Goal: Contribute content: Add original content to the website for others to see

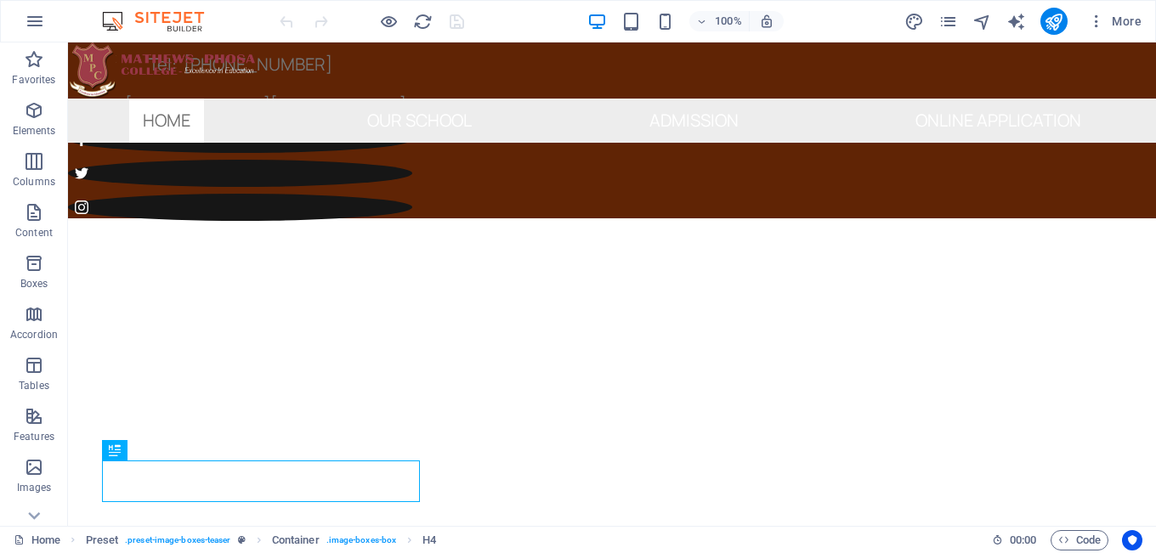
scroll to position [676, 0]
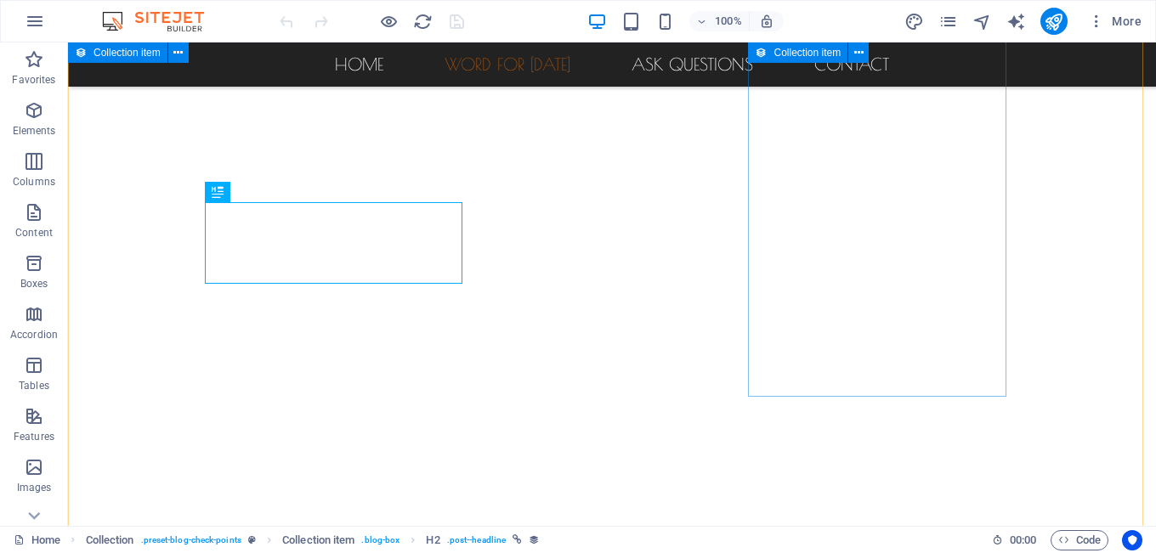
scroll to position [675, 0]
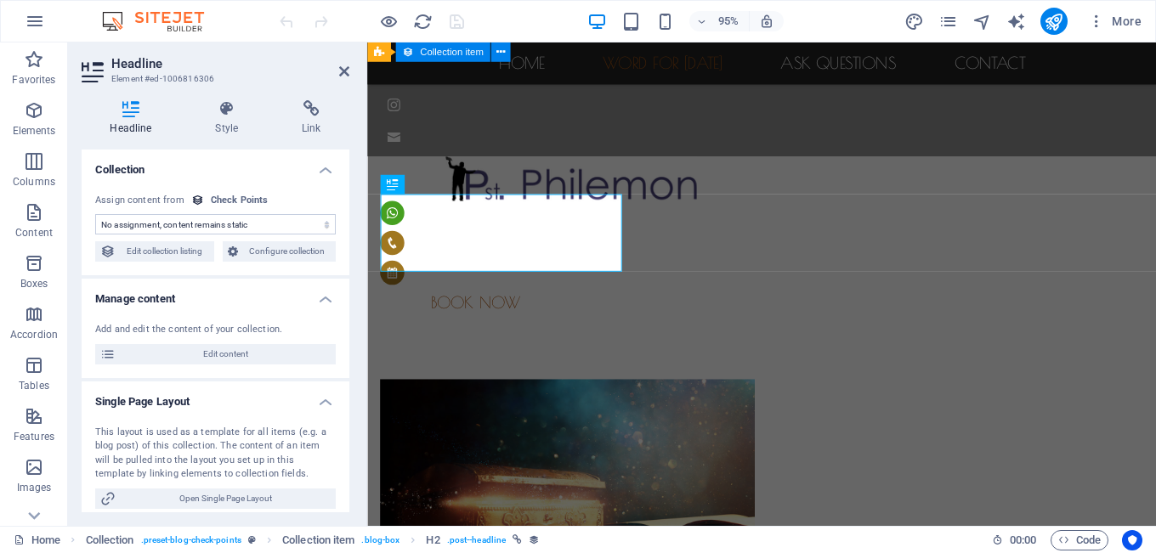
scroll to position [698, 0]
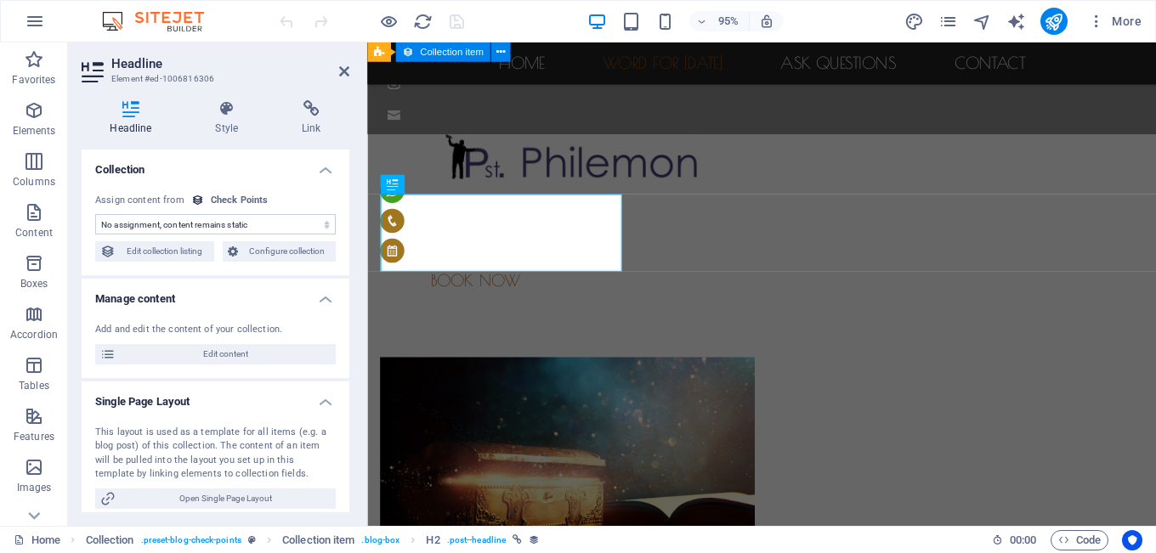
select select "name"
click at [512, 374] on figure at bounding box center [782, 489] width 802 height 230
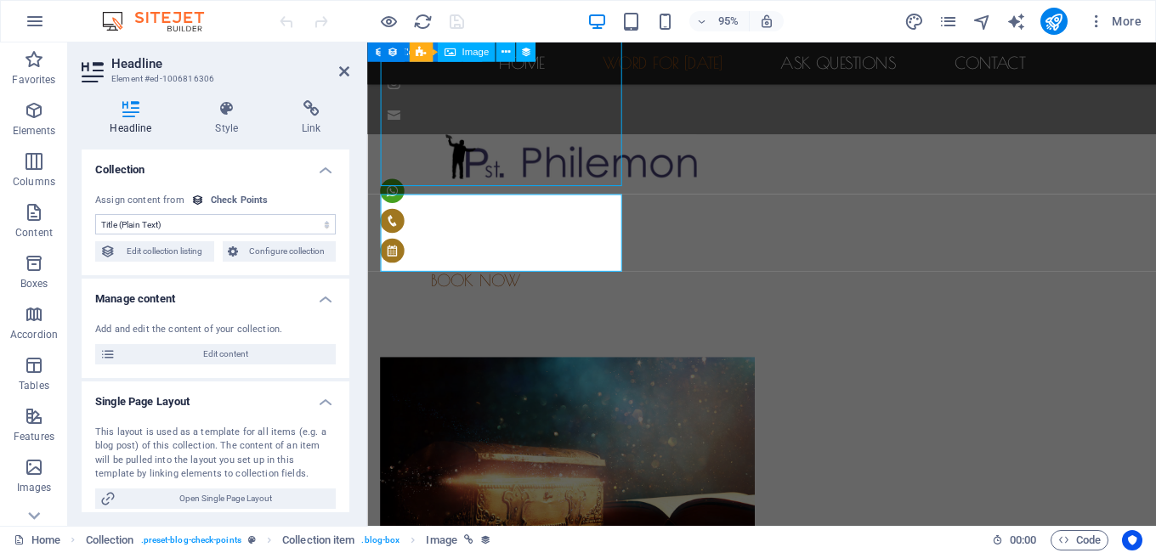
click at [512, 374] on figure at bounding box center [782, 489] width 802 height 230
select select "image"
select select "px"
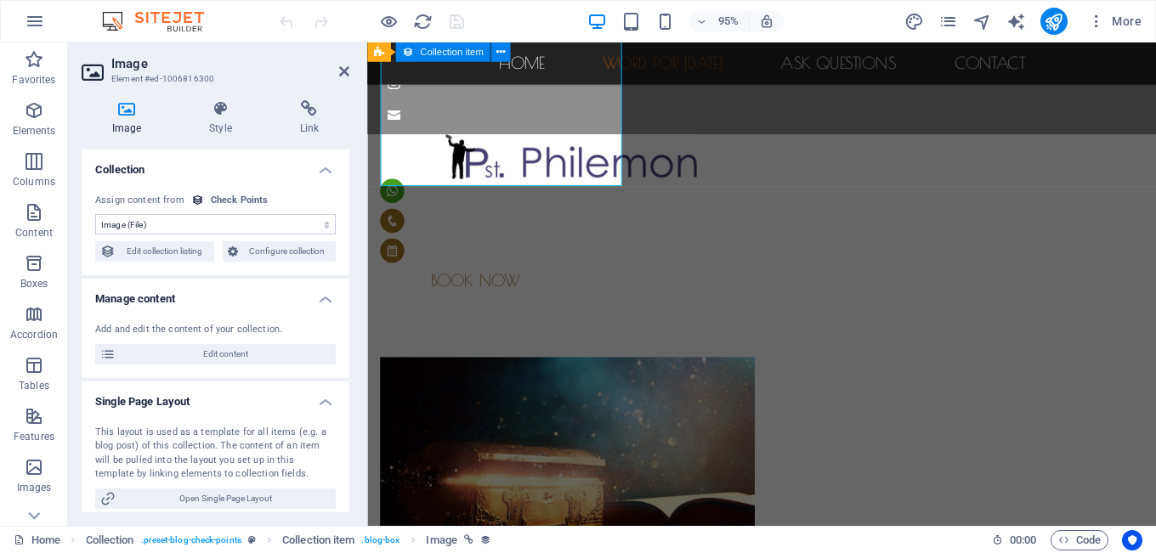
click at [156, 292] on h4 "Manage content" at bounding box center [216, 294] width 268 height 31
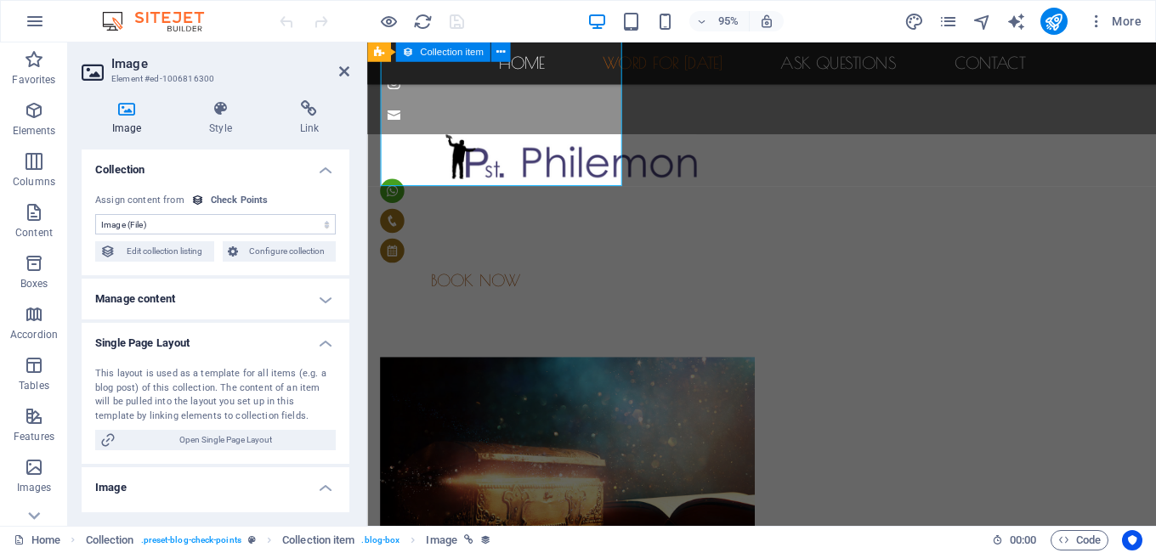
click at [212, 298] on h4 "Manage content" at bounding box center [216, 299] width 268 height 41
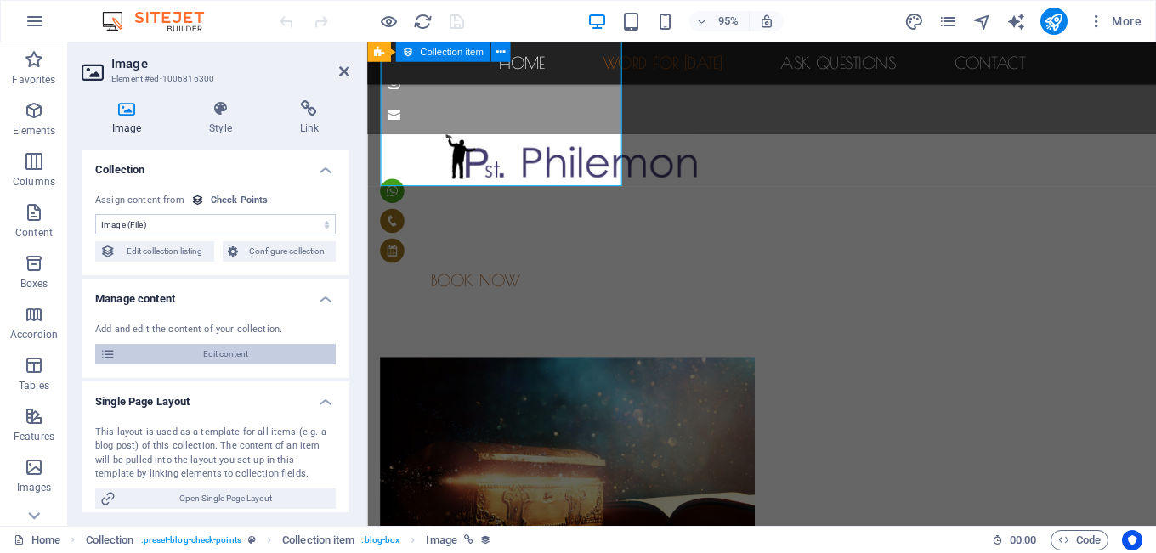
click at [216, 354] on span "Edit content" at bounding box center [226, 354] width 210 height 20
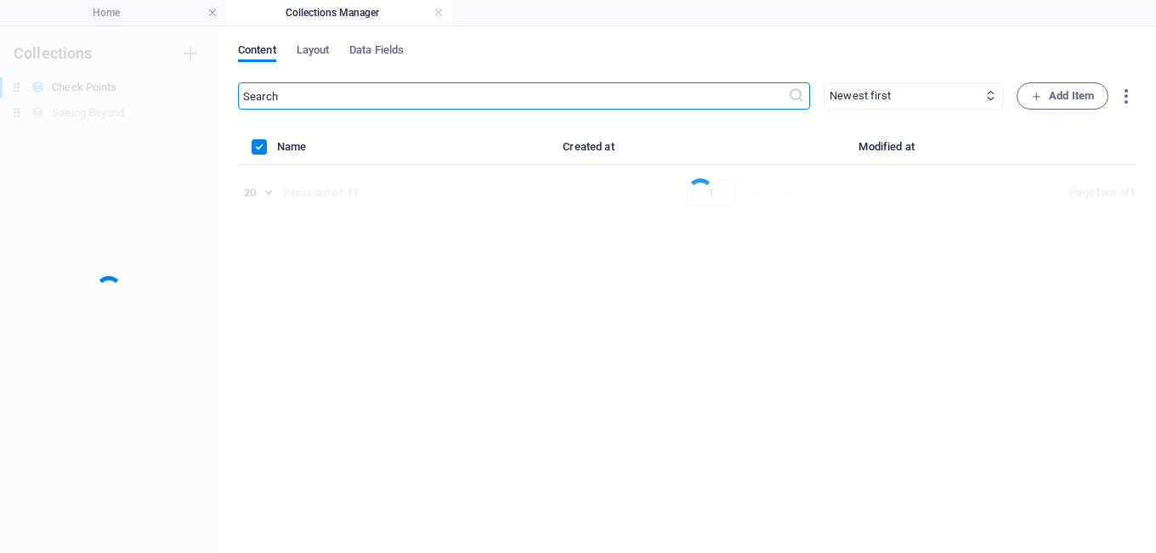
scroll to position [0, 0]
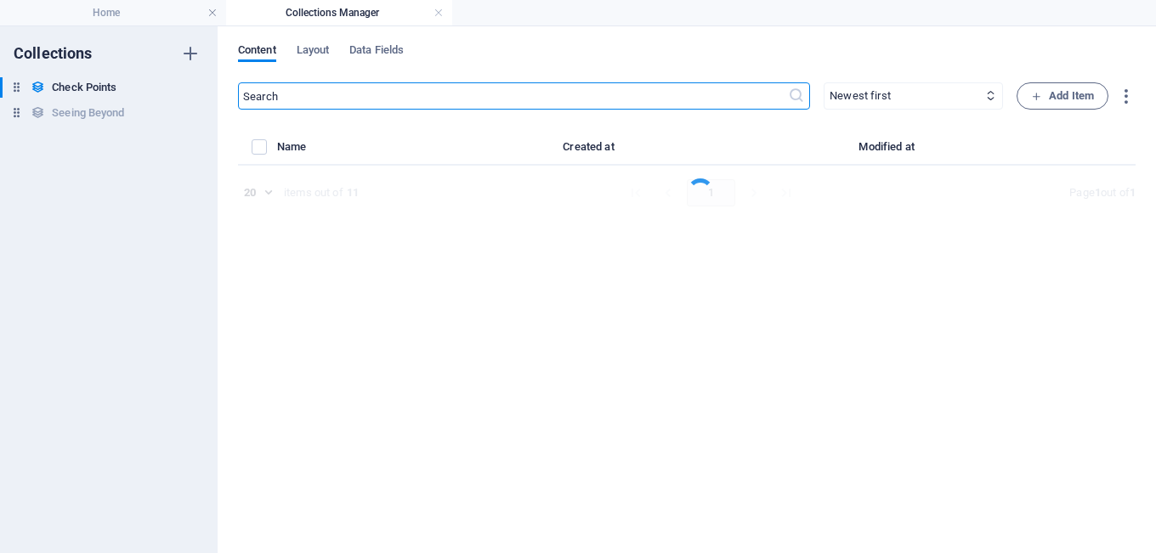
select select "Chechpoints"
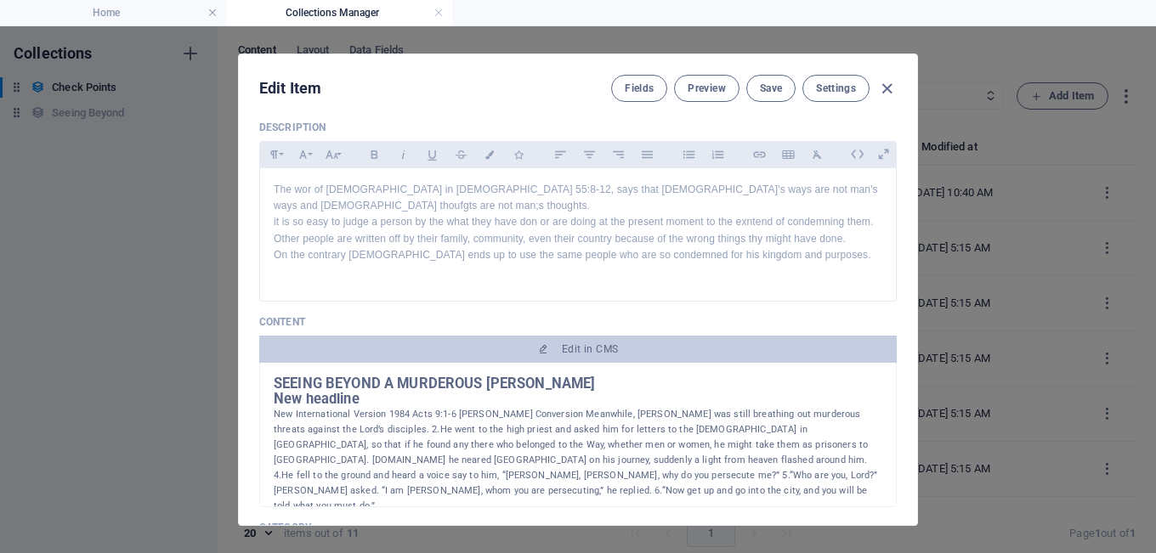
scroll to position [156, 0]
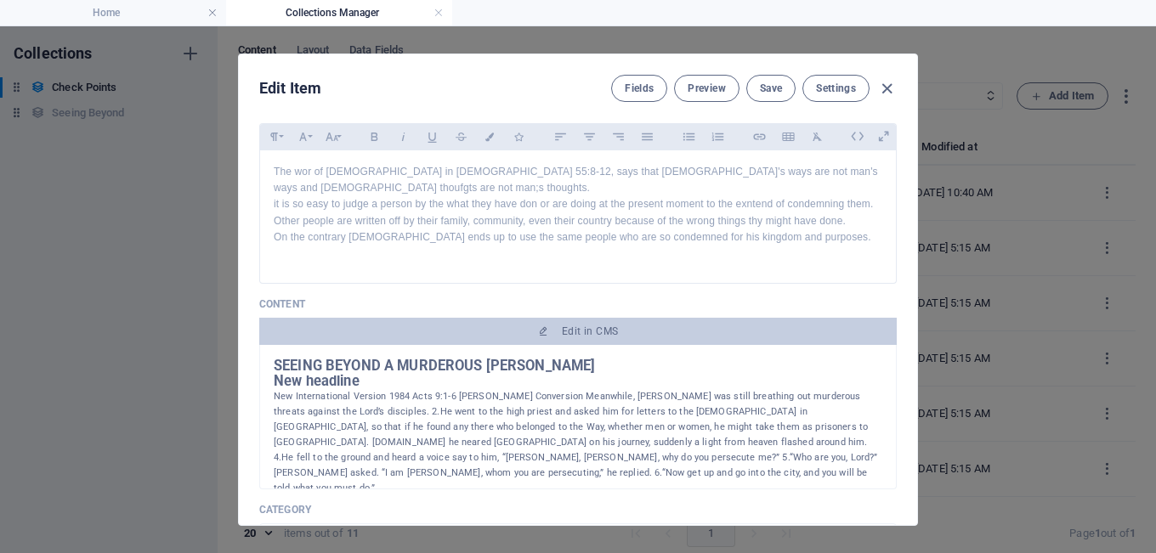
click at [556, 389] on p "New International Version 1984 Acts 9:1-6 Saul’s Conversion Meanwhile, Saul was…" at bounding box center [578, 442] width 609 height 107
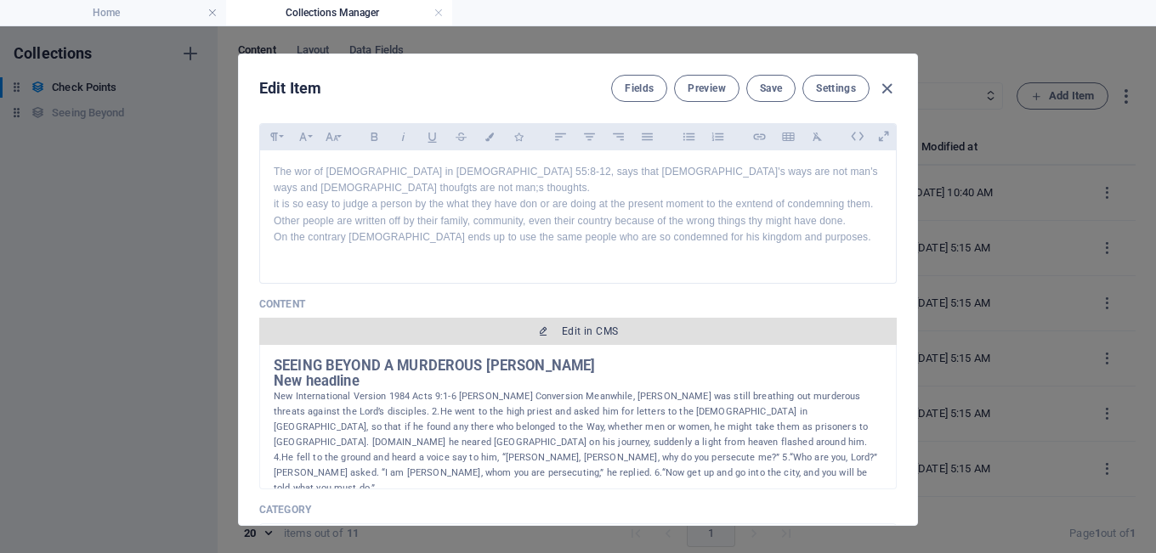
click at [579, 325] on span "Edit in CMS" at bounding box center [590, 332] width 56 height 14
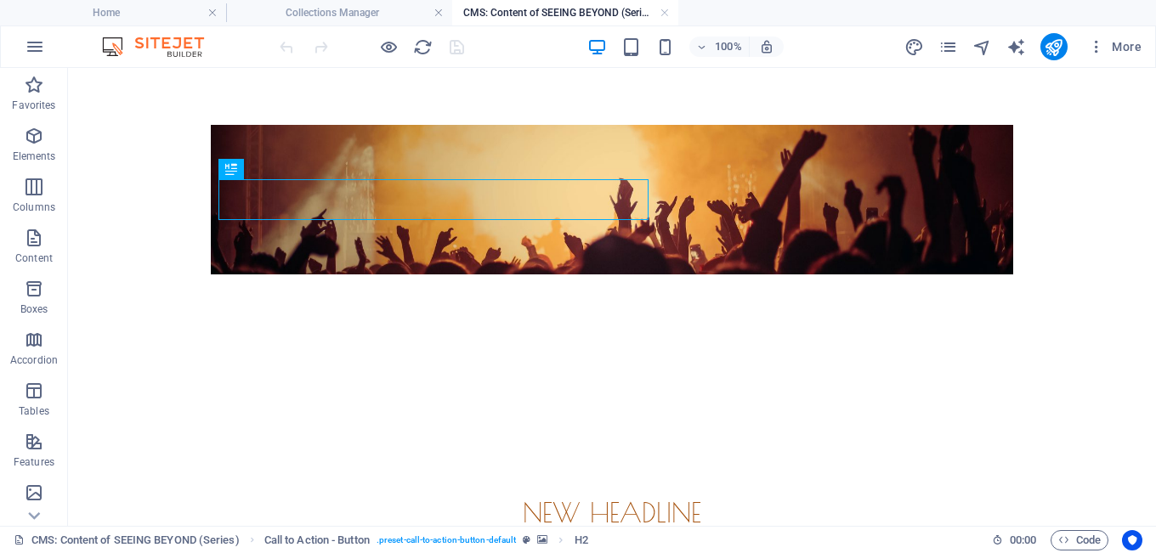
scroll to position [17, 0]
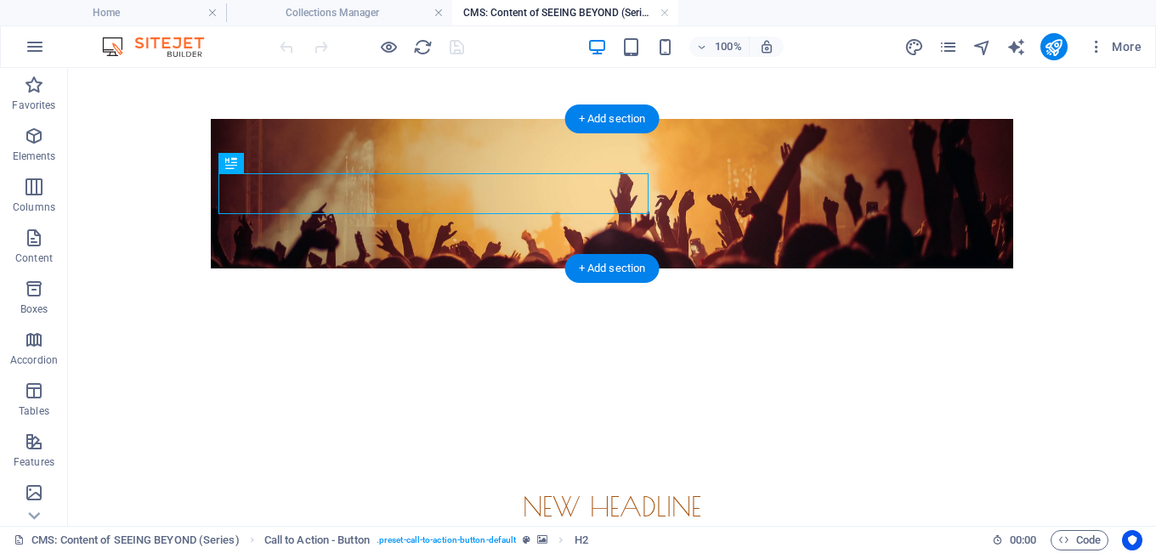
click at [773, 133] on figure at bounding box center [612, 194] width 802 height 150
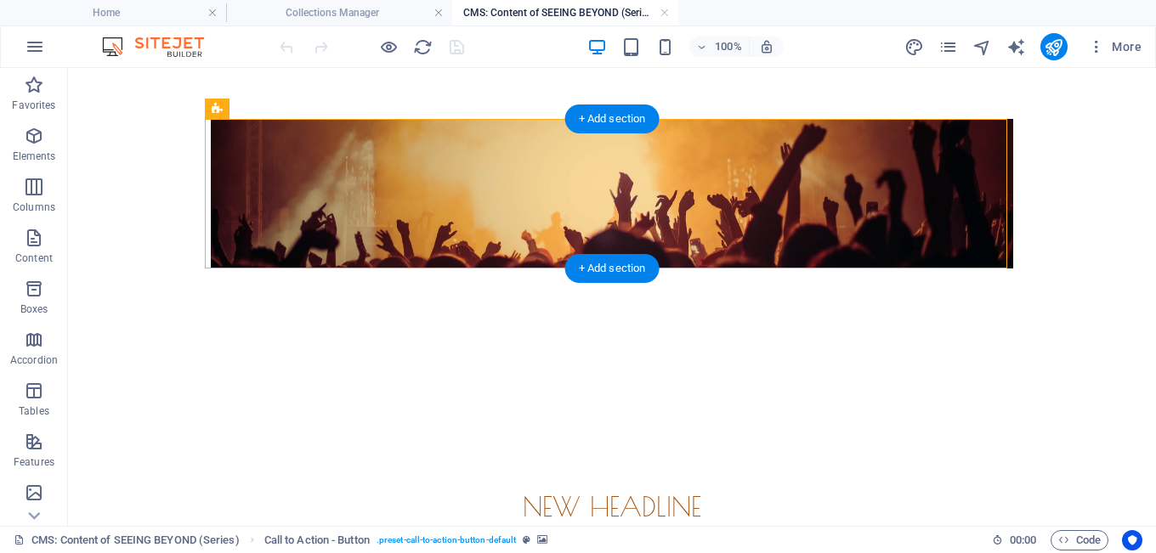
click at [773, 133] on figure at bounding box center [612, 194] width 802 height 150
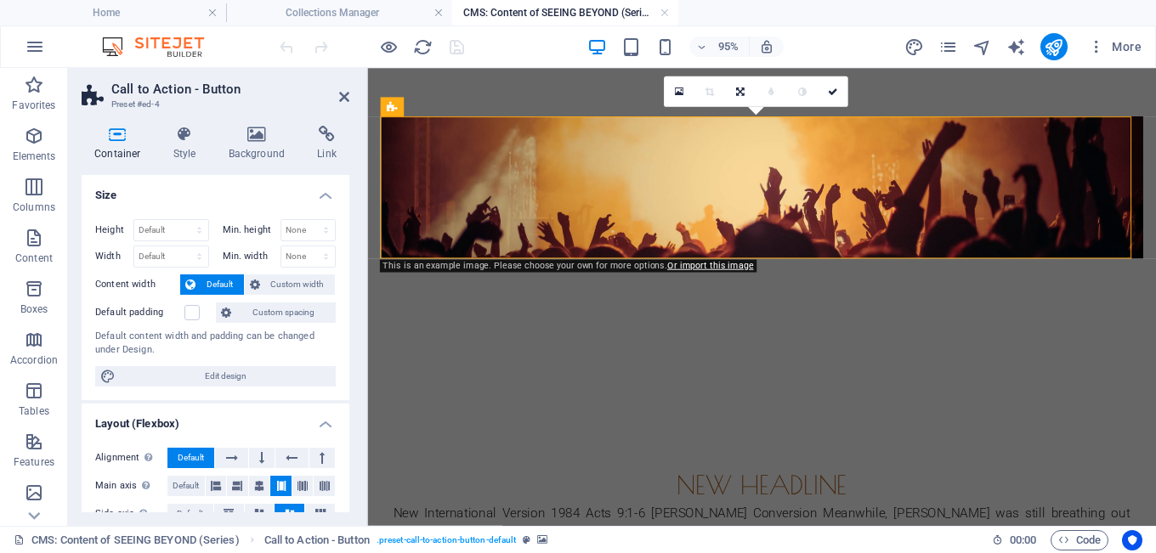
click at [257, 122] on div "Container Style Background Link Size Height Default px rem % vh vw Min. height …" at bounding box center [215, 319] width 295 height 414
click at [253, 133] on icon at bounding box center [257, 134] width 82 height 17
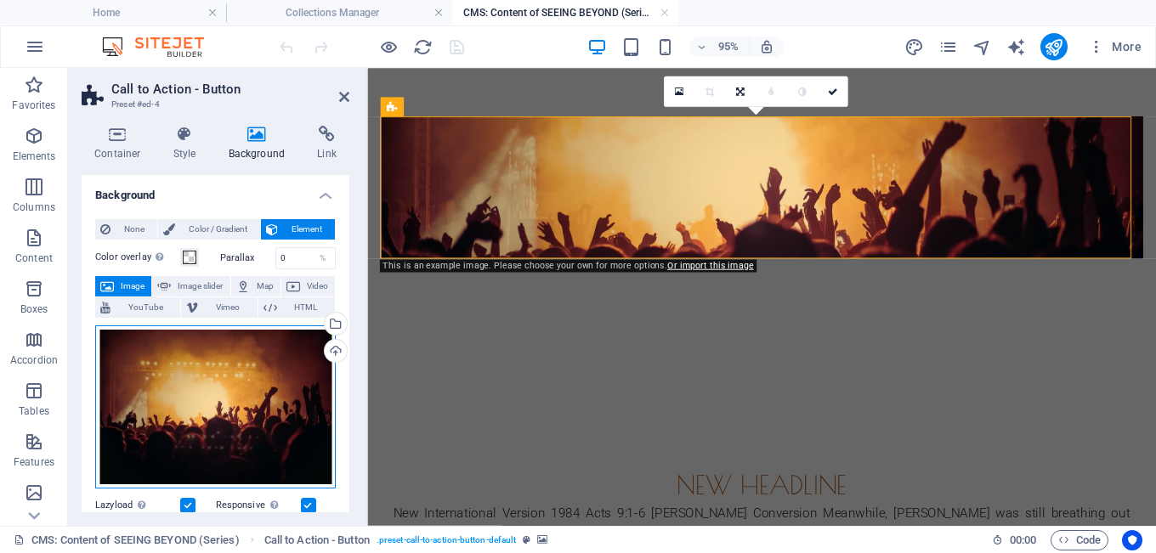
click at [219, 393] on div "Drag files here, click to choose files or select files from Files or our free s…" at bounding box center [215, 407] width 241 height 163
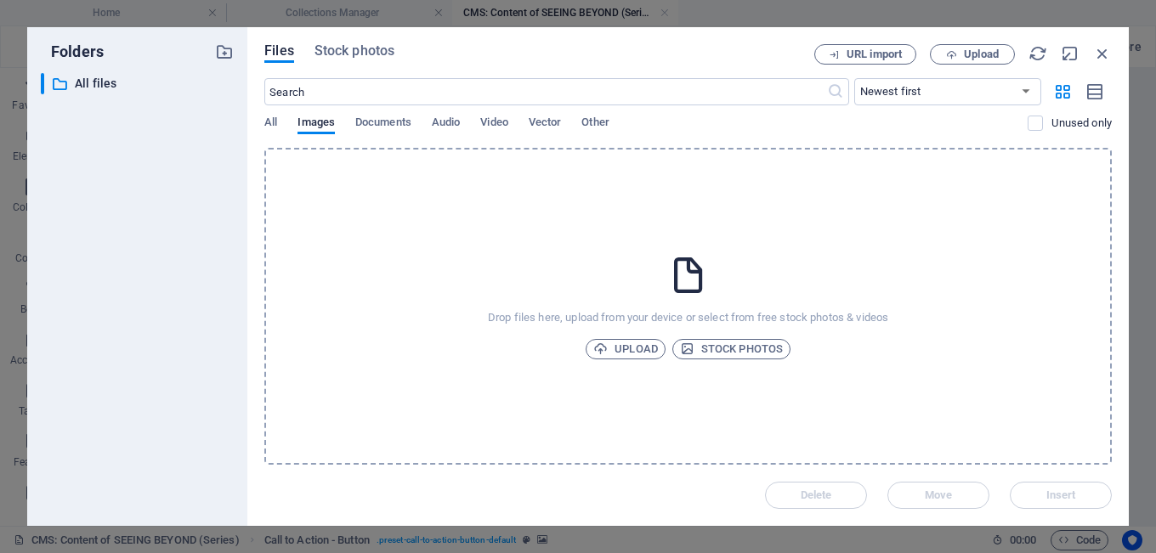
scroll to position [0, 0]
click at [625, 350] on span "Upload" at bounding box center [625, 349] width 65 height 20
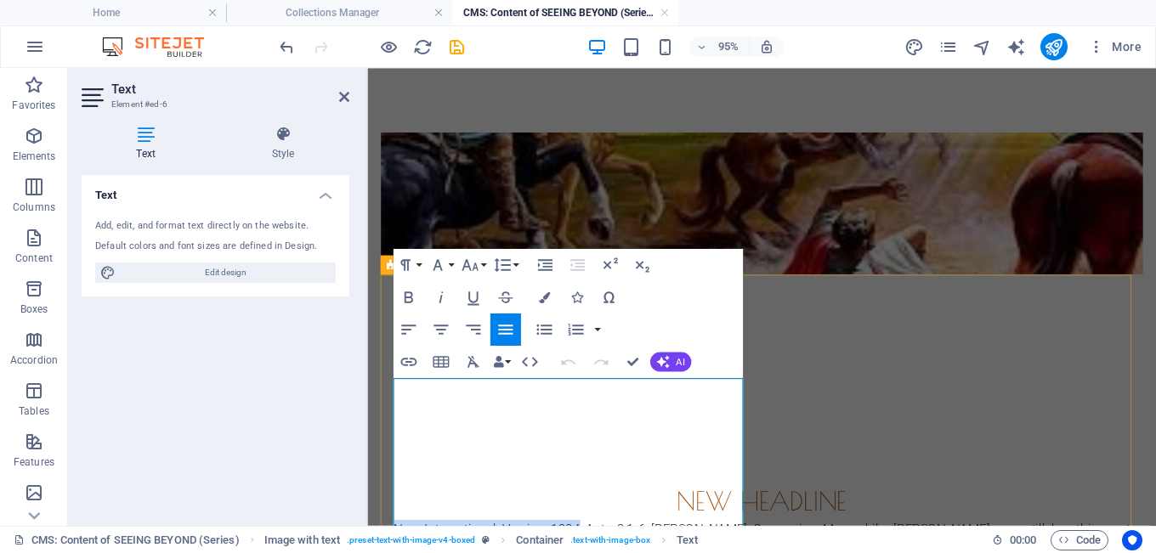
drag, startPoint x: 587, startPoint y: 403, endPoint x: 383, endPoint y: 400, distance: 204.0
drag, startPoint x: 594, startPoint y: 402, endPoint x: 466, endPoint y: 402, distance: 128.4
drag, startPoint x: 456, startPoint y: 403, endPoint x: 334, endPoint y: 400, distance: 121.6
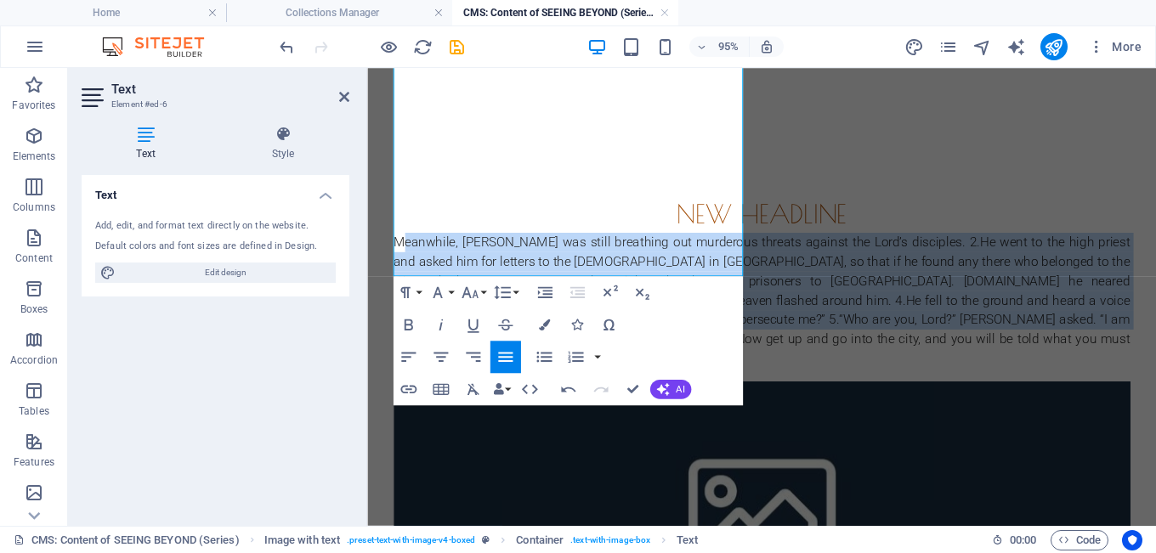
scroll to position [436, 0]
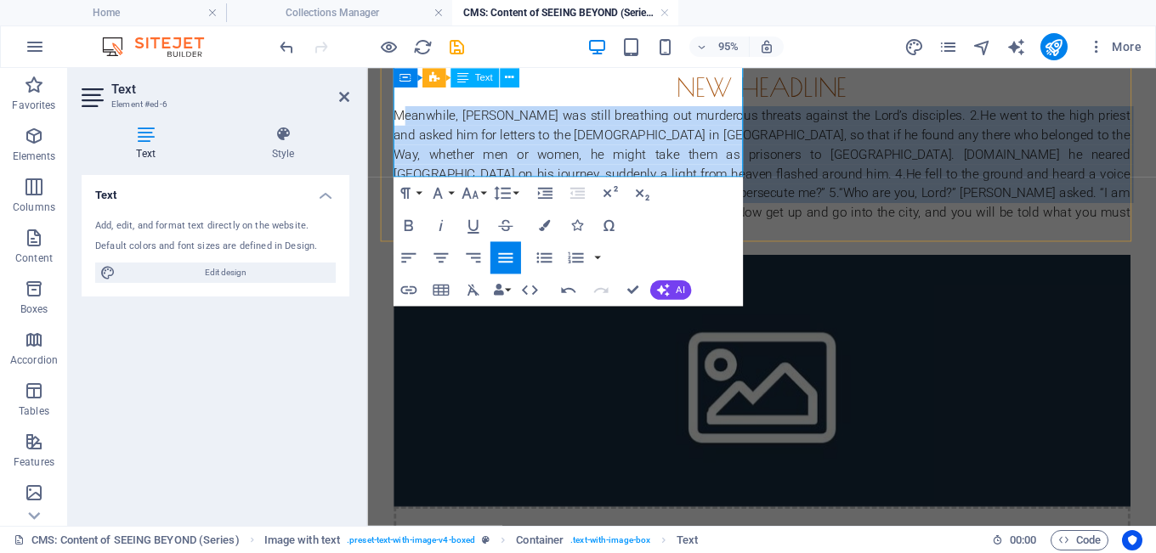
drag, startPoint x: 399, startPoint y: 401, endPoint x: 666, endPoint y: 173, distance: 351.5
click at [665, 169] on p "Meanwhile, Saul was still breathing out murderous threats against the Lord’s di…" at bounding box center [782, 179] width 775 height 143
click at [435, 226] on icon "button" at bounding box center [441, 226] width 20 height 20
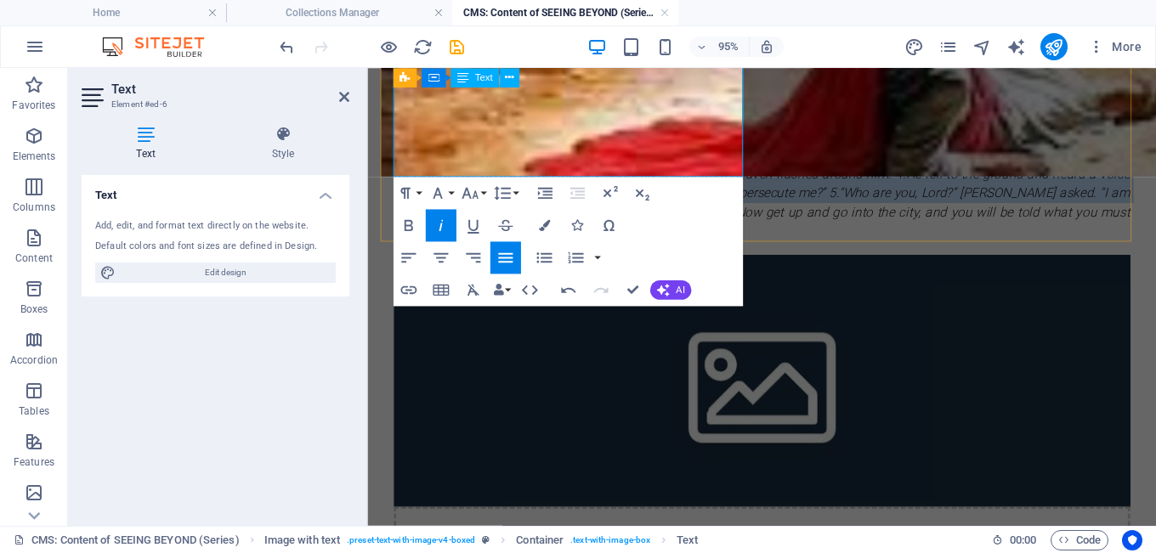
click at [674, 177] on p "Meanwhile, Saul was still breathing out murderous threats against the Lord’s di…" at bounding box center [782, 179] width 775 height 143
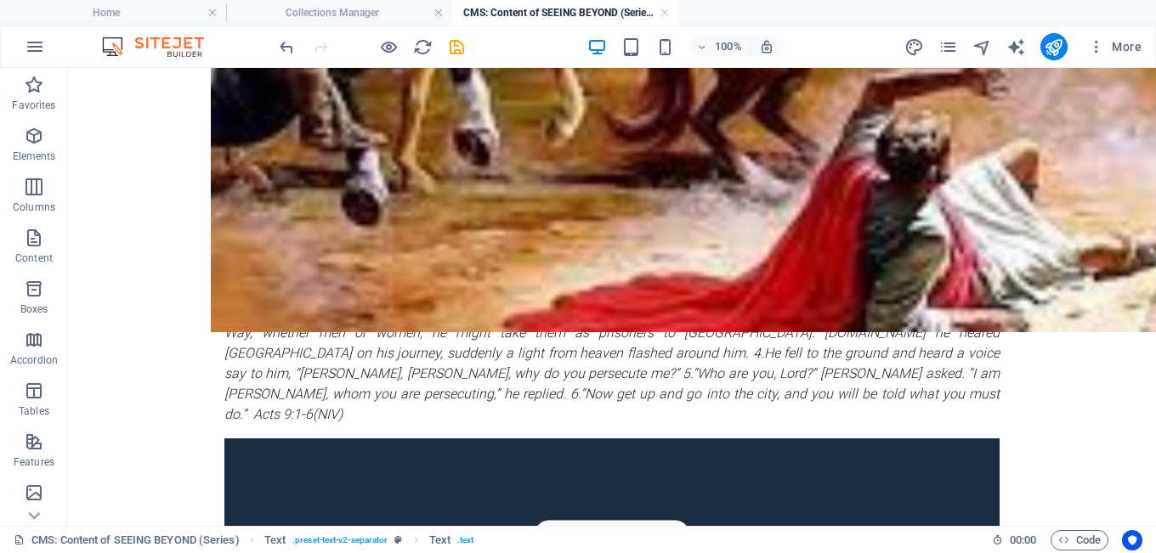
scroll to position [256, 0]
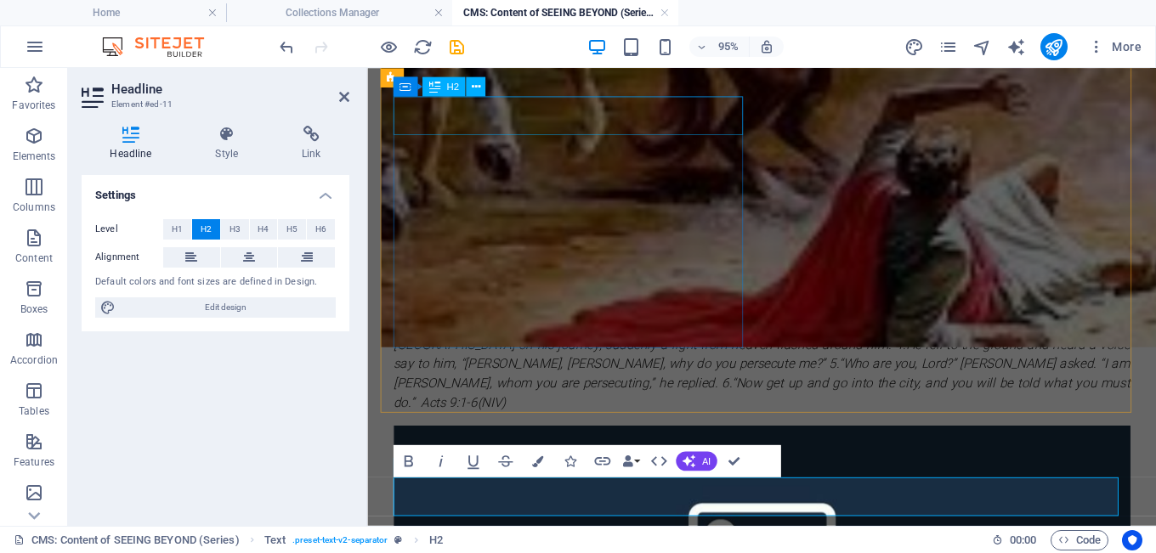
click at [548, 247] on div "New headline" at bounding box center [782, 267] width 775 height 41
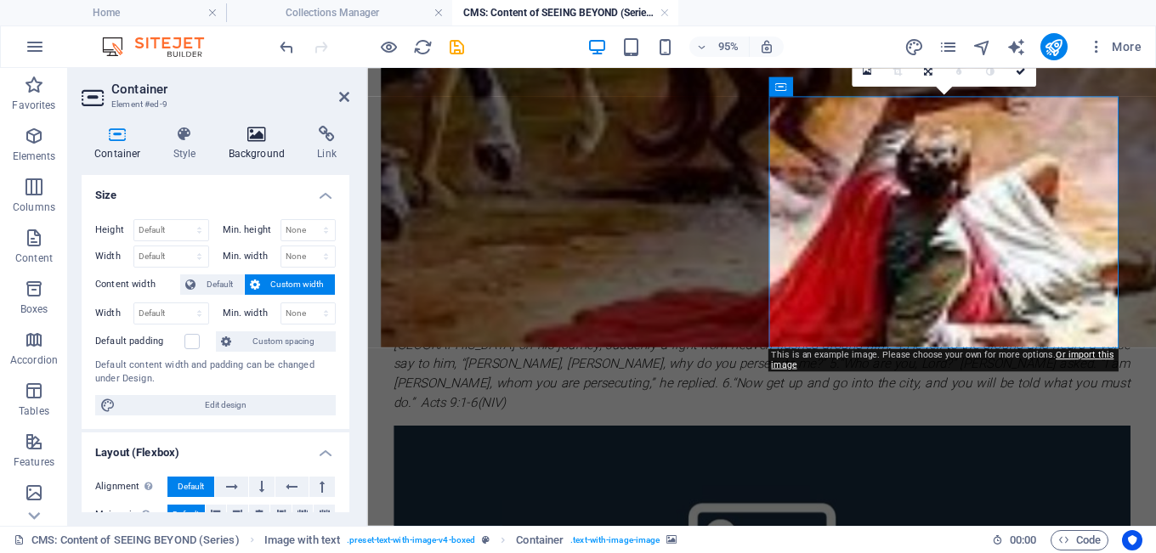
click at [256, 147] on h4 "Background" at bounding box center [260, 144] width 89 height 36
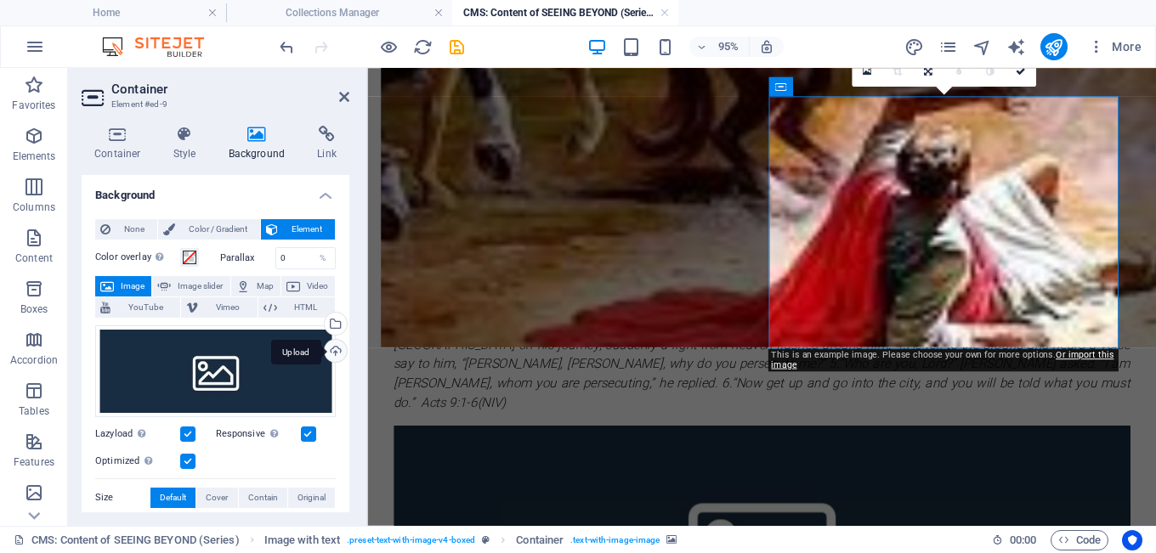
click at [330, 354] on div "Upload" at bounding box center [334, 353] width 26 height 26
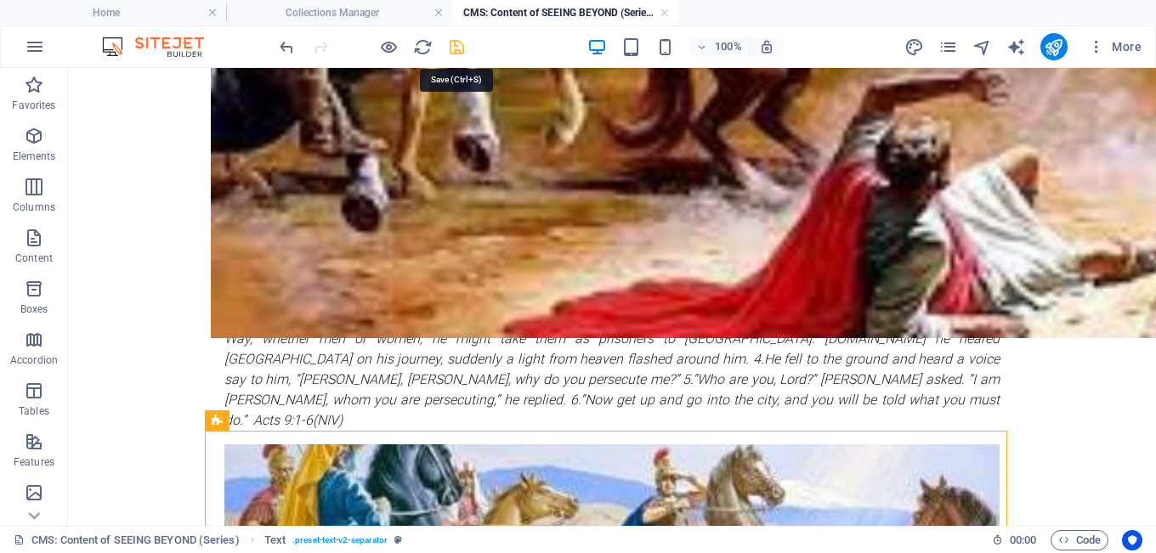
click at [460, 50] on icon "save" at bounding box center [457, 47] width 20 height 20
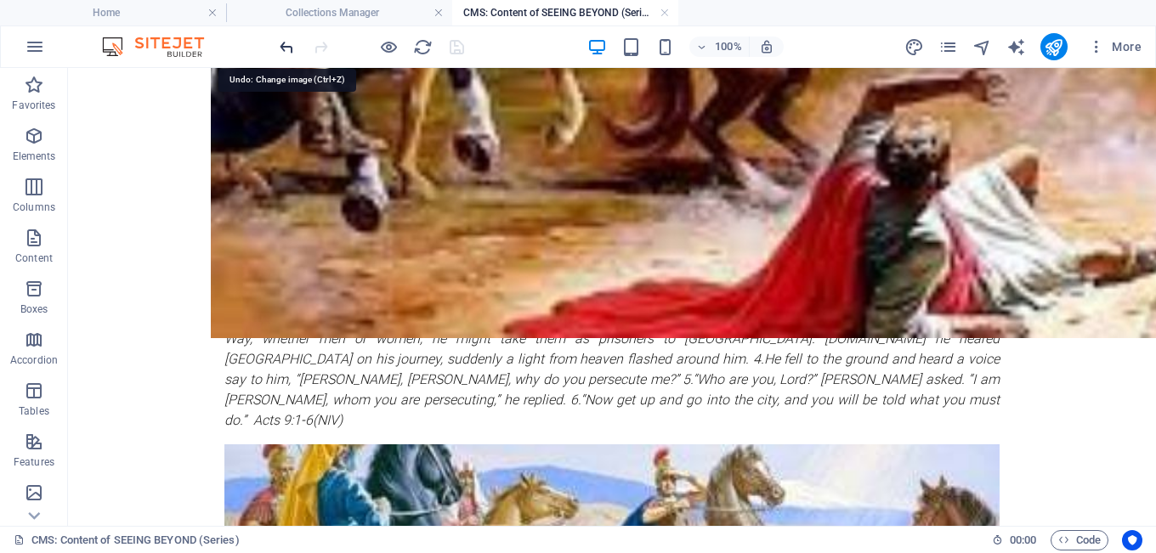
click at [288, 40] on icon "undo" at bounding box center [287, 47] width 20 height 20
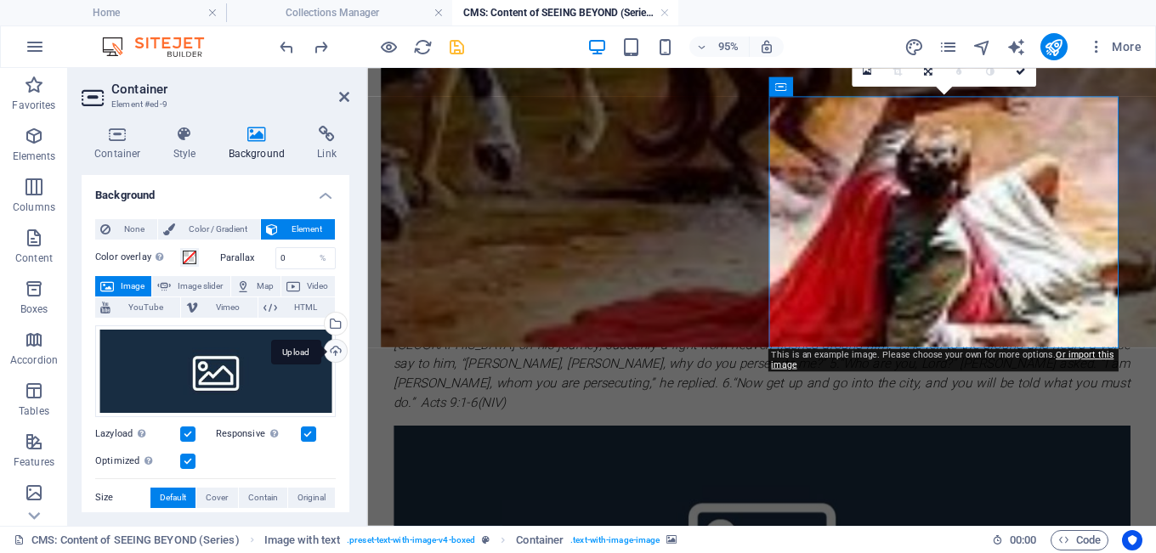
click at [329, 351] on div "Upload" at bounding box center [334, 353] width 26 height 26
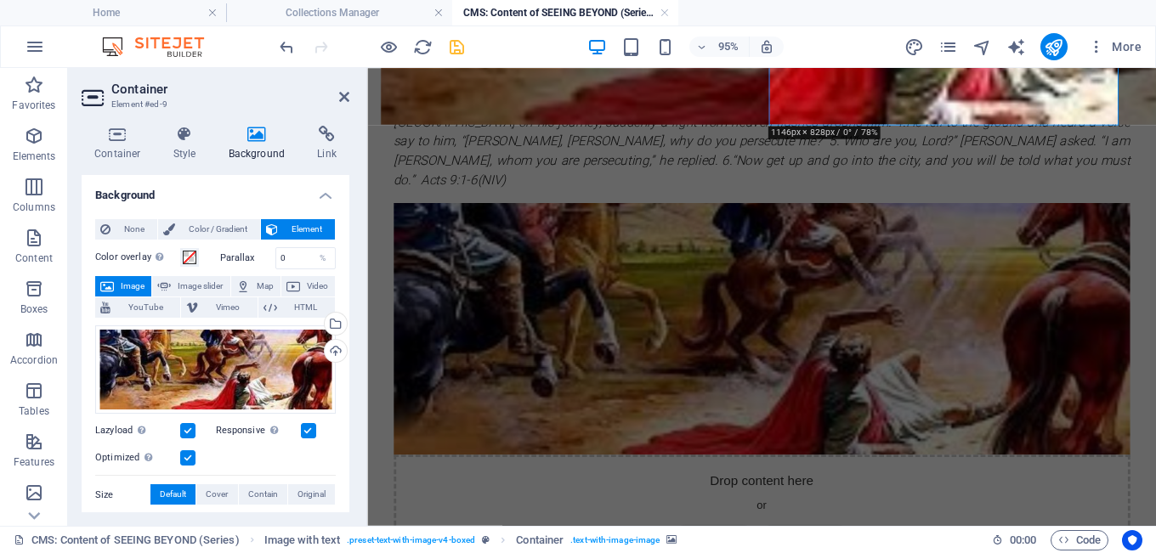
scroll to position [494, 0]
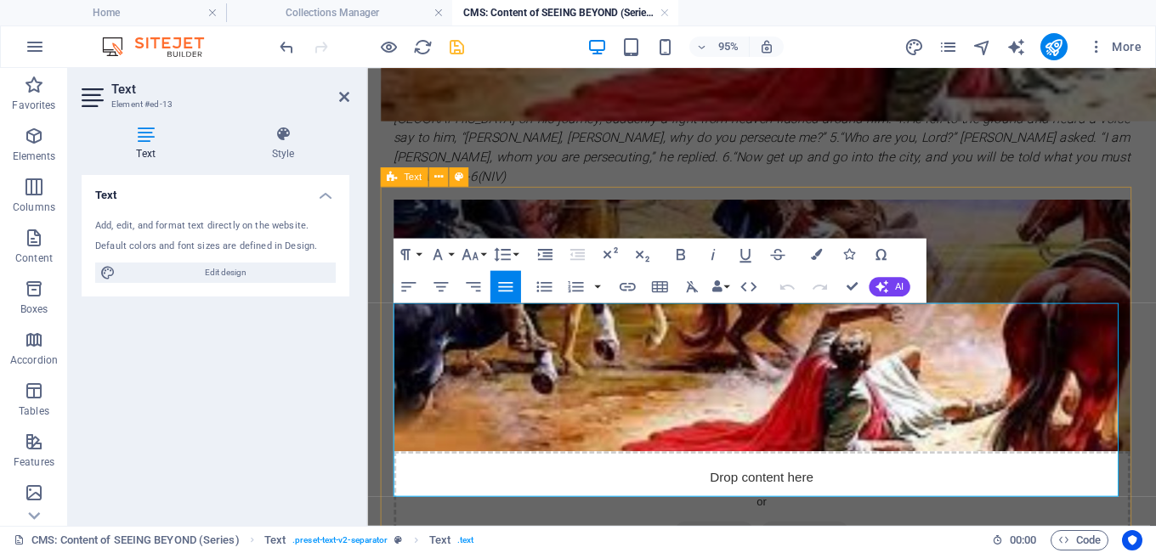
drag, startPoint x: 468, startPoint y: 345, endPoint x: 386, endPoint y: 328, distance: 84.2
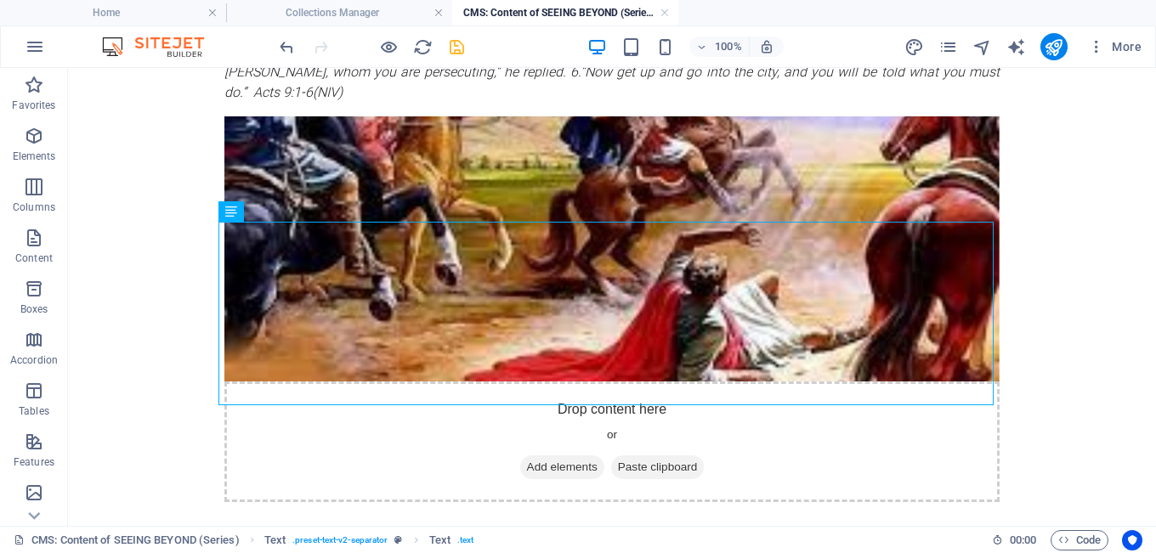
scroll to position [603, 0]
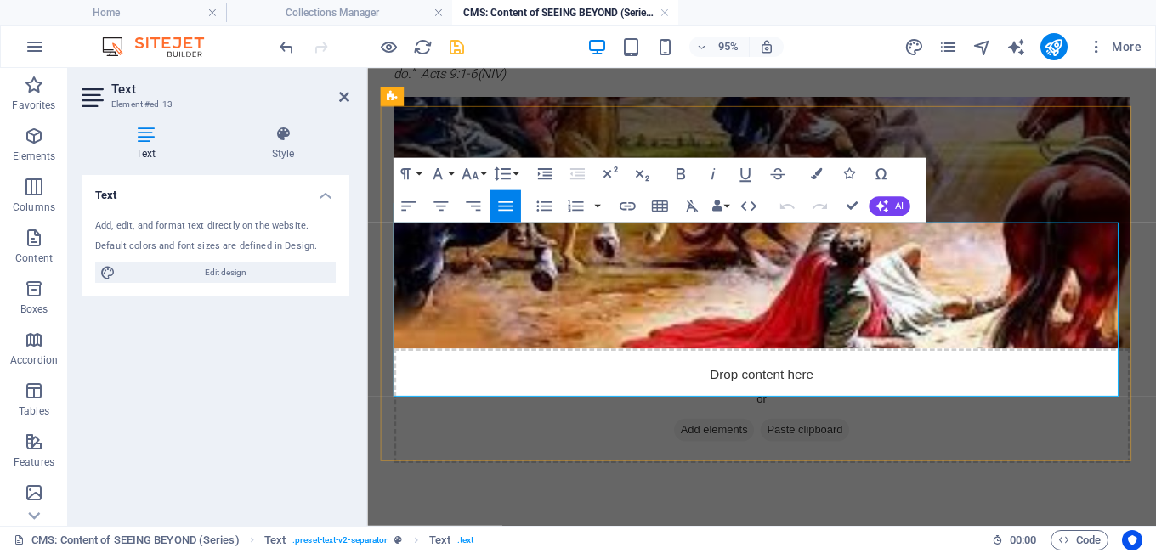
scroll to position [579, 0]
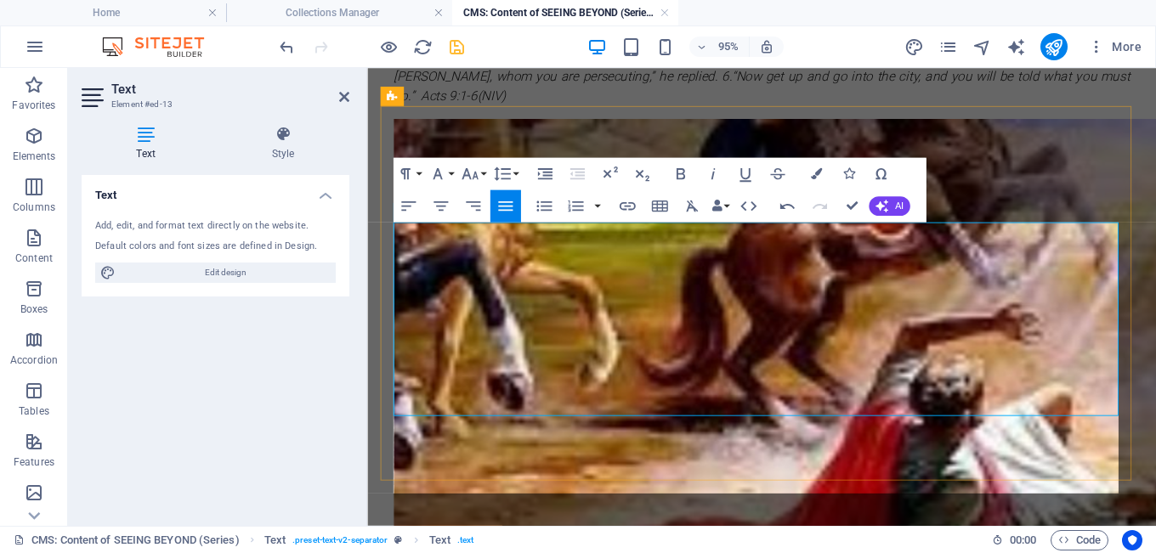
scroll to position [6411, 0]
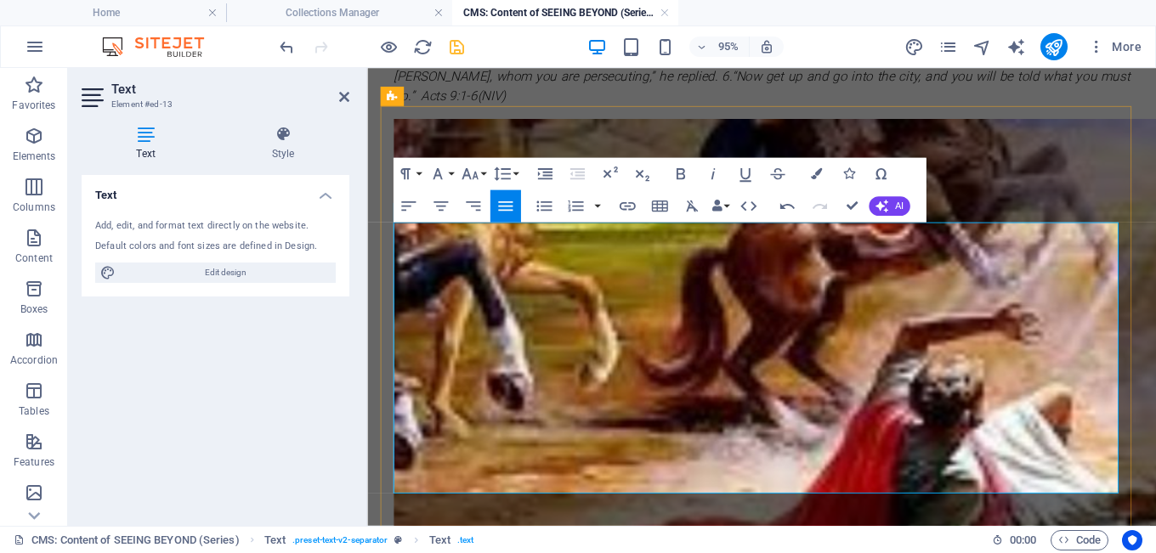
drag, startPoint x: 808, startPoint y: 305, endPoint x: 789, endPoint y: 310, distance: 20.2
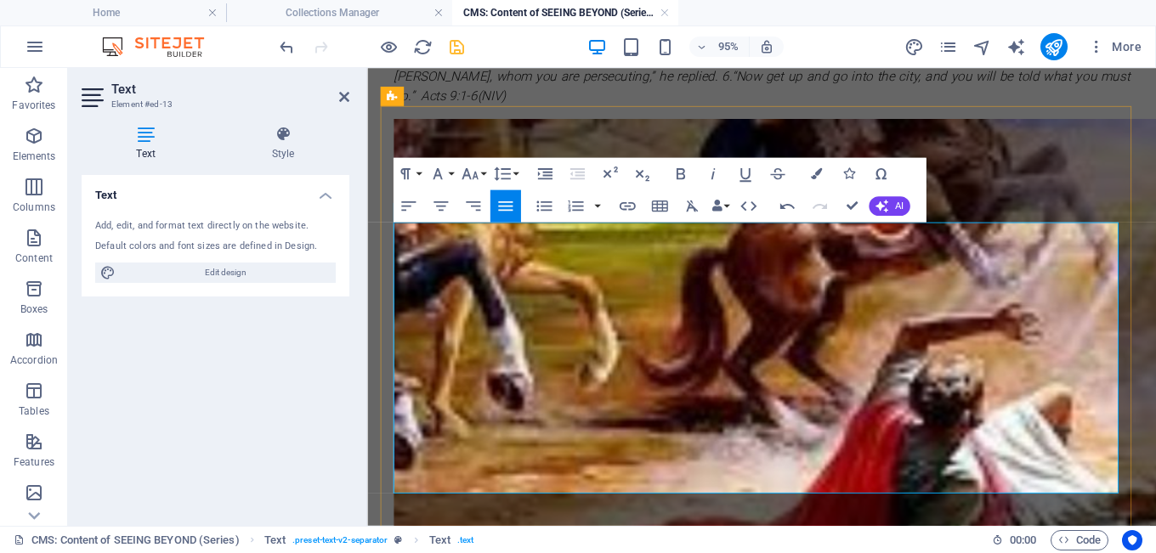
drag, startPoint x: 807, startPoint y: 303, endPoint x: 862, endPoint y: 341, distance: 66.7
click at [673, 175] on icon "button" at bounding box center [681, 174] width 20 height 20
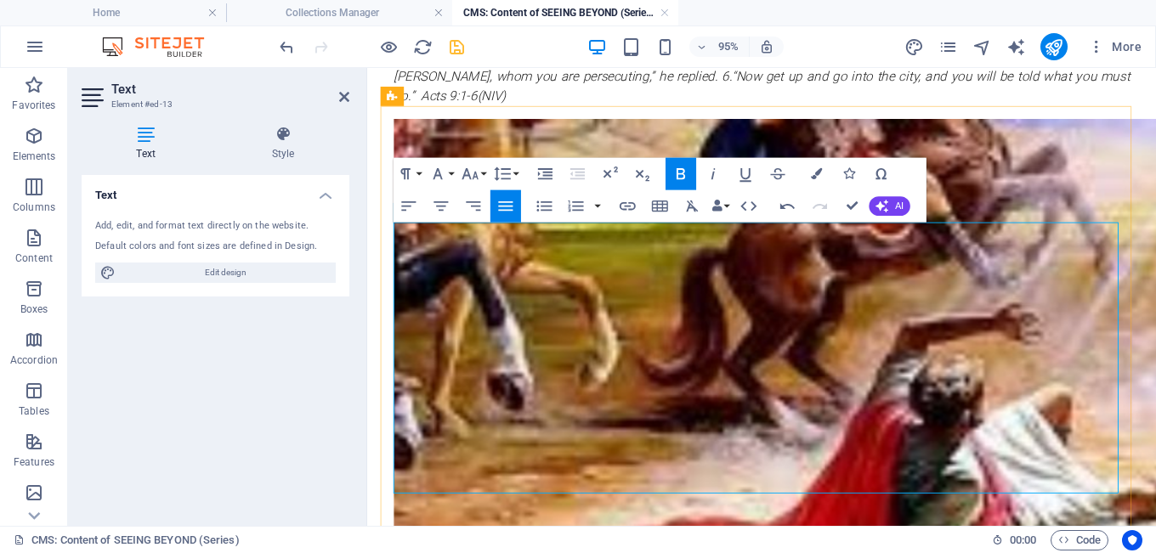
drag, startPoint x: 802, startPoint y: 298, endPoint x: 778, endPoint y: 301, distance: 24.0
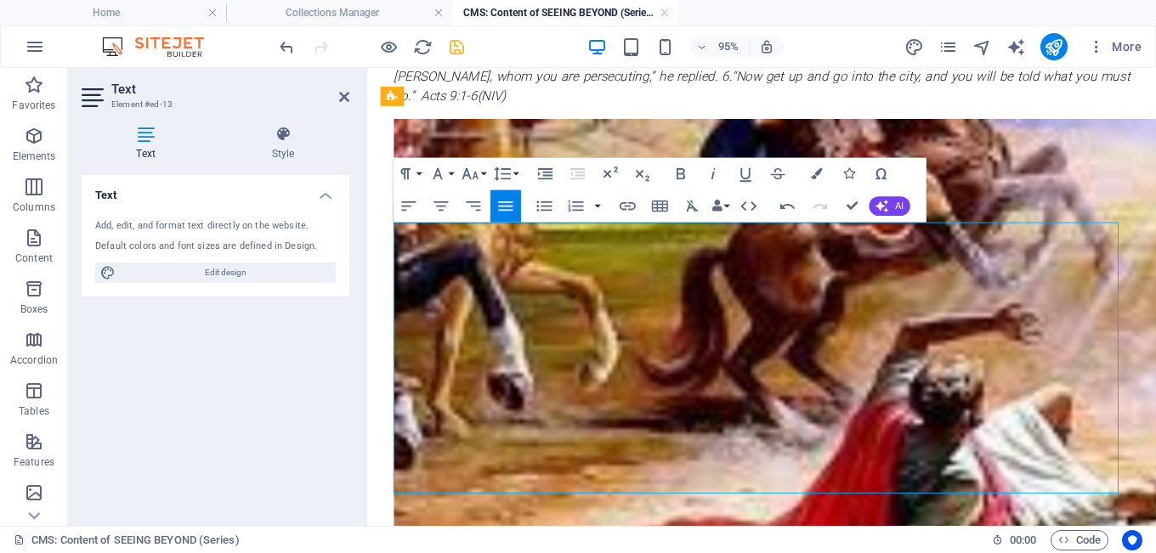
drag, startPoint x: 810, startPoint y: 300, endPoint x: 794, endPoint y: 301, distance: 16.2
click at [682, 169] on icon "button" at bounding box center [681, 173] width 9 height 11
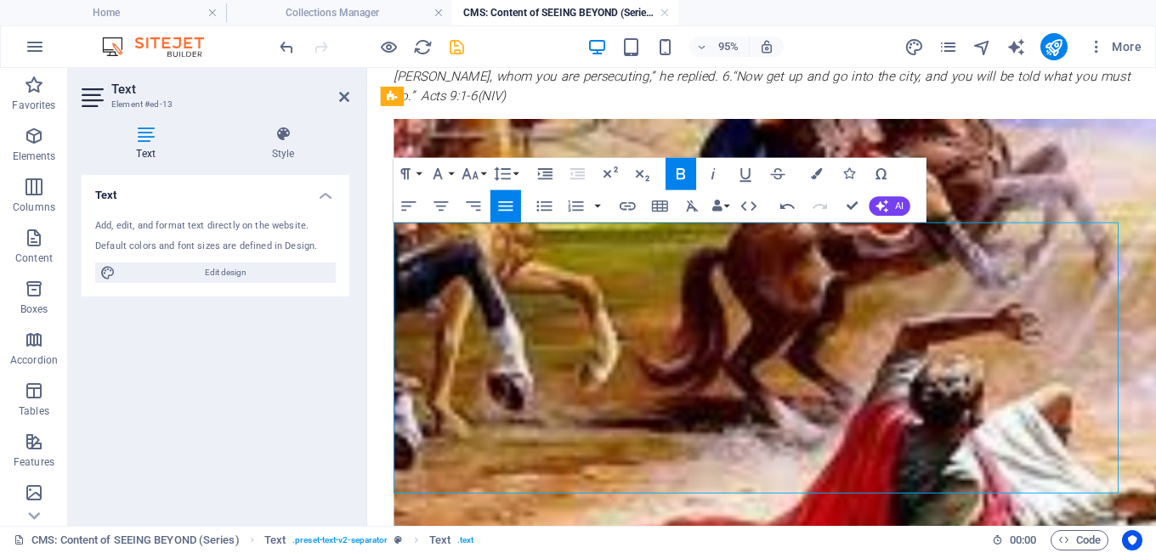
drag, startPoint x: 1019, startPoint y: 298, endPoint x: 948, endPoint y: 298, distance: 71.4
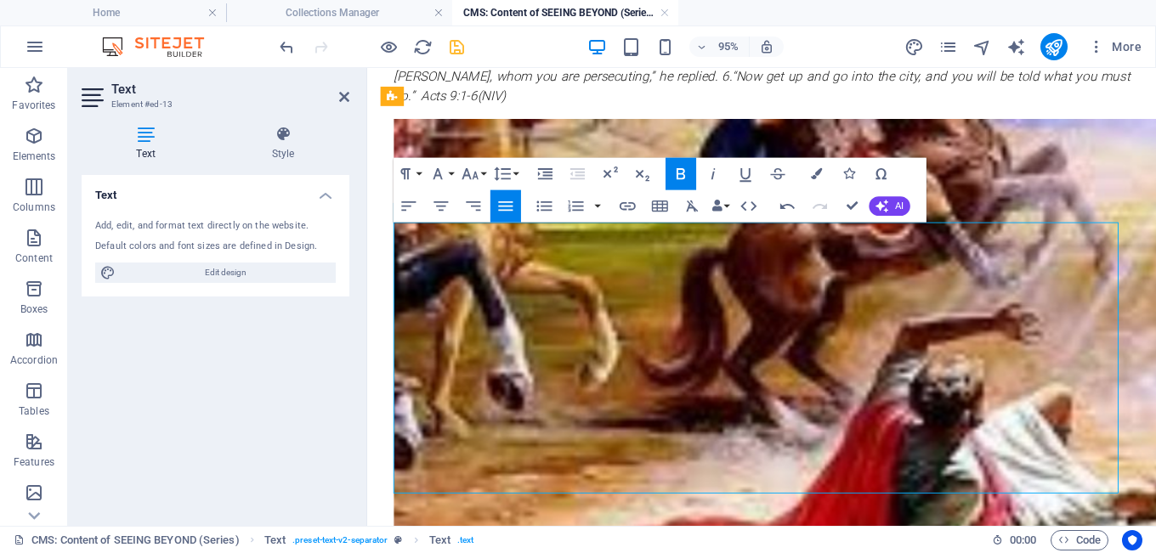
drag, startPoint x: 1055, startPoint y: 360, endPoint x: 791, endPoint y: 362, distance: 264.4
copy p "God sees beyond us beyond our own self."
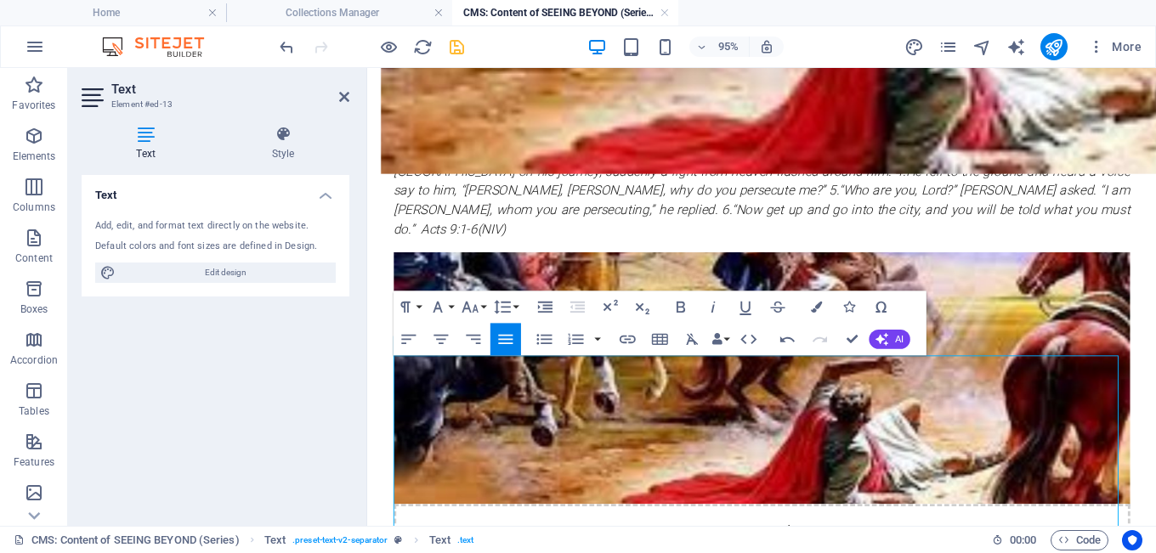
scroll to position [436, 0]
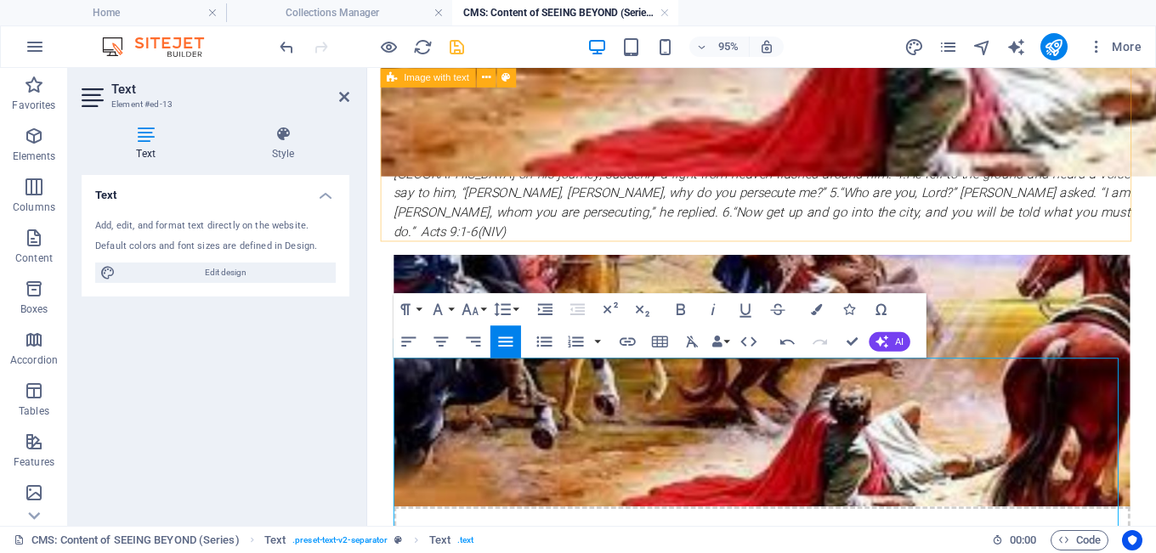
click at [595, 248] on div "The Conversion of Paul Meanwhile, Saul was still breathing out murderous threat…" at bounding box center [783, 358] width 802 height 719
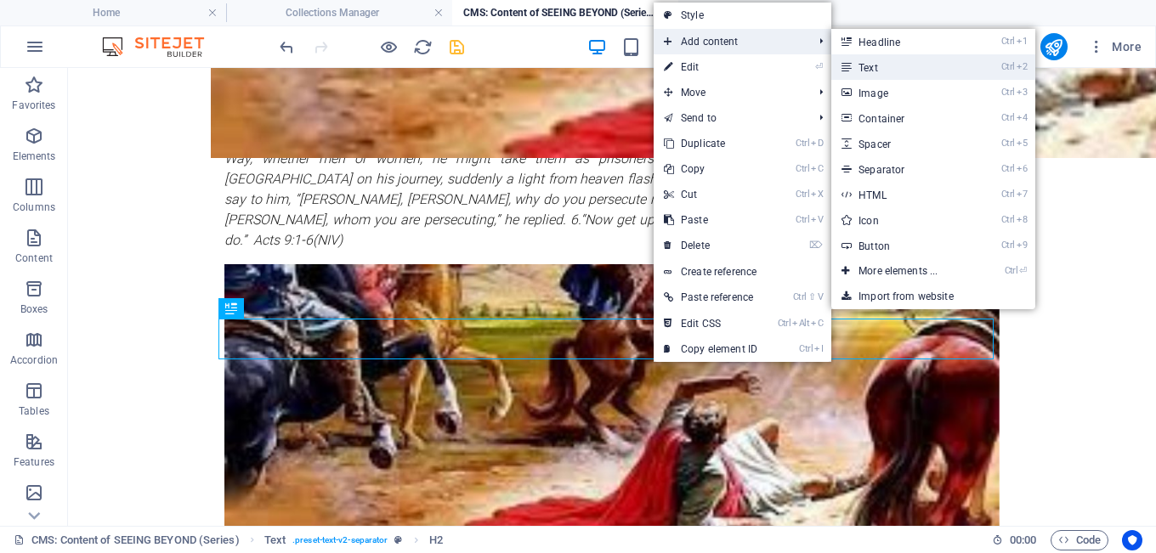
click at [887, 66] on link "Ctrl 2 Text" at bounding box center [901, 67] width 140 height 26
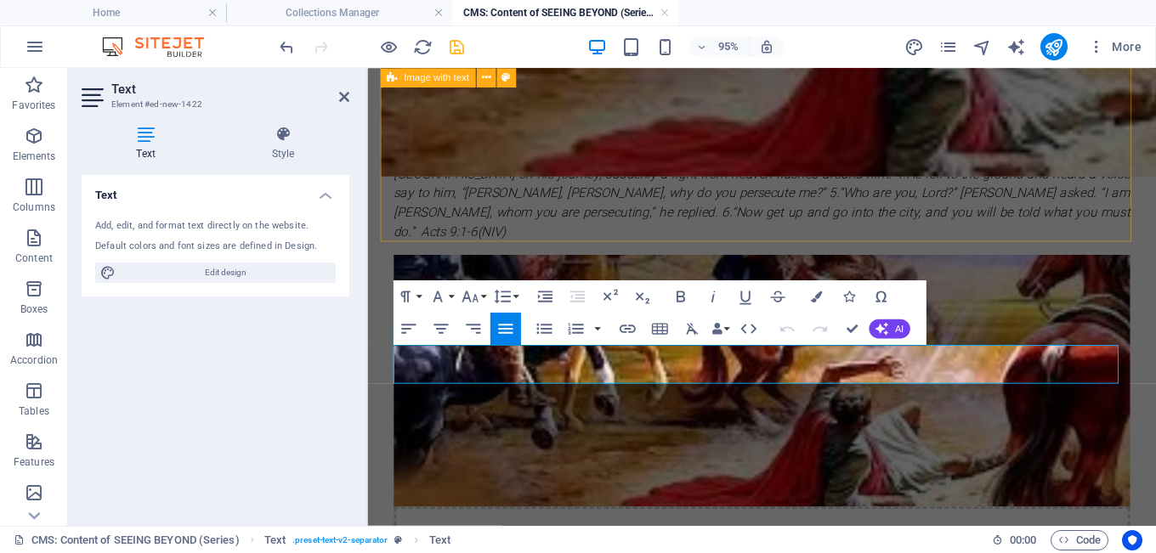
scroll to position [735, 0]
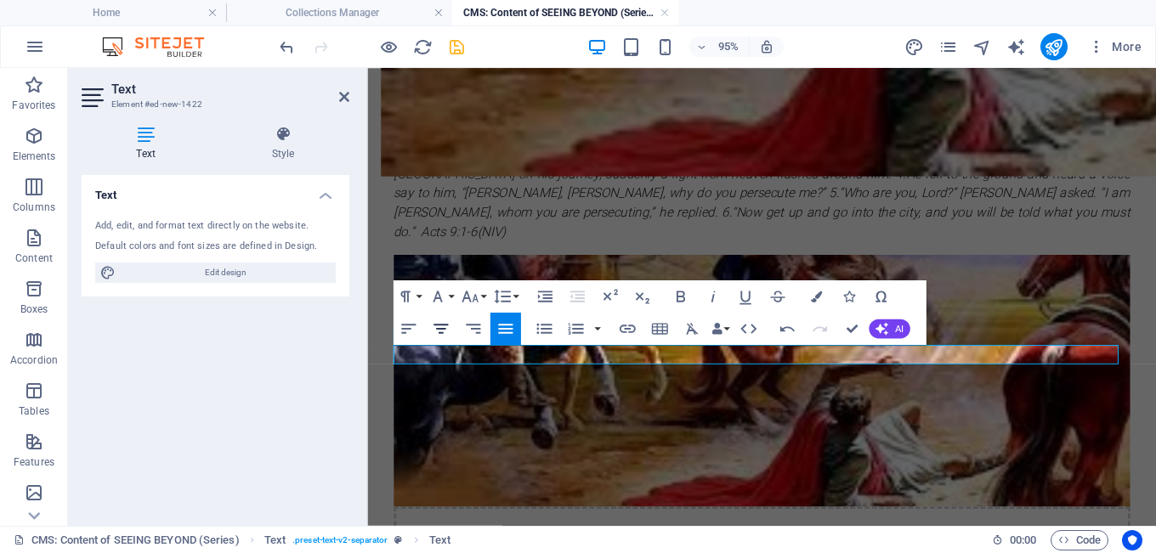
click at [434, 329] on icon "button" at bounding box center [441, 329] width 20 height 20
drag, startPoint x: 1006, startPoint y: 373, endPoint x: 751, endPoint y: 367, distance: 254.2
click at [711, 296] on icon "button" at bounding box center [713, 296] width 20 height 20
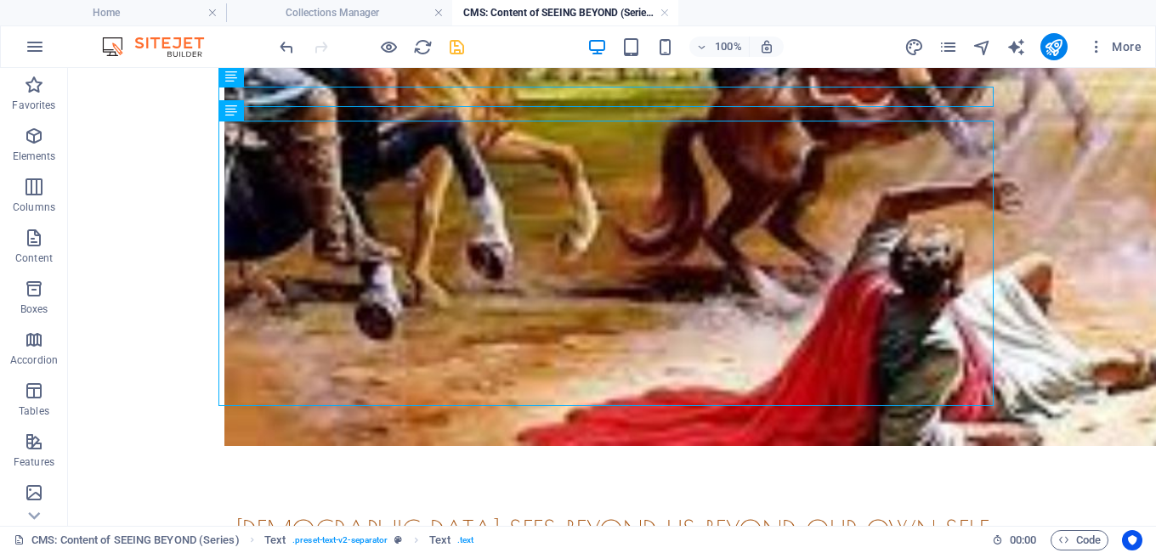
scroll to position [725, 0]
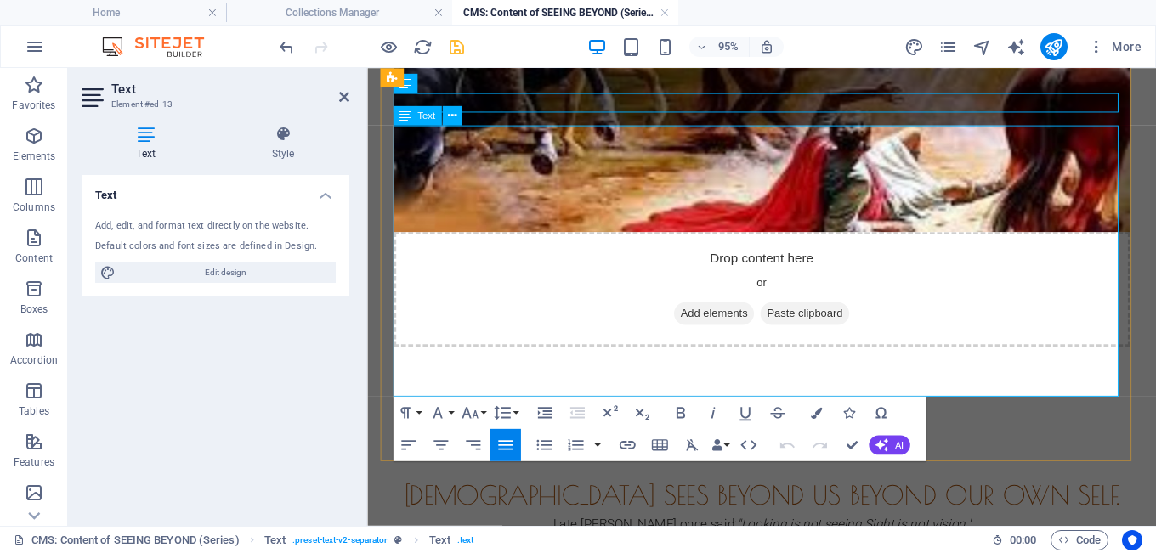
scroll to position [701, 0]
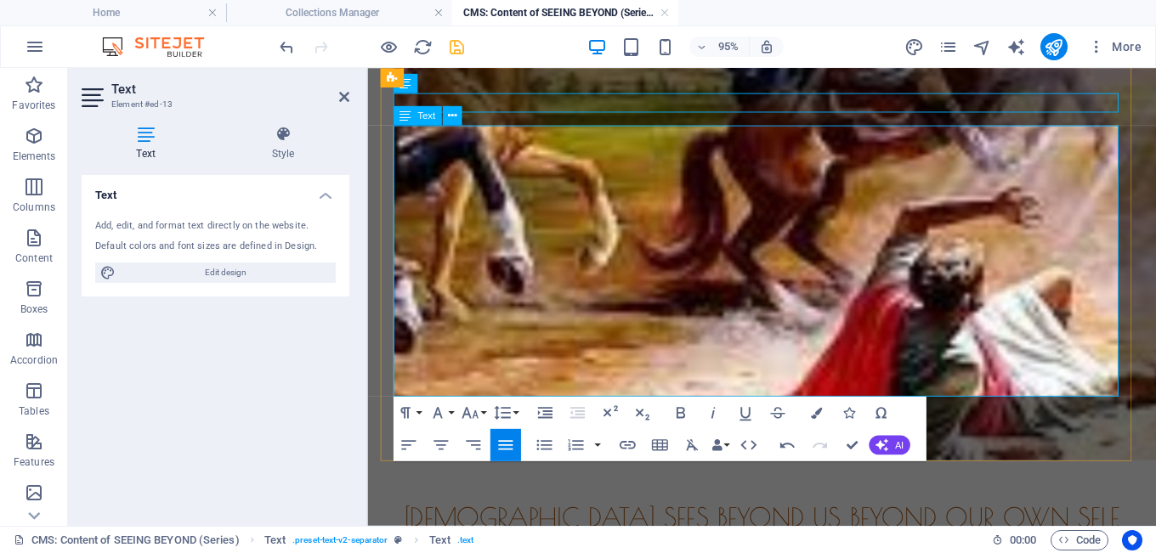
drag, startPoint x: 1000, startPoint y: 360, endPoint x: 940, endPoint y: 361, distance: 59.5
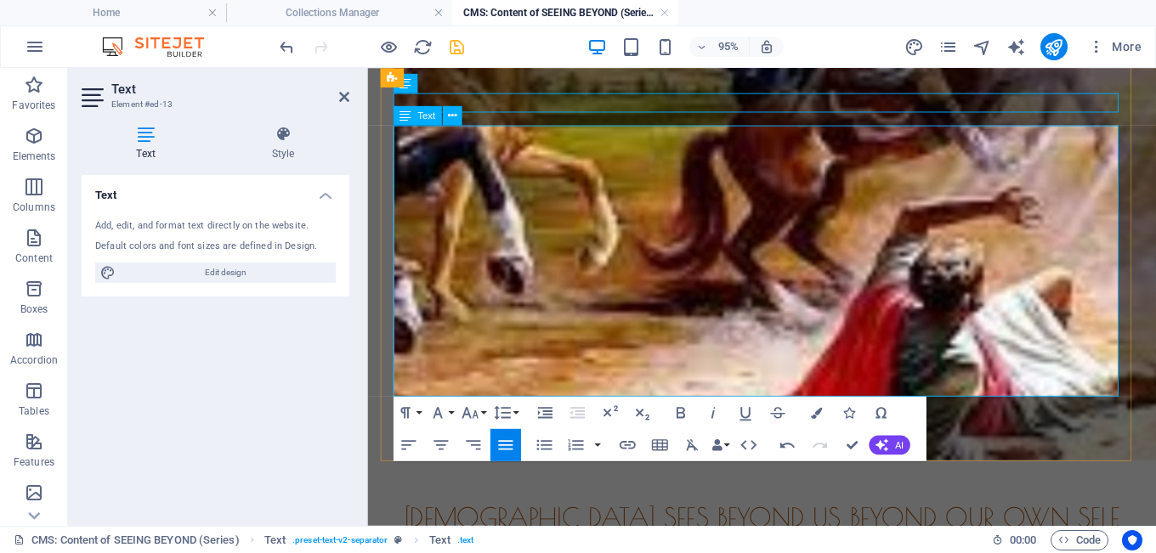
drag, startPoint x: 964, startPoint y: 367, endPoint x: 950, endPoint y: 370, distance: 13.8
drag, startPoint x: 930, startPoint y: 360, endPoint x: 1078, endPoint y: 405, distance: 154.6
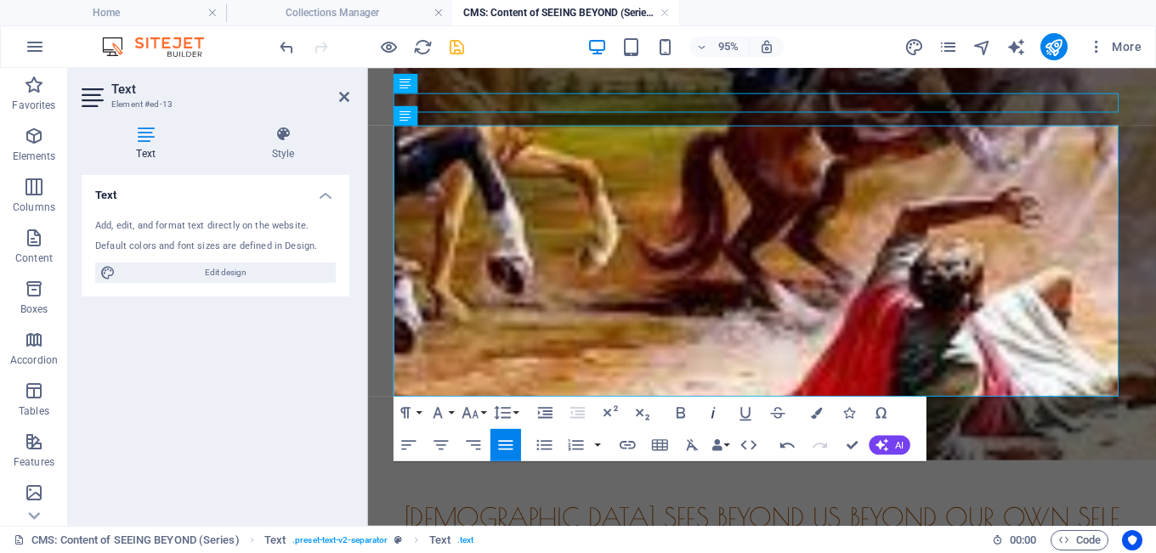
click at [714, 412] on icon "button" at bounding box center [713, 412] width 4 height 11
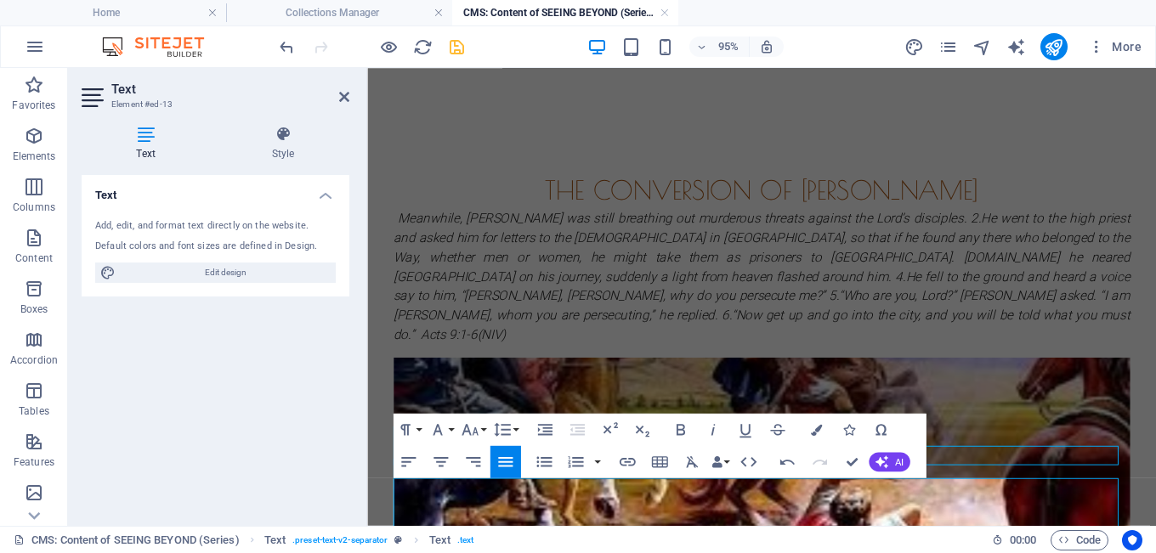
scroll to position [330, 0]
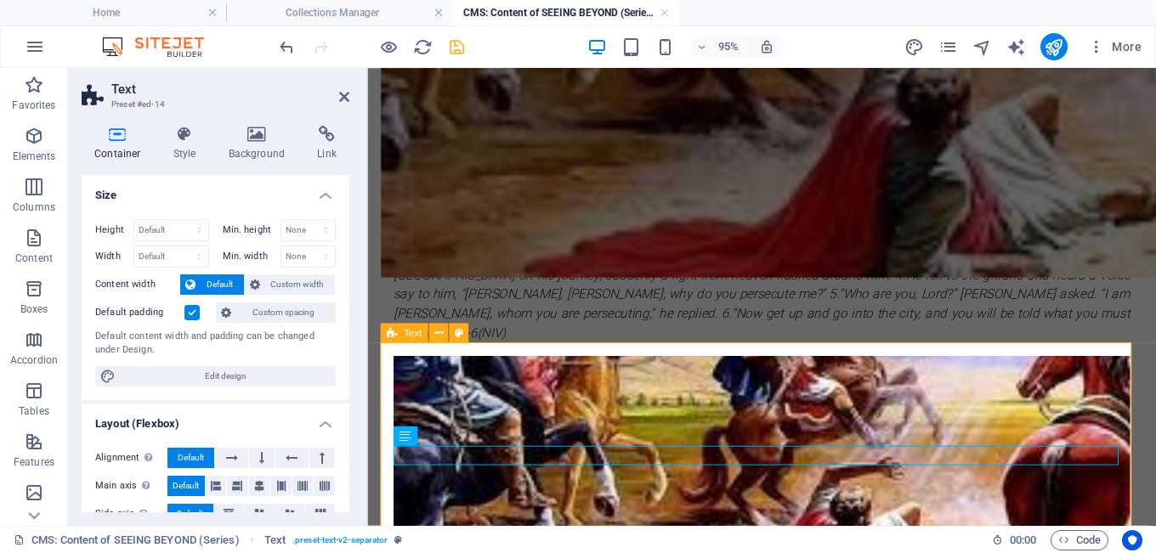
click at [187, 506] on span "Default" at bounding box center [190, 514] width 26 height 20
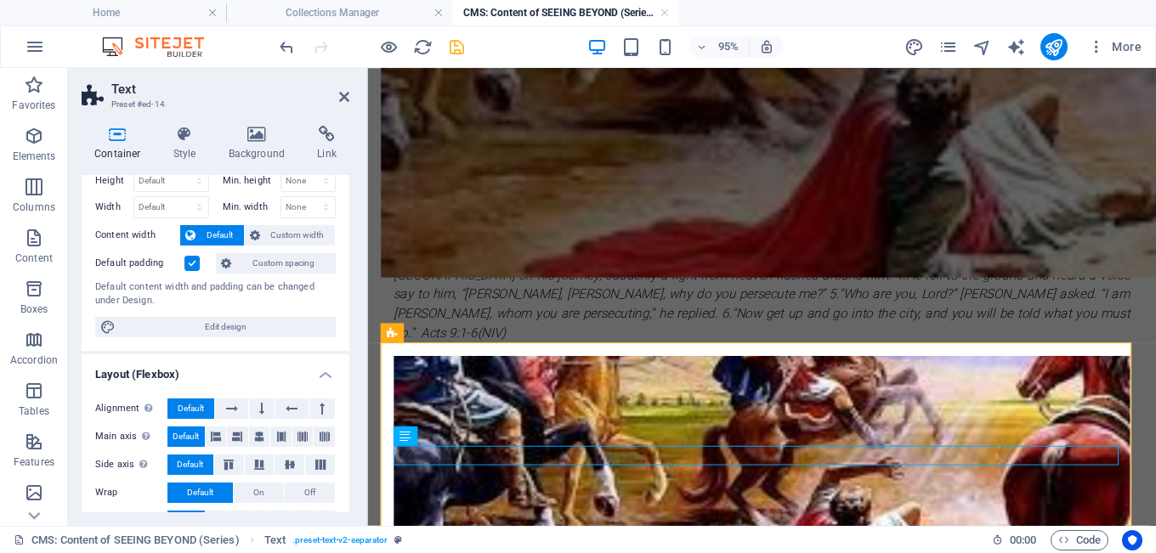
scroll to position [0, 0]
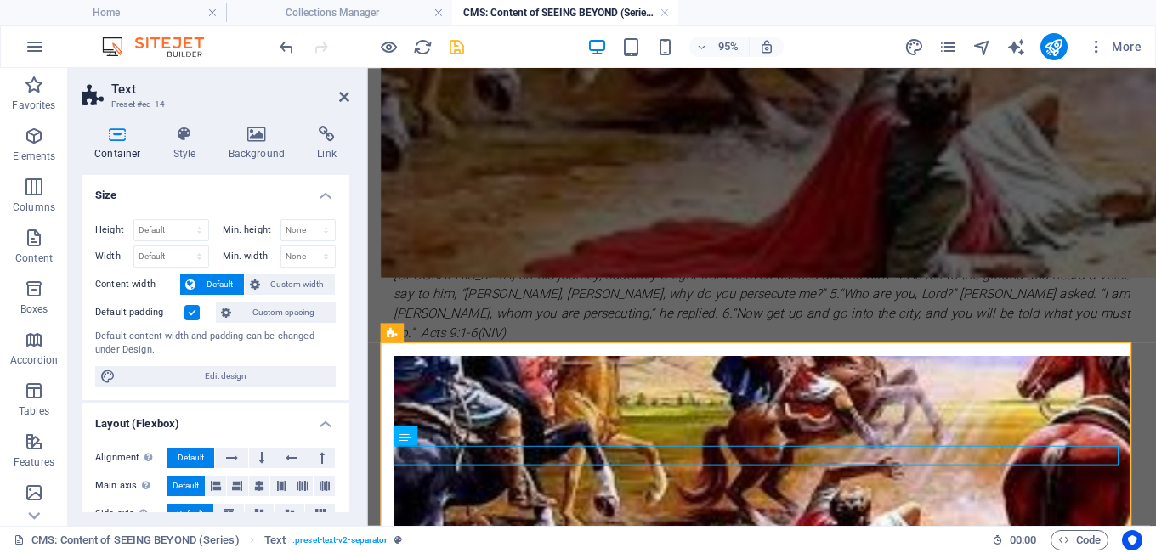
click at [191, 314] on label at bounding box center [191, 312] width 15 height 15
click at [0, 0] on input "Default padding" at bounding box center [0, 0] width 0 height 0
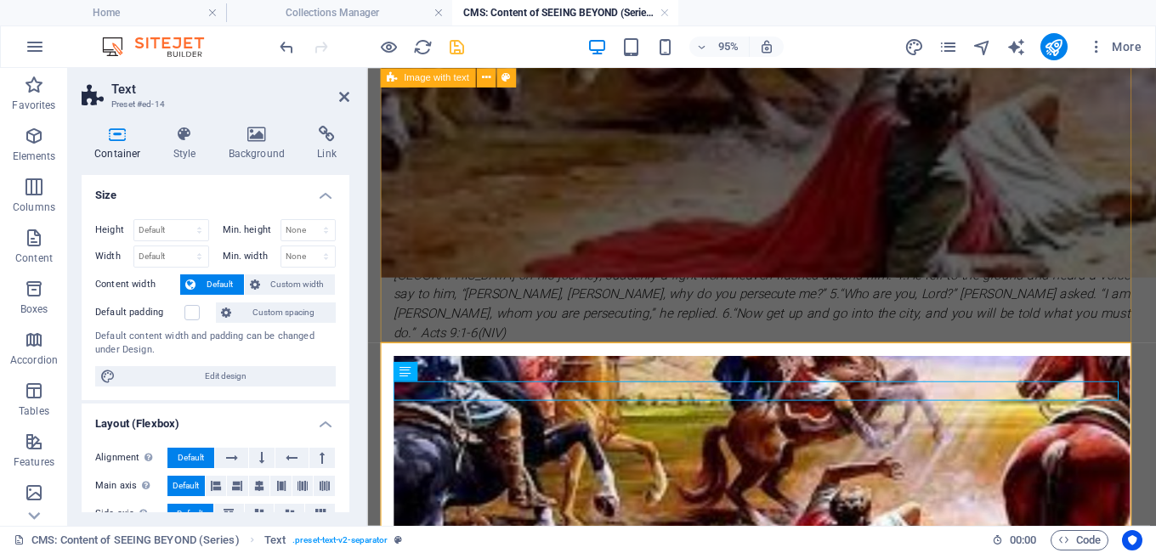
click at [706, 327] on div "The Conversion of Paul Meanwhile, Saul was still breathing out murderous threat…" at bounding box center [783, 464] width 802 height 719
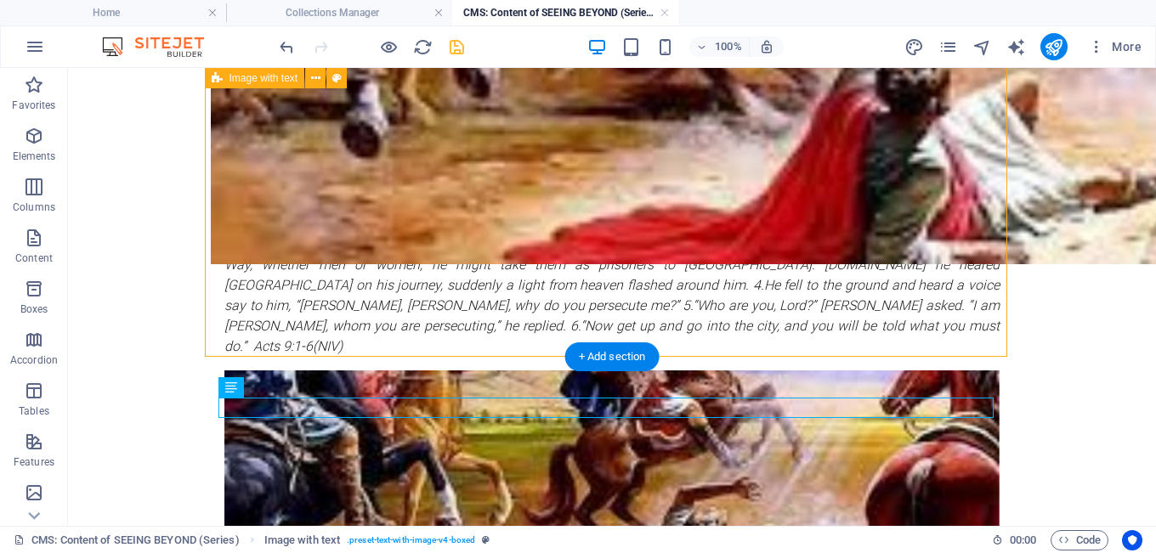
click at [530, 315] on div "The Conversion of Paul Meanwhile, Saul was still breathing out murderous threat…" at bounding box center [612, 464] width 802 height 719
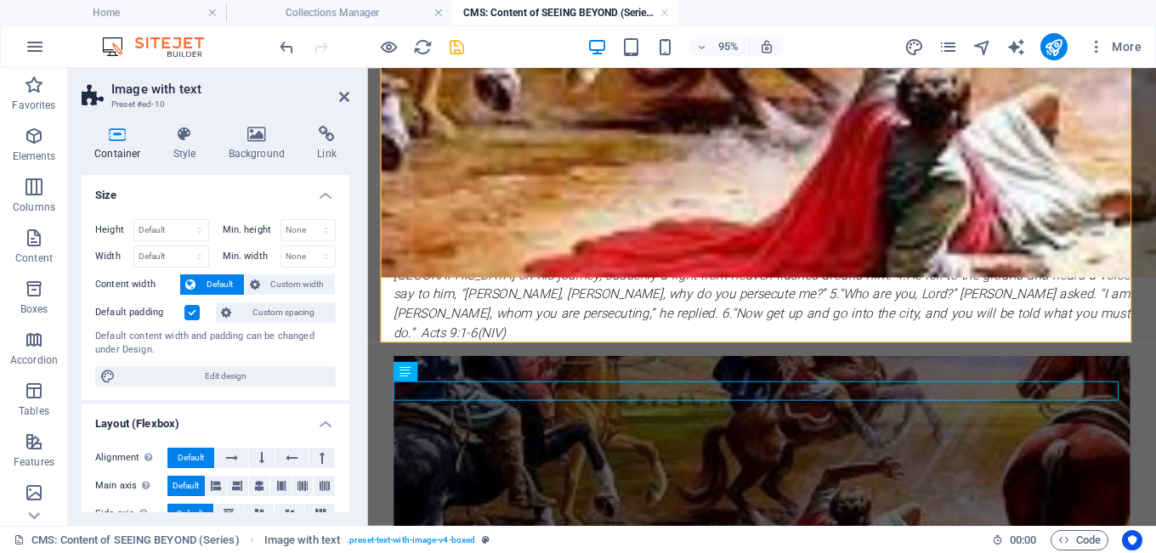
click at [193, 314] on label at bounding box center [191, 312] width 15 height 15
click at [0, 0] on input "Default padding" at bounding box center [0, 0] width 0 height 0
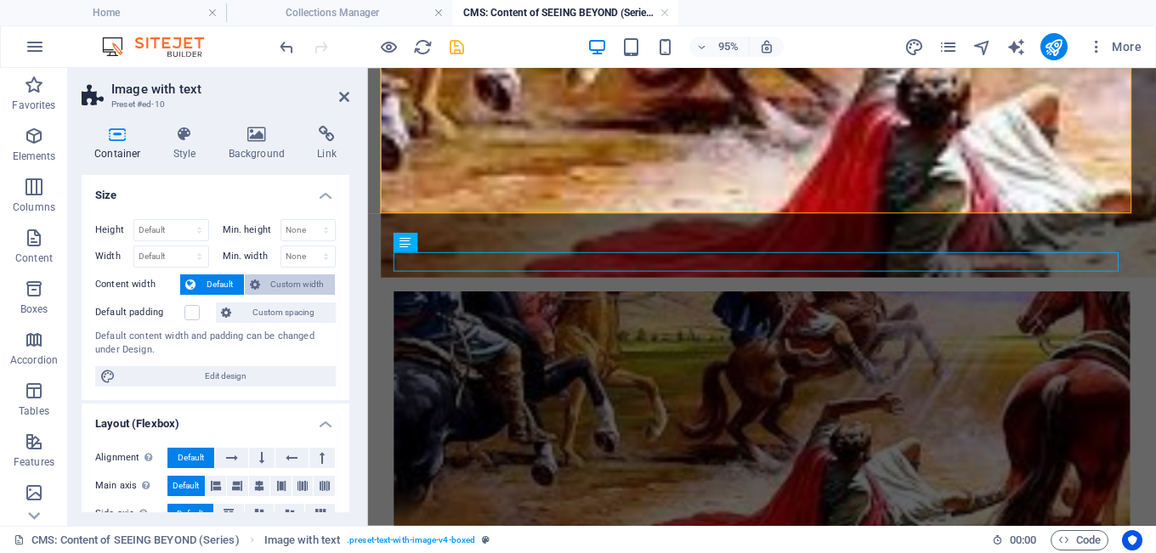
click at [280, 281] on span "Custom width" at bounding box center [297, 285] width 65 height 20
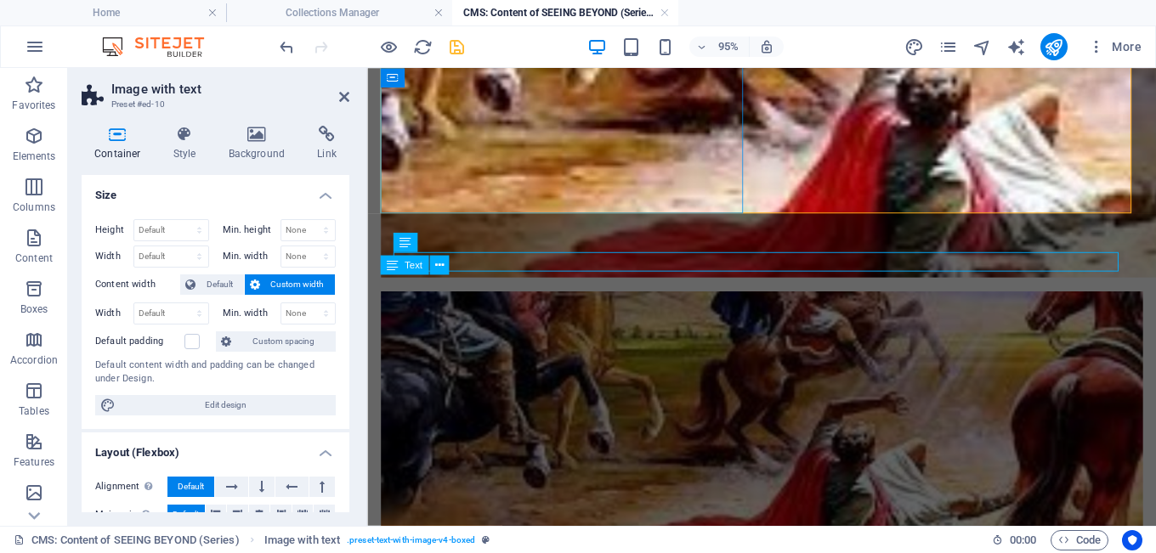
click at [661, 188] on div "Meanwhile, Saul was still breathing out murderous threats against the Lord’s di…" at bounding box center [783, 217] width 802 height 143
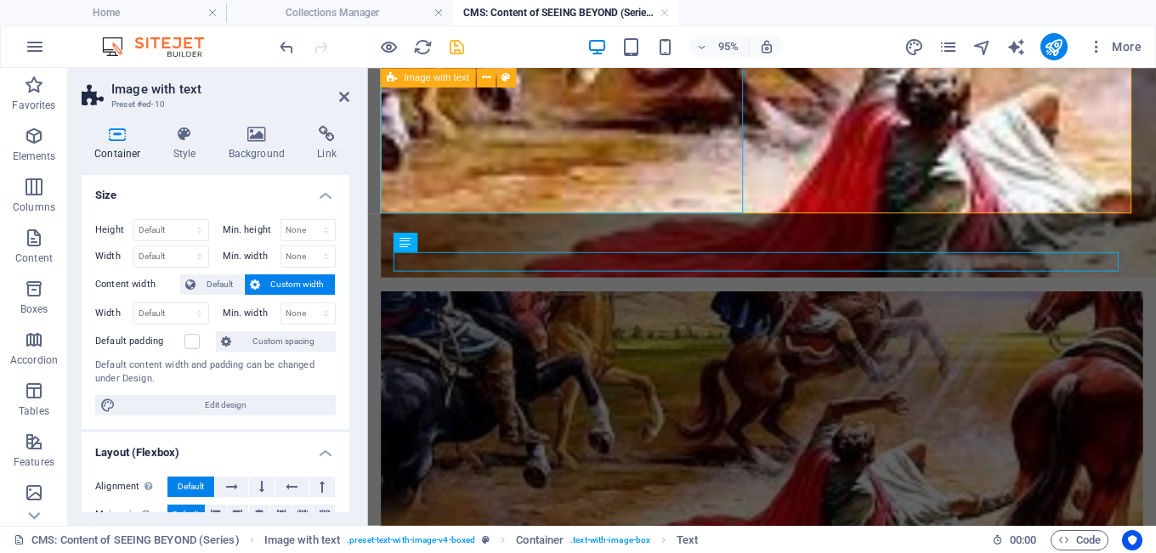
click at [773, 188] on div "The Conversion of Paul Meanwhile, Saul was still breathing out murderous threat…" at bounding box center [783, 396] width 802 height 583
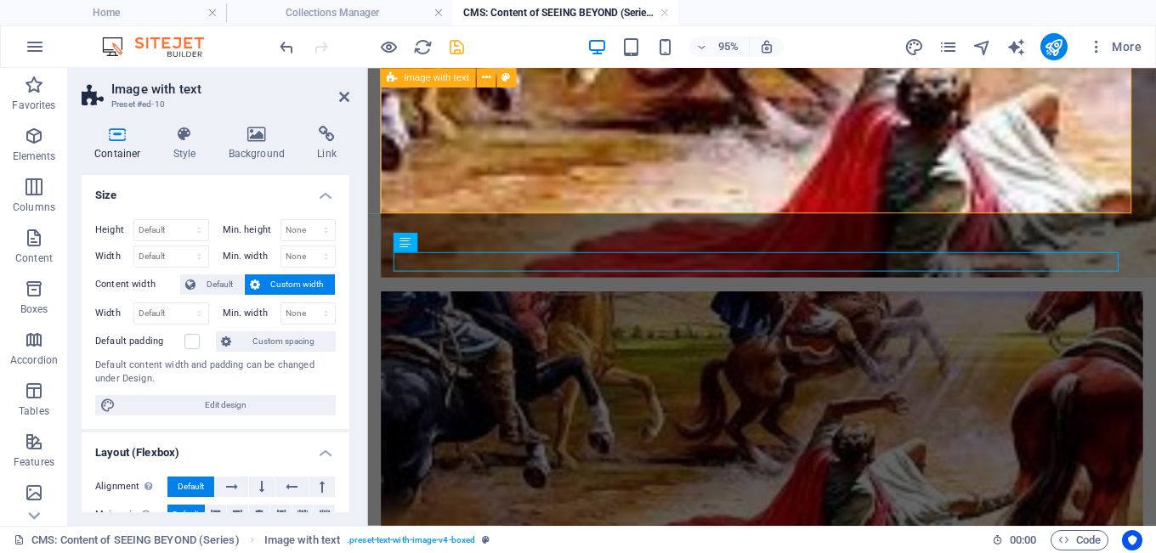
click at [773, 188] on div "The Conversion of Paul Meanwhile, Saul was still breathing out murderous threat…" at bounding box center [783, 396] width 802 height 583
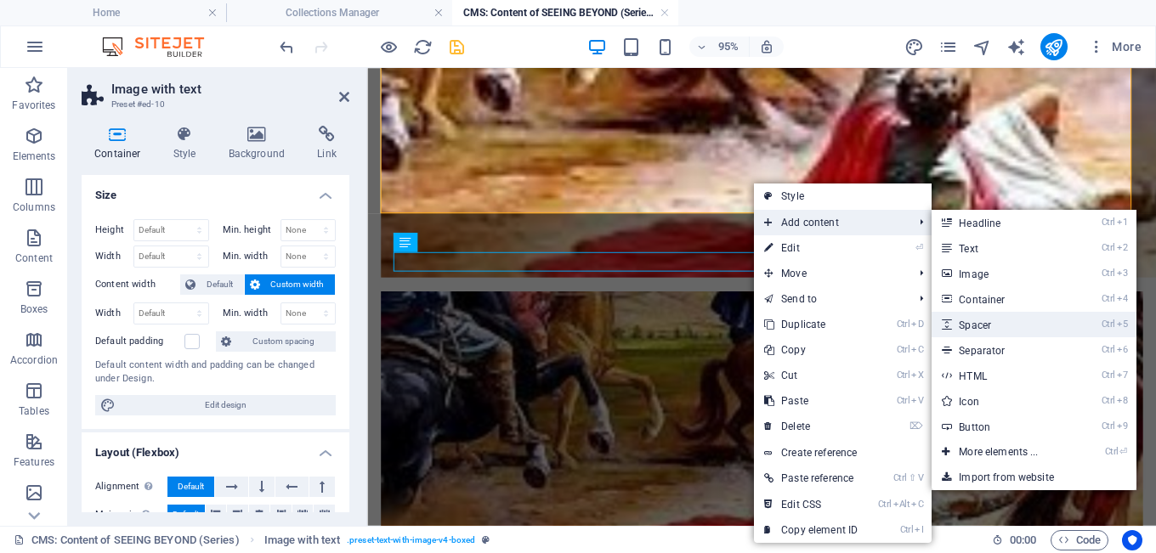
click at [981, 320] on link "Ctrl 5 Spacer" at bounding box center [1002, 325] width 140 height 26
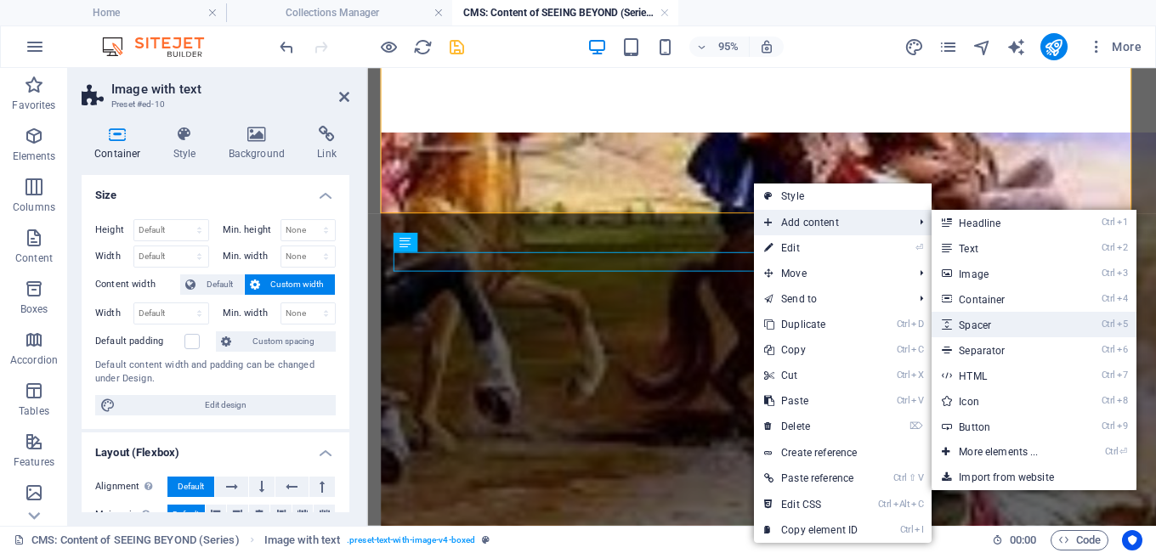
select select "px"
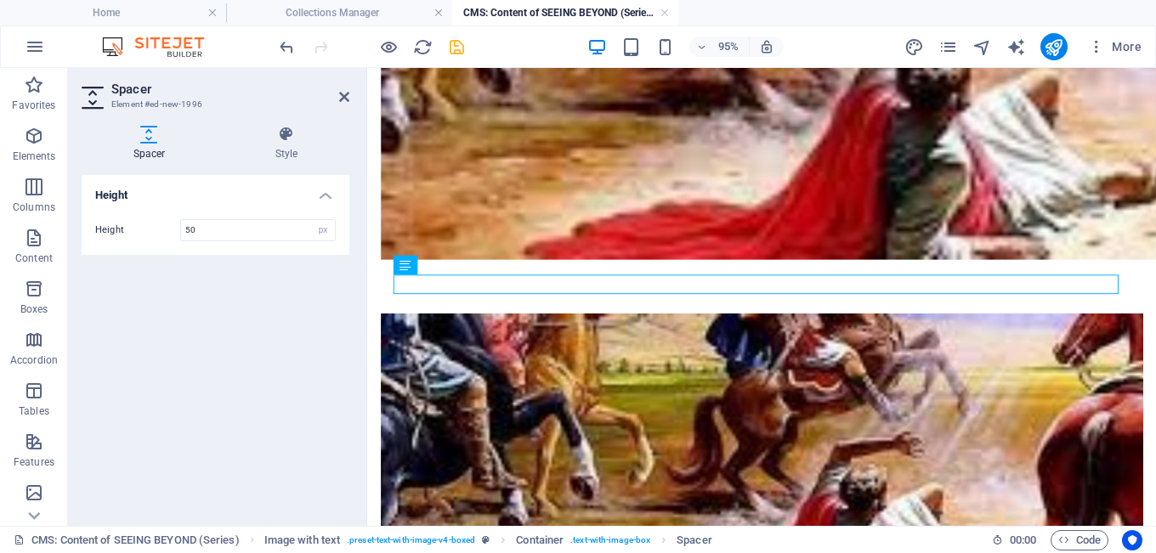
scroll to position [391, 0]
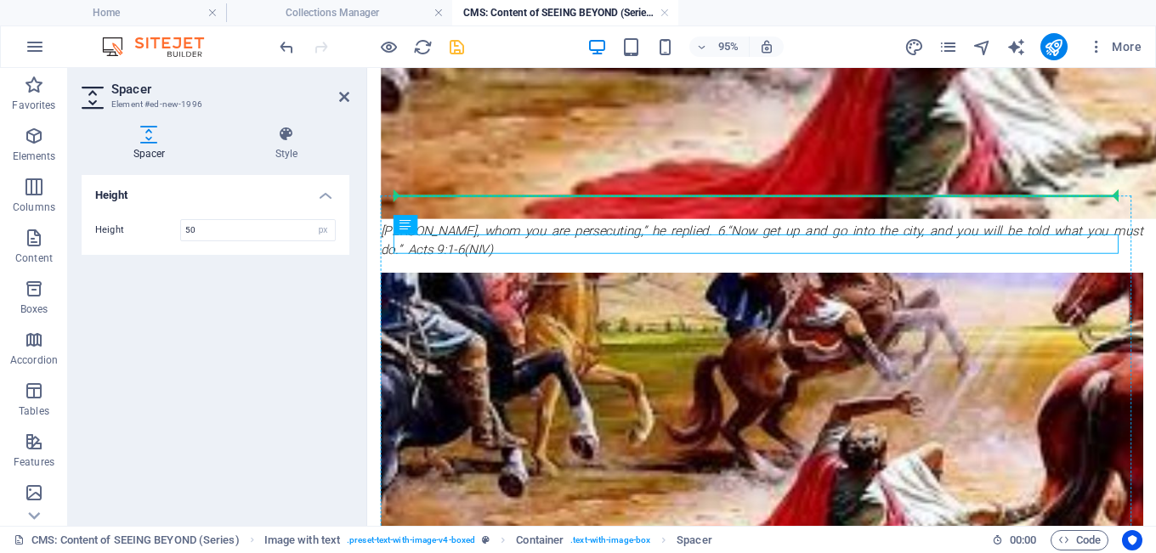
drag, startPoint x: 838, startPoint y: 337, endPoint x: 683, endPoint y: 212, distance: 198.9
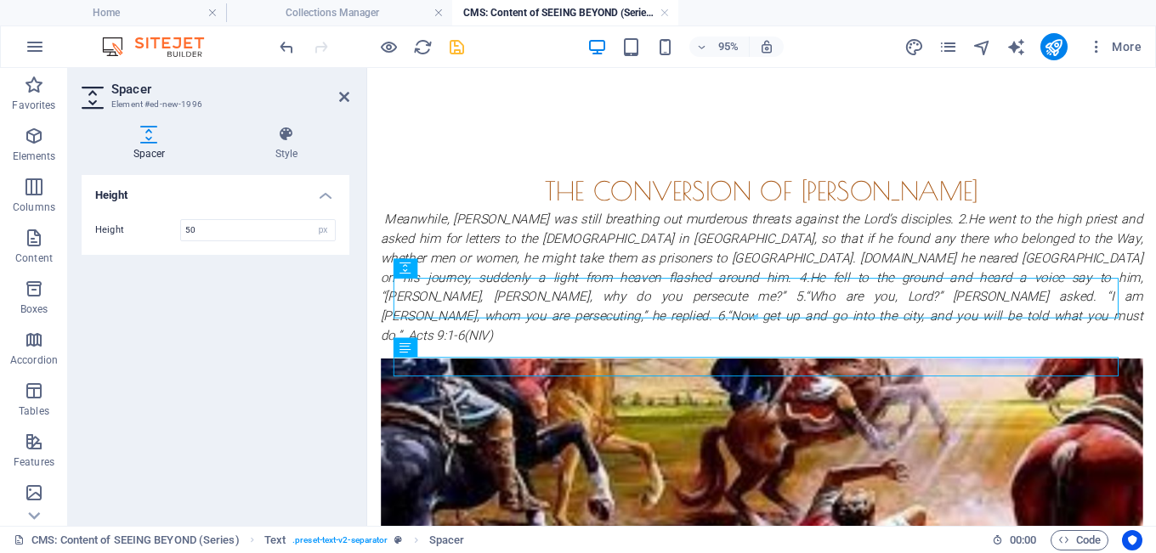
scroll to position [262, 0]
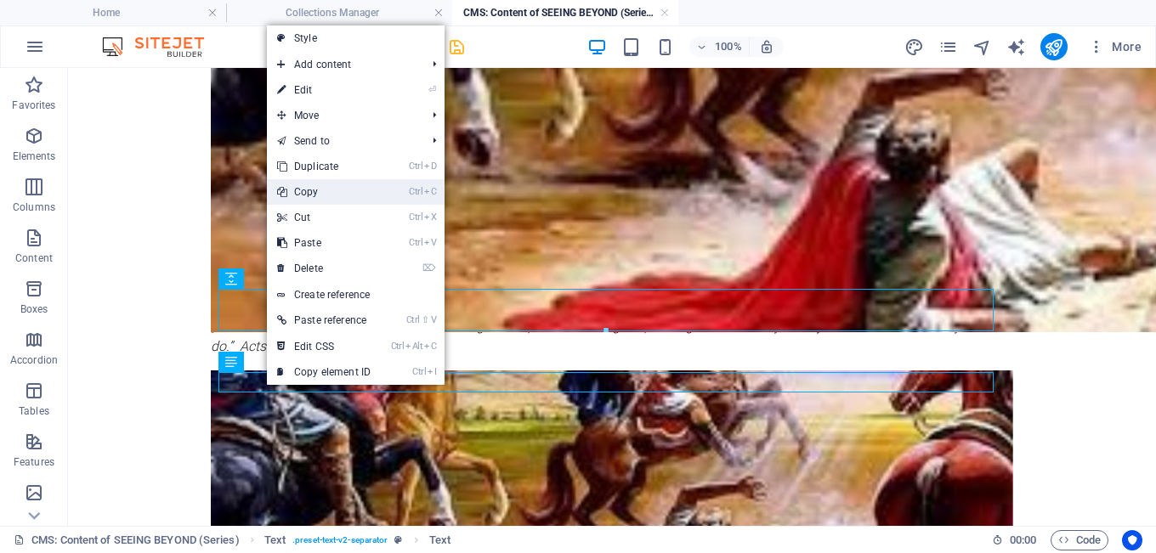
click at [309, 192] on link "Ctrl C Copy" at bounding box center [324, 192] width 114 height 26
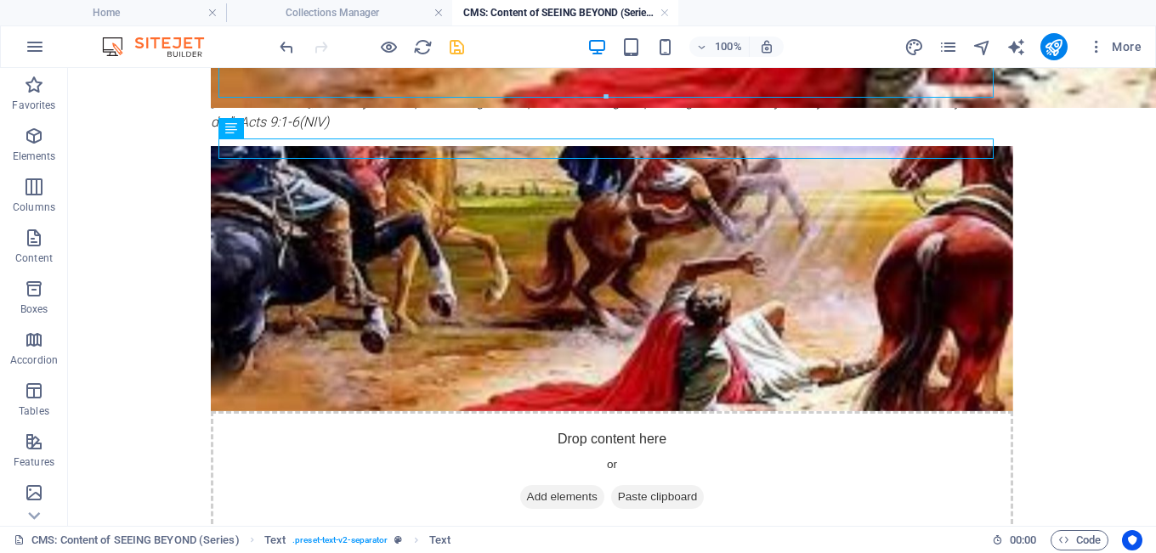
scroll to position [496, 0]
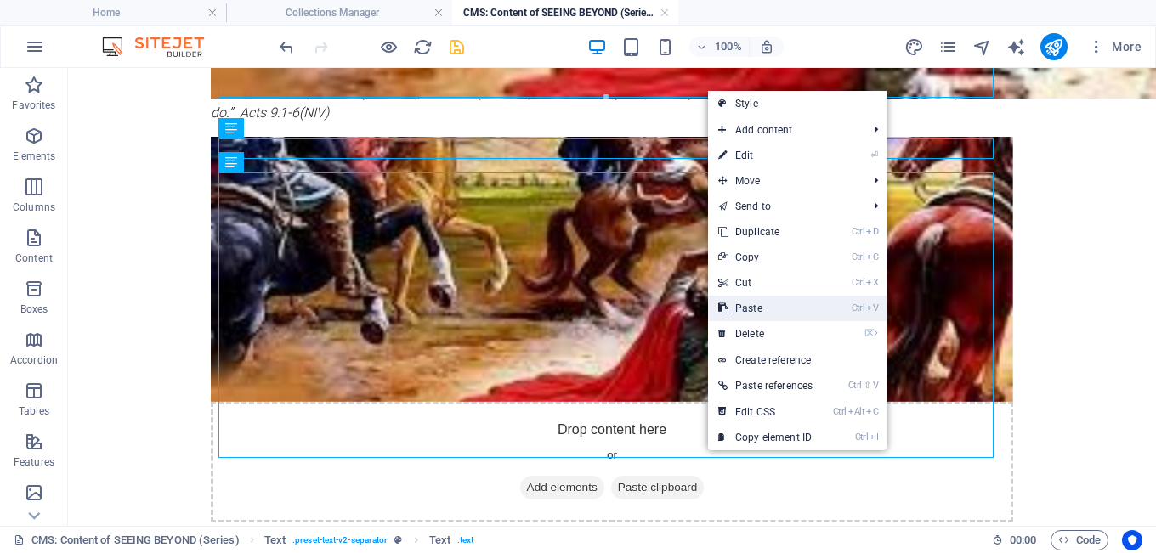
click at [757, 306] on link "Ctrl V Paste" at bounding box center [765, 309] width 115 height 26
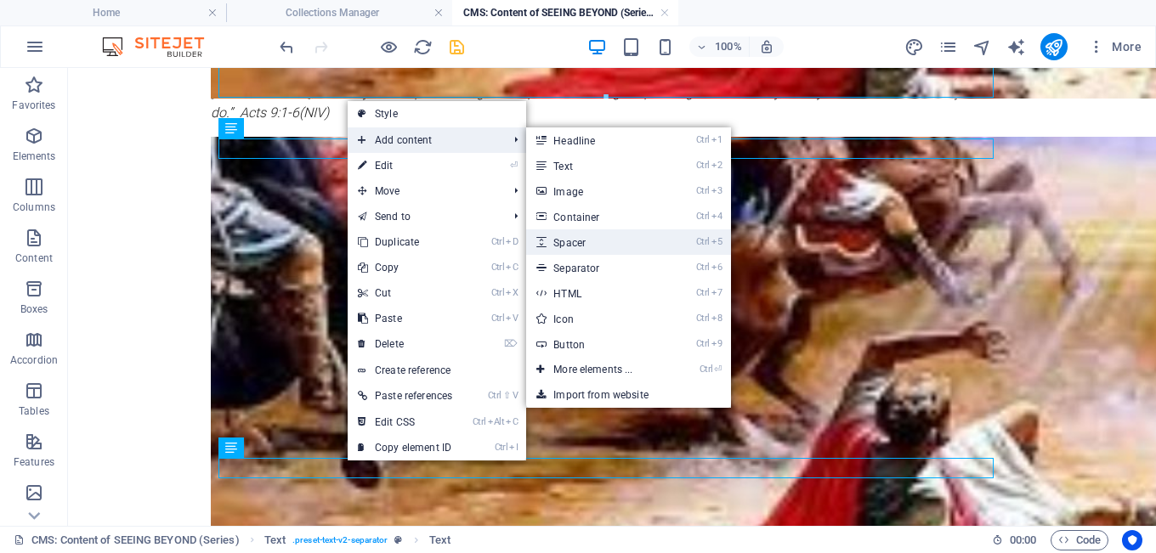
click at [575, 241] on link "Ctrl 5 Spacer" at bounding box center [596, 243] width 140 height 26
select select "px"
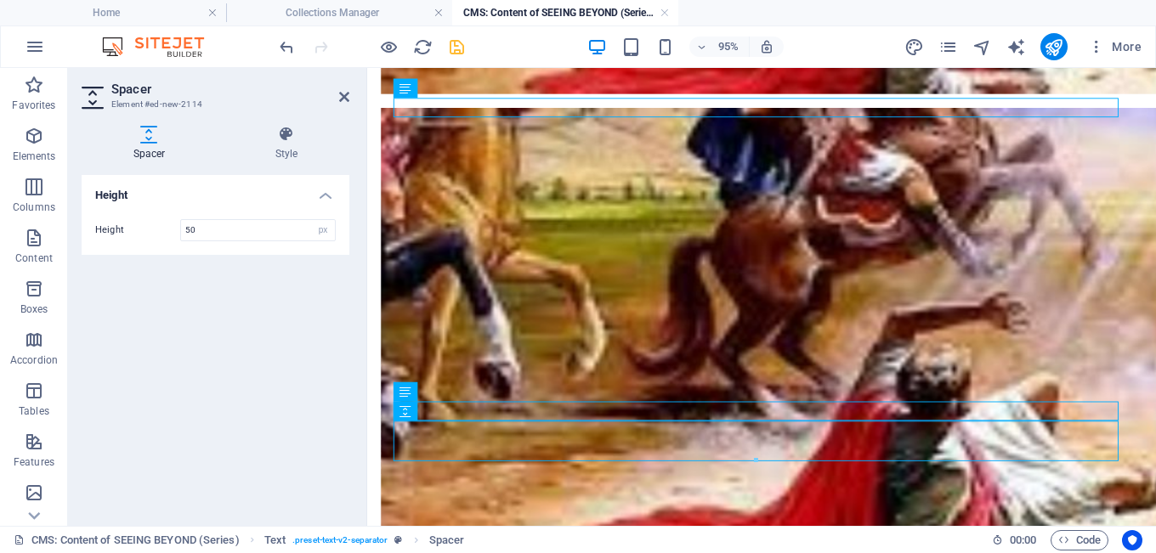
scroll to position [535, 0]
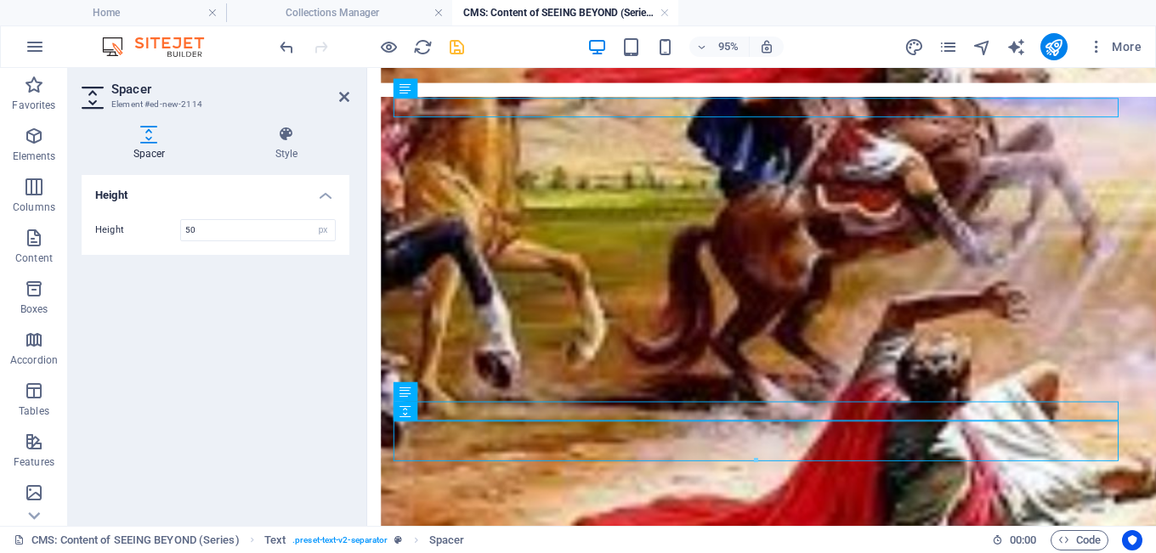
drag, startPoint x: 420, startPoint y: 456, endPoint x: 421, endPoint y: 400, distance: 55.3
click at [421, 400] on div "H2 Call to Action - Button Image with text Placeholder Container Container Imag…" at bounding box center [761, 43] width 789 height 967
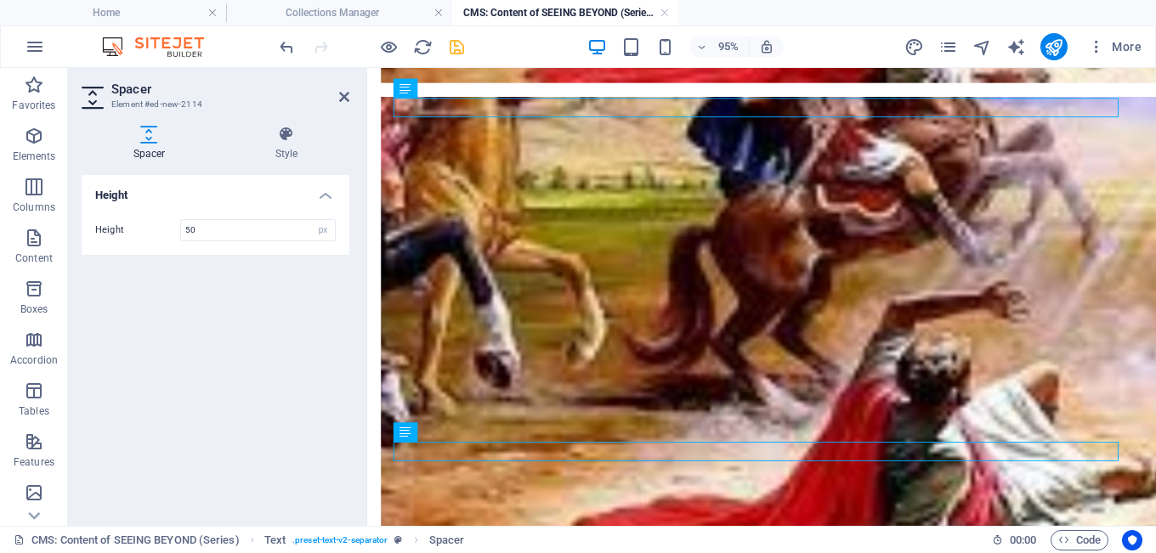
drag, startPoint x: 792, startPoint y: 483, endPoint x: 512, endPoint y: 410, distance: 289.9
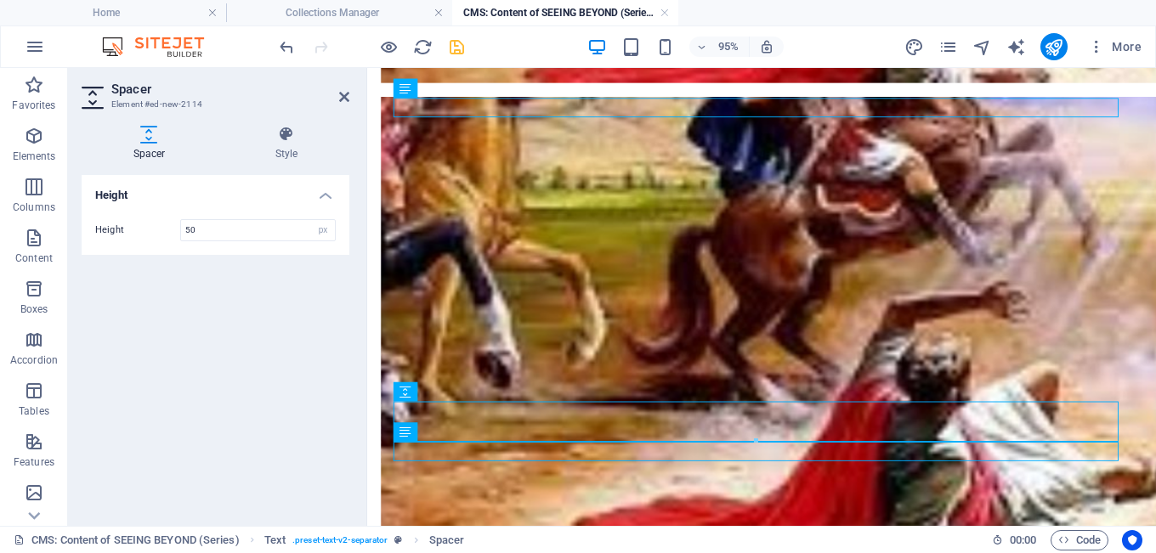
click at [281, 327] on div "Height Height 50 px rem vh vw" at bounding box center [216, 343] width 268 height 337
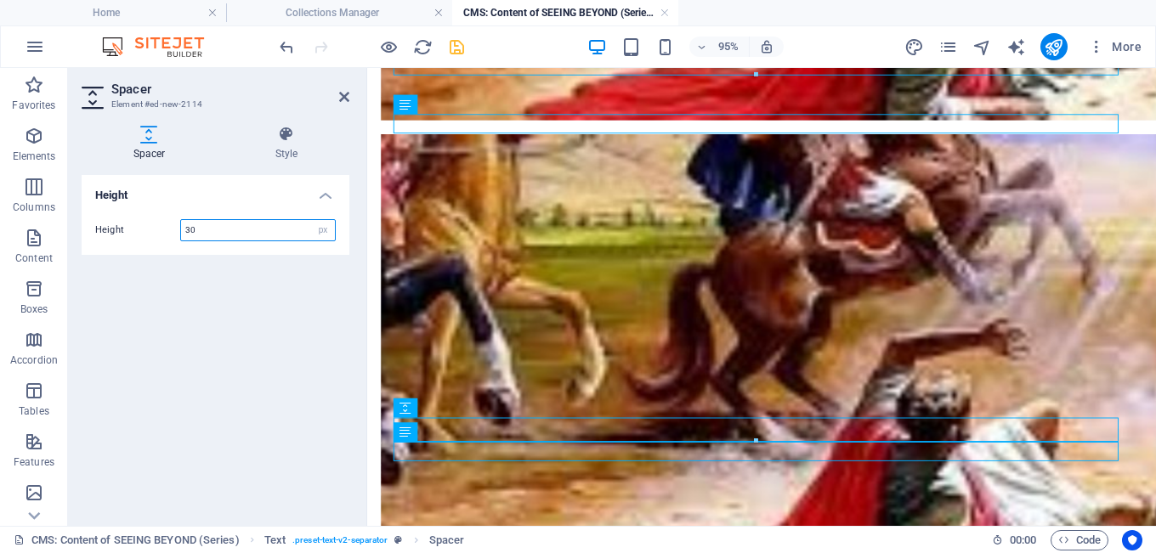
scroll to position [518, 0]
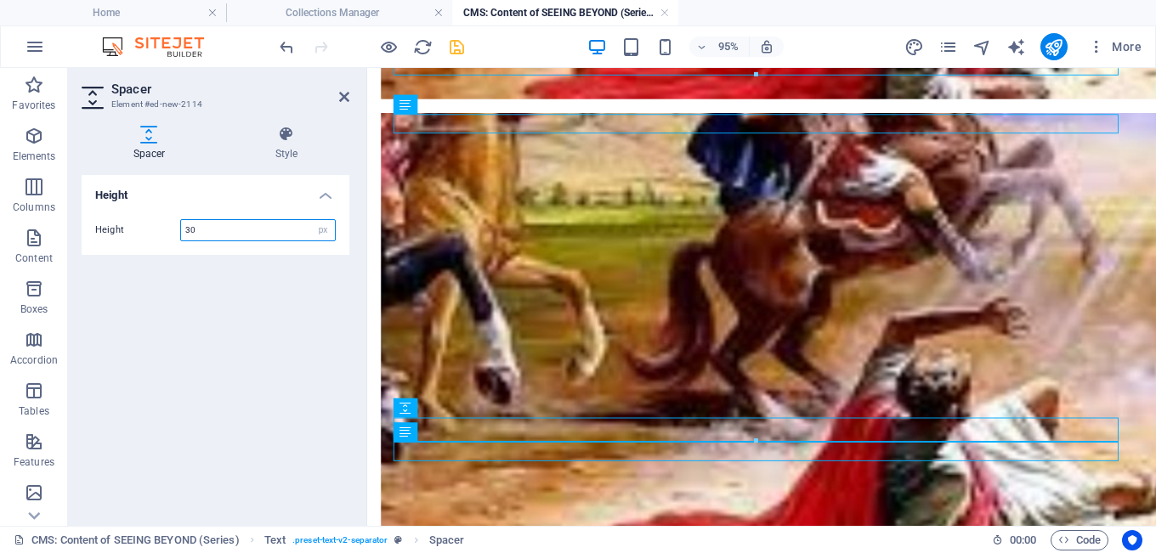
type input "30"
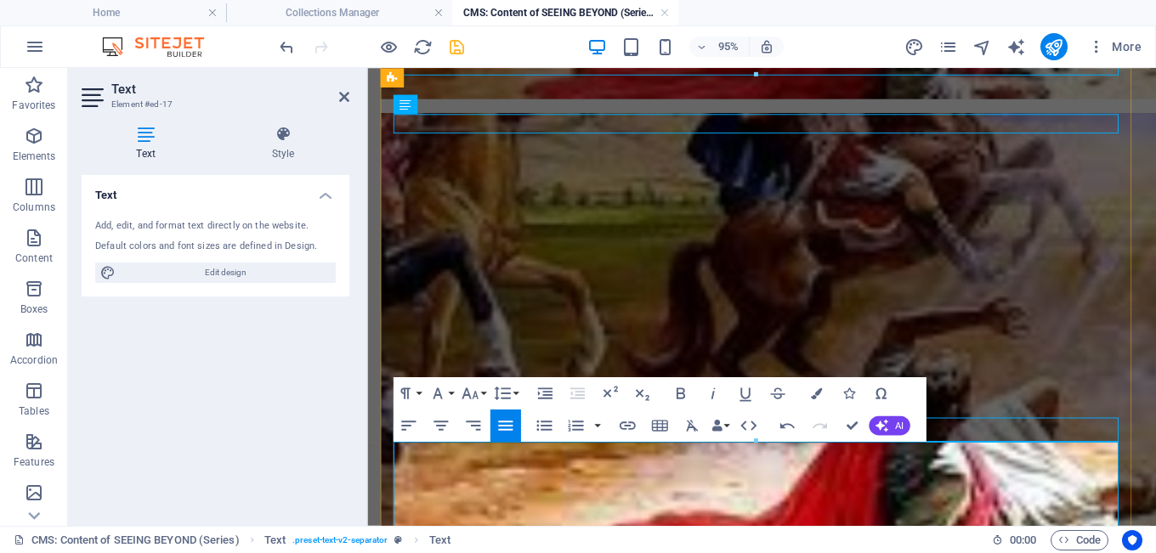
scroll to position [5535, 0]
drag, startPoint x: 465, startPoint y: 512, endPoint x: 396, endPoint y: 513, distance: 68.9
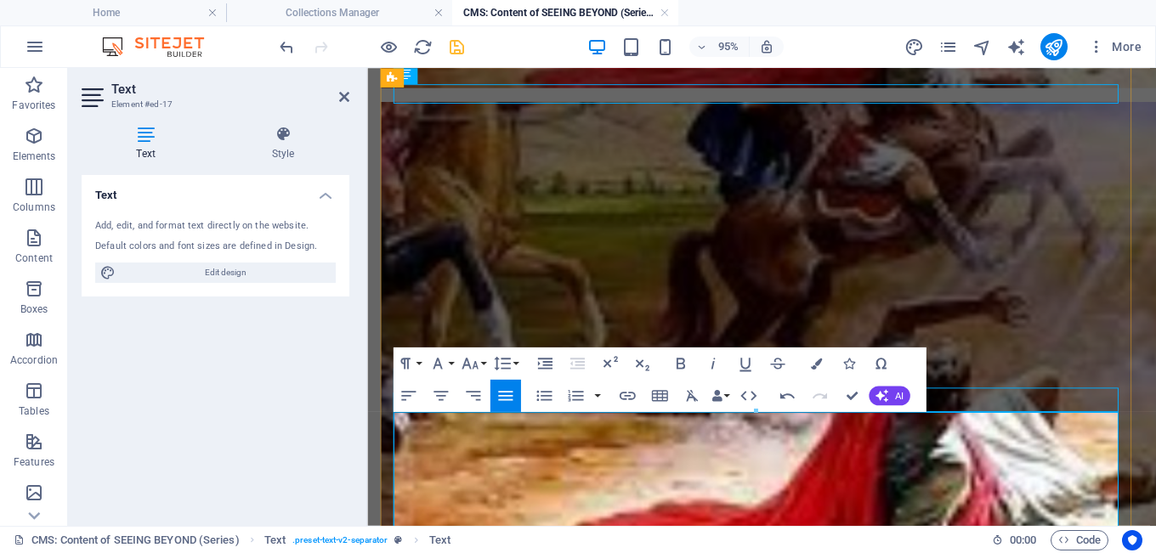
scroll to position [549, 0]
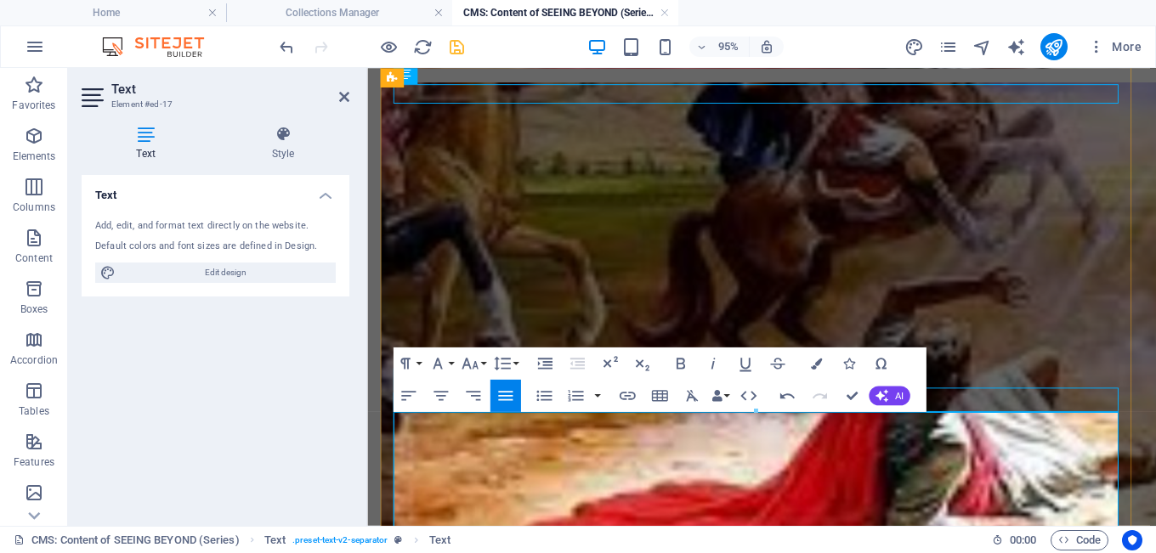
drag, startPoint x: 560, startPoint y: 524, endPoint x: 397, endPoint y: 524, distance: 163.2
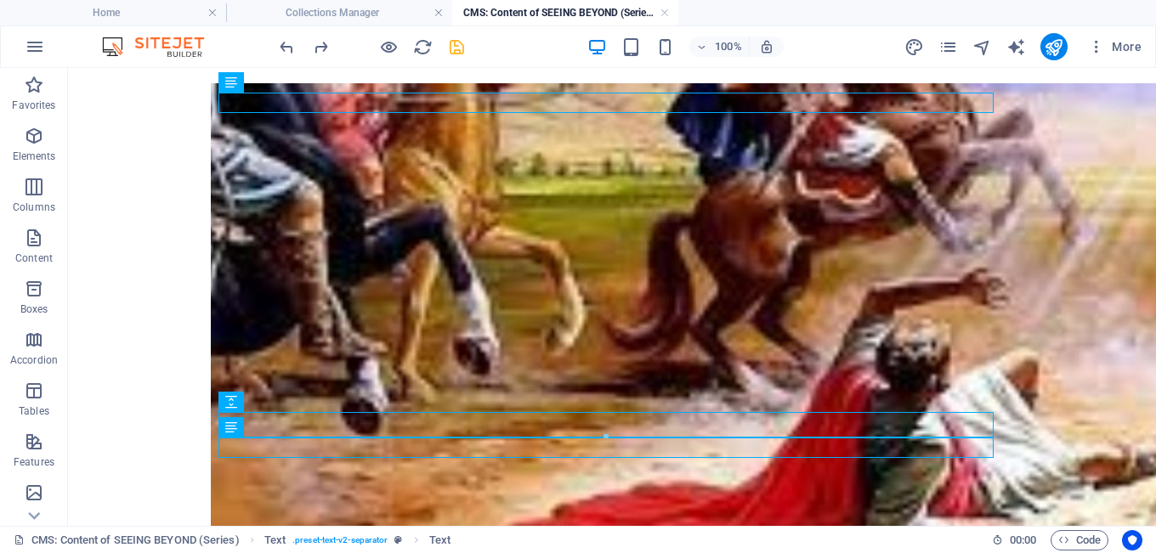
scroll to position [541, 0]
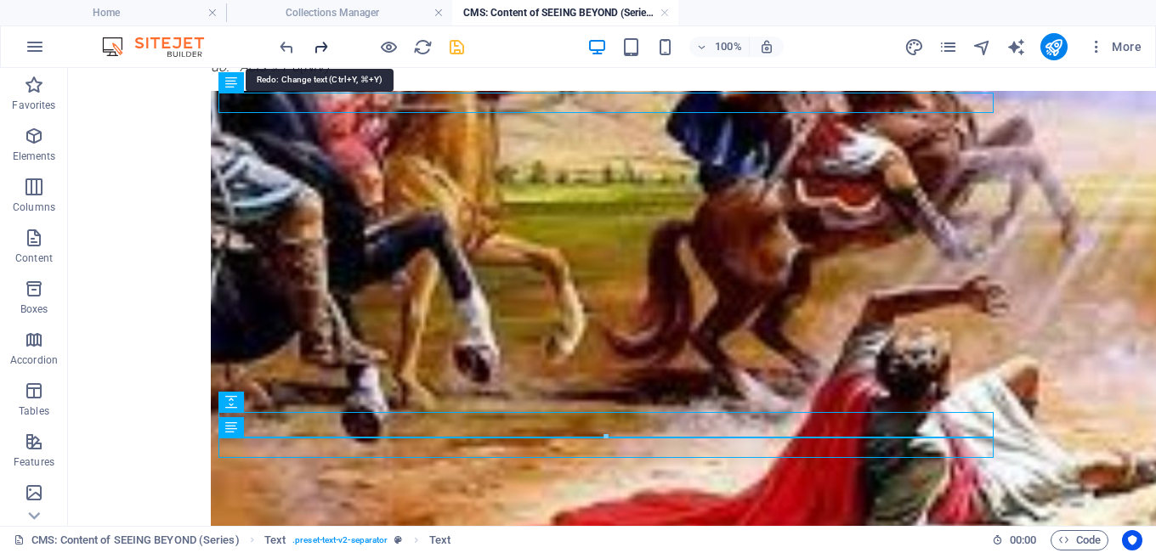
click at [318, 42] on icon "redo" at bounding box center [321, 47] width 20 height 20
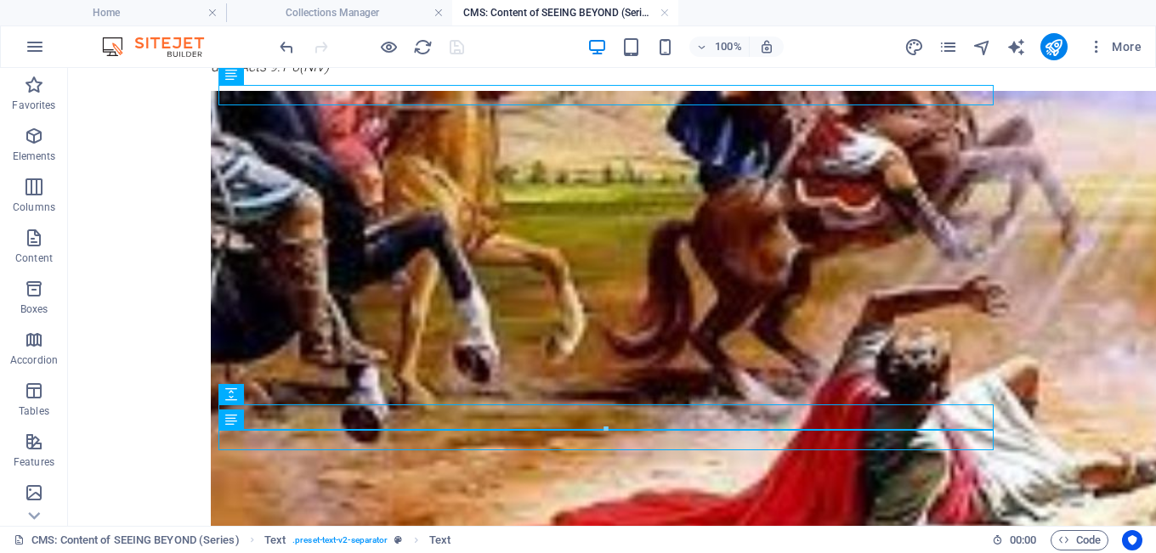
scroll to position [549, 0]
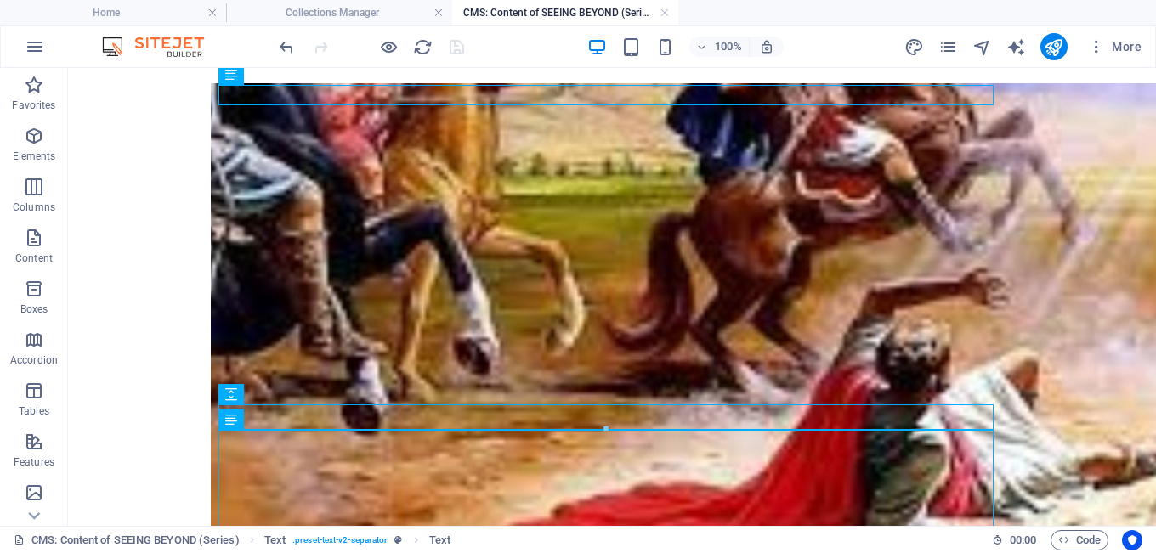
click at [318, 42] on div at bounding box center [371, 46] width 190 height 27
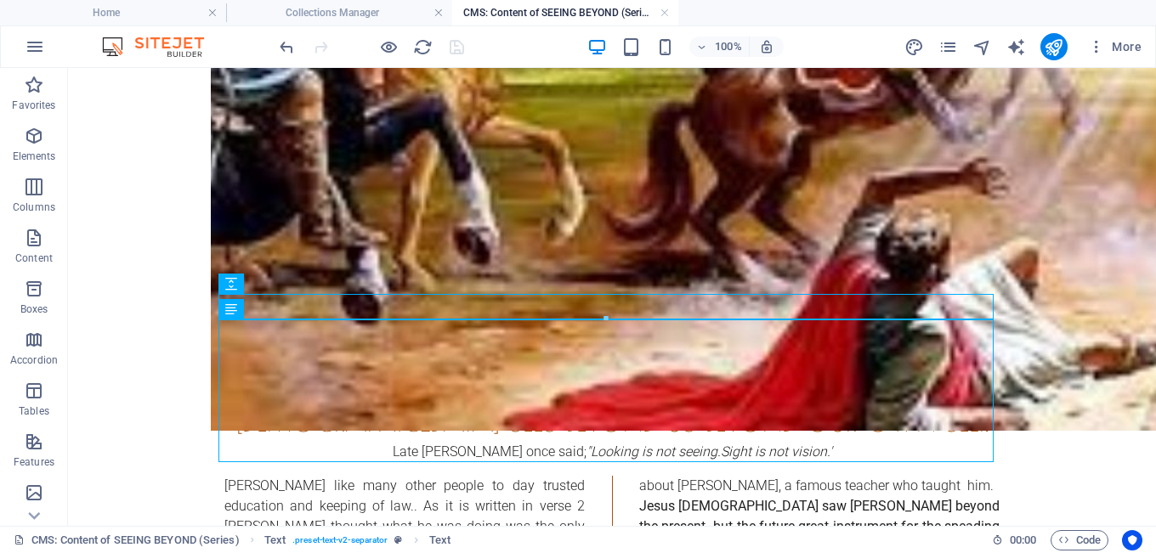
scroll to position [664, 0]
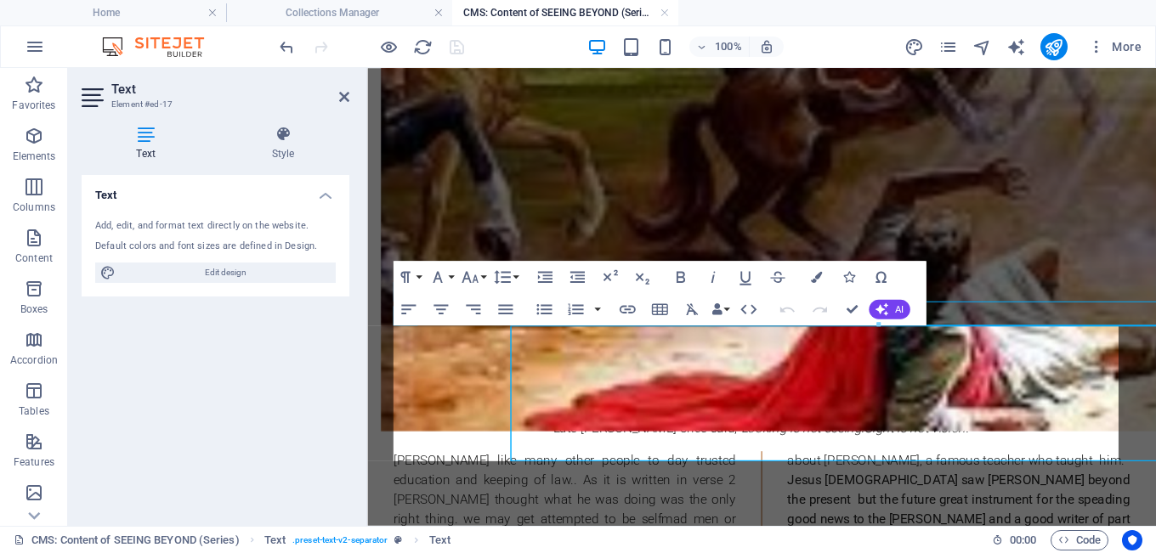
scroll to position [640, 0]
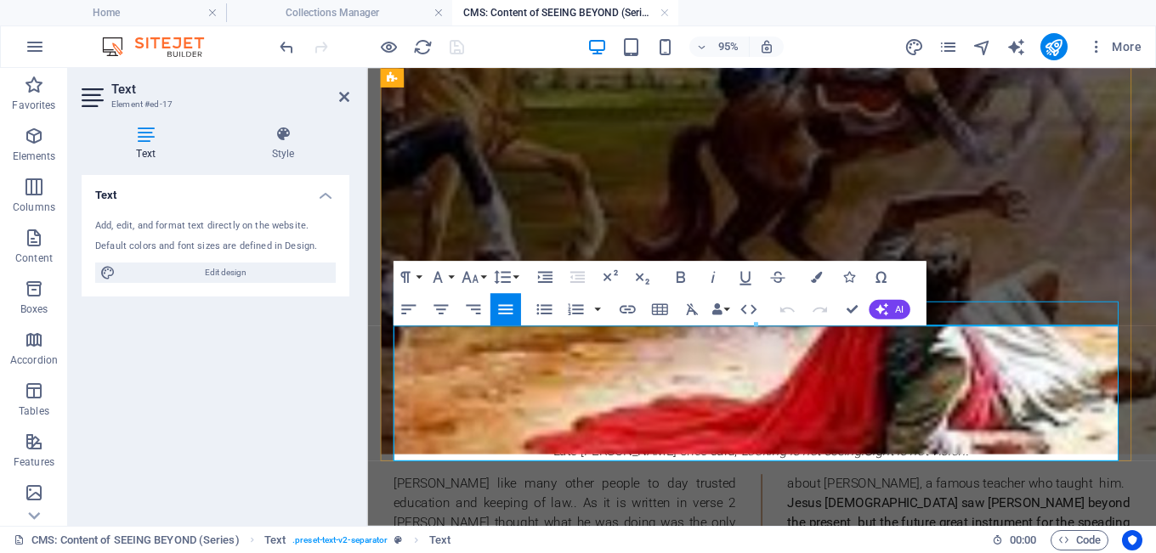
drag, startPoint x: 705, startPoint y: 368, endPoint x: 683, endPoint y: 367, distance: 22.1
drag, startPoint x: 1102, startPoint y: 368, endPoint x: 1130, endPoint y: 368, distance: 28.1
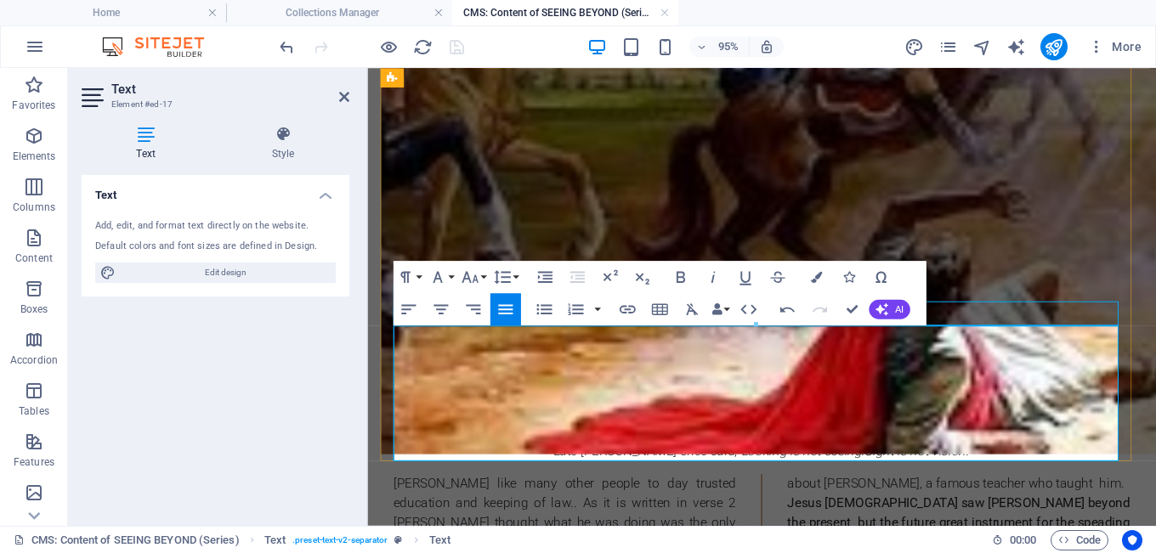
scroll to position [620, 0]
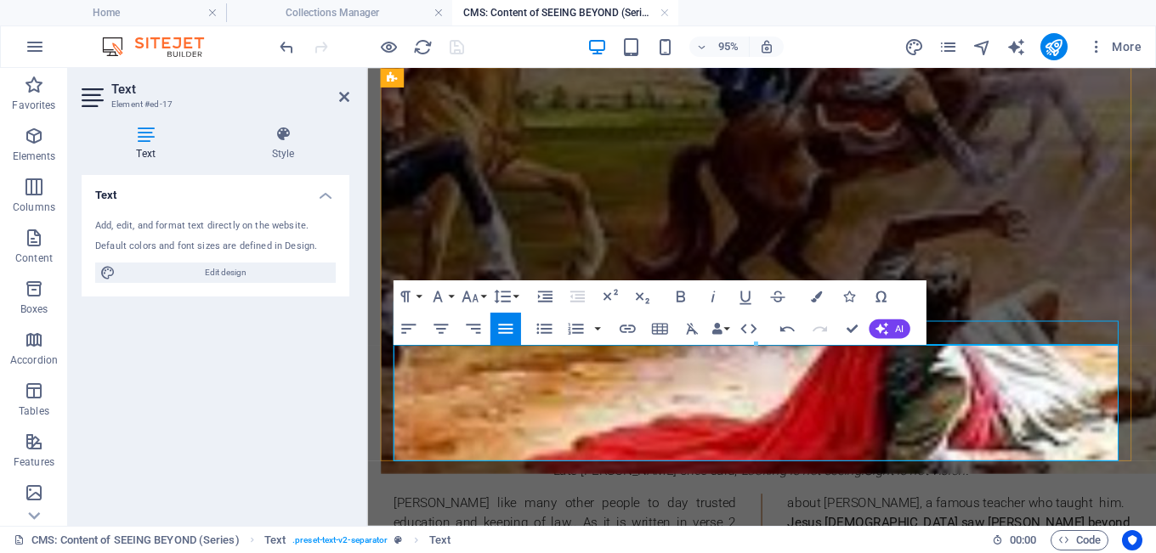
scroll to position [599, 0]
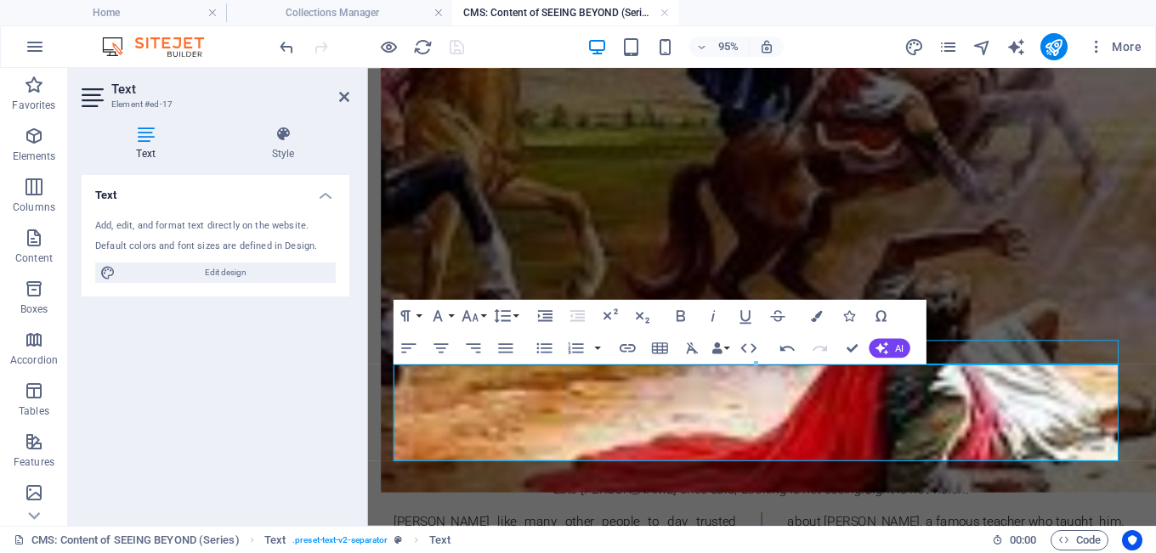
click at [455, 47] on div at bounding box center [371, 46] width 190 height 27
click at [491, 518] on div "SEEING BEYOND A MURDEROUS SAUL The Conversion of Paul Meanwhile, Saul was still…" at bounding box center [783, 284] width 830 height 1630
click at [451, 51] on div at bounding box center [371, 46] width 190 height 27
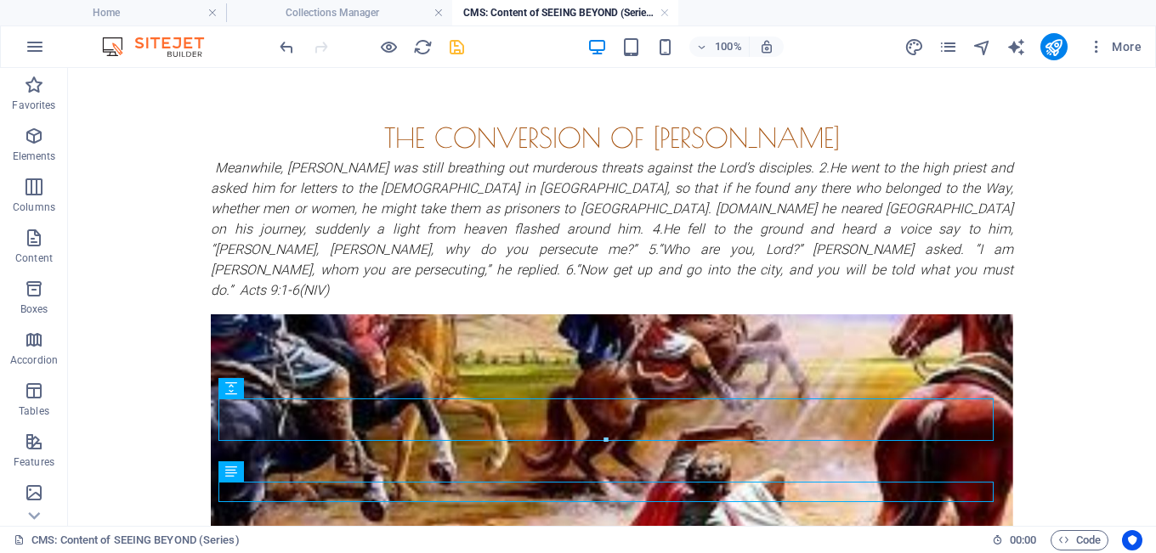
scroll to position [0, 0]
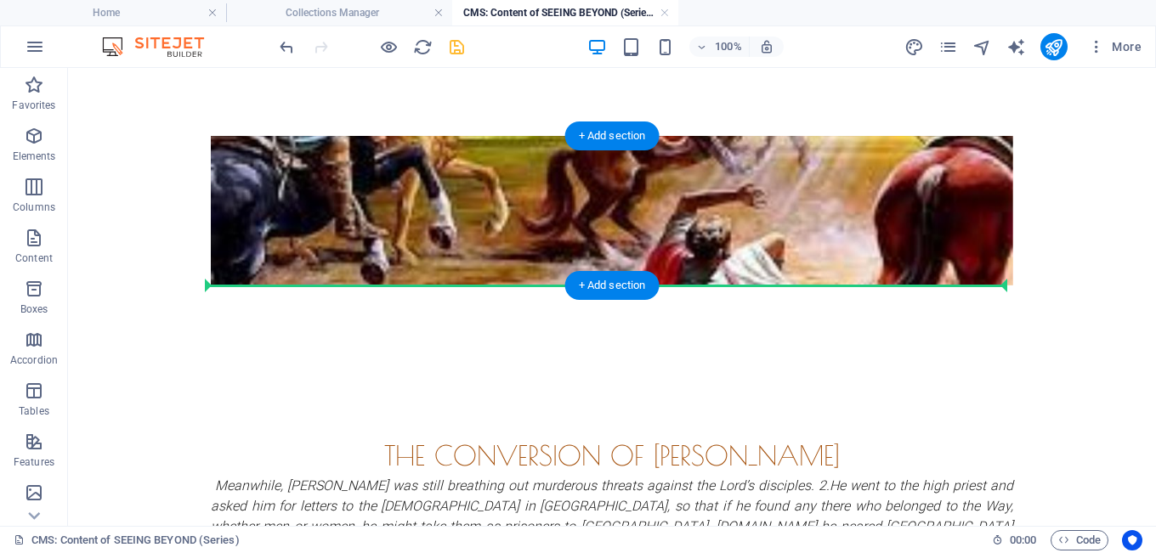
drag, startPoint x: 250, startPoint y: 440, endPoint x: 650, endPoint y: 349, distance: 410.6
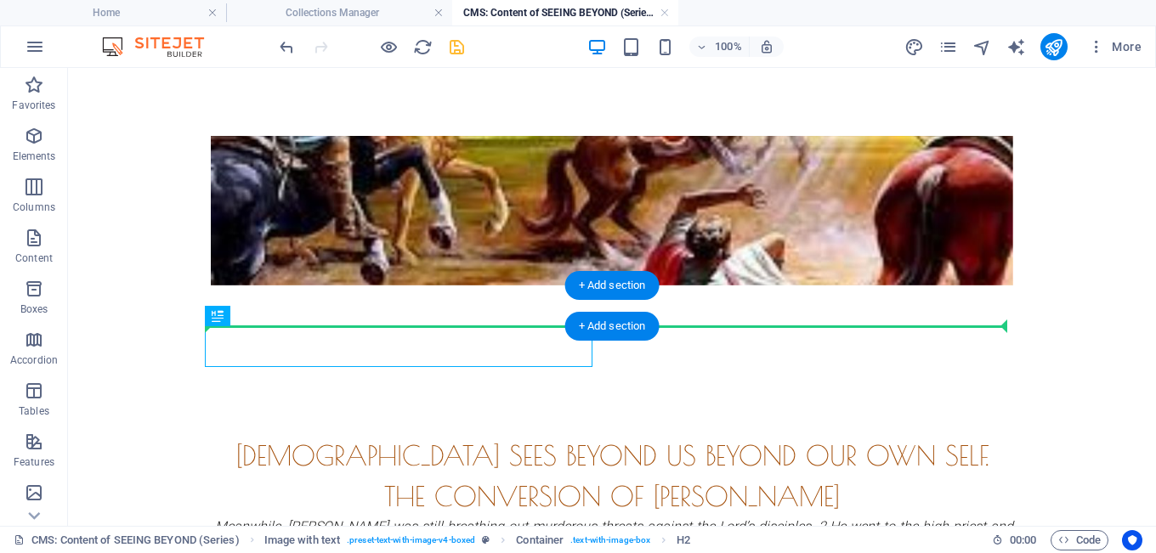
drag, startPoint x: 411, startPoint y: 340, endPoint x: 411, endPoint y: 316, distance: 23.8
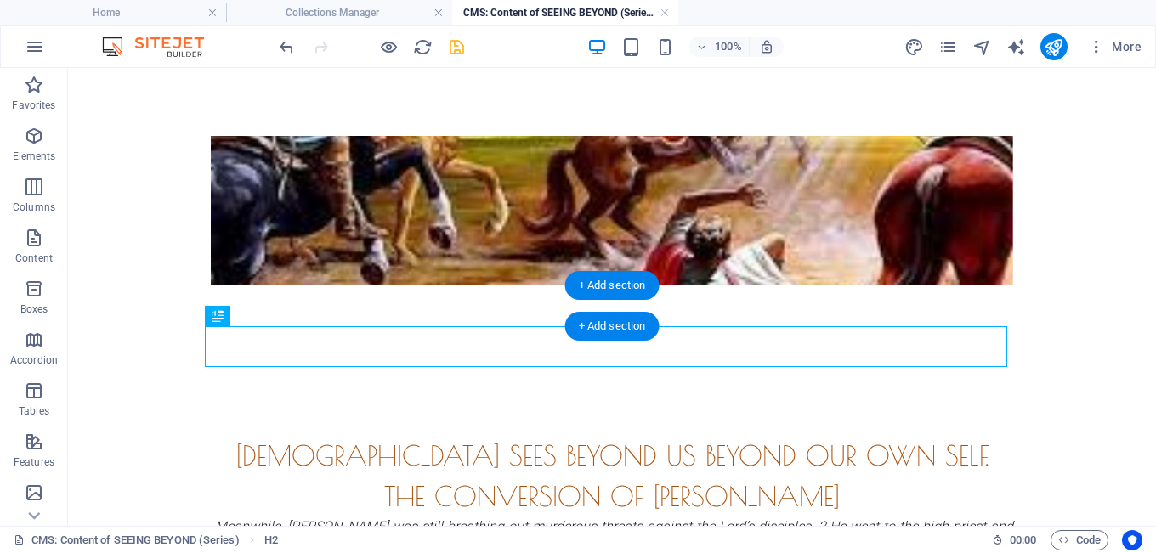
click at [433, 435] on div "God sees beyond us beyond our own self." at bounding box center [612, 455] width 802 height 41
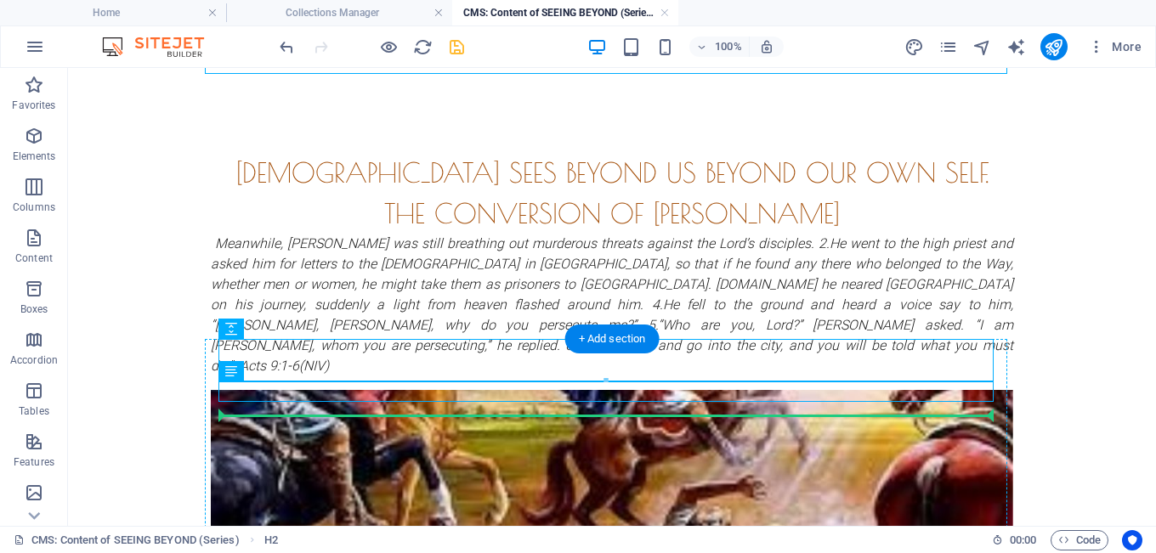
scroll to position [389, 0]
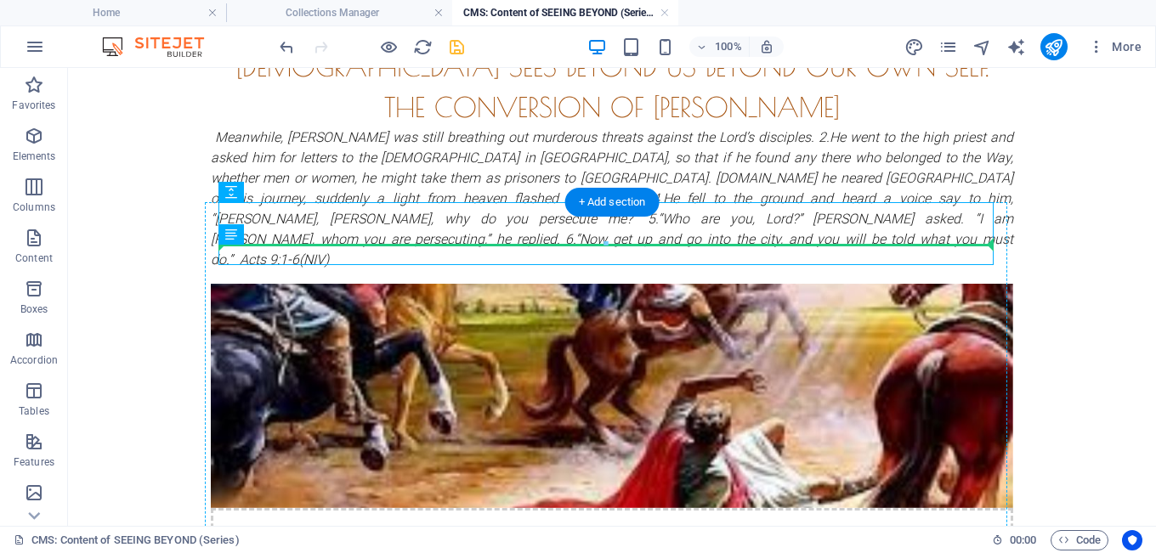
drag, startPoint x: 437, startPoint y: 303, endPoint x: 808, endPoint y: 236, distance: 376.5
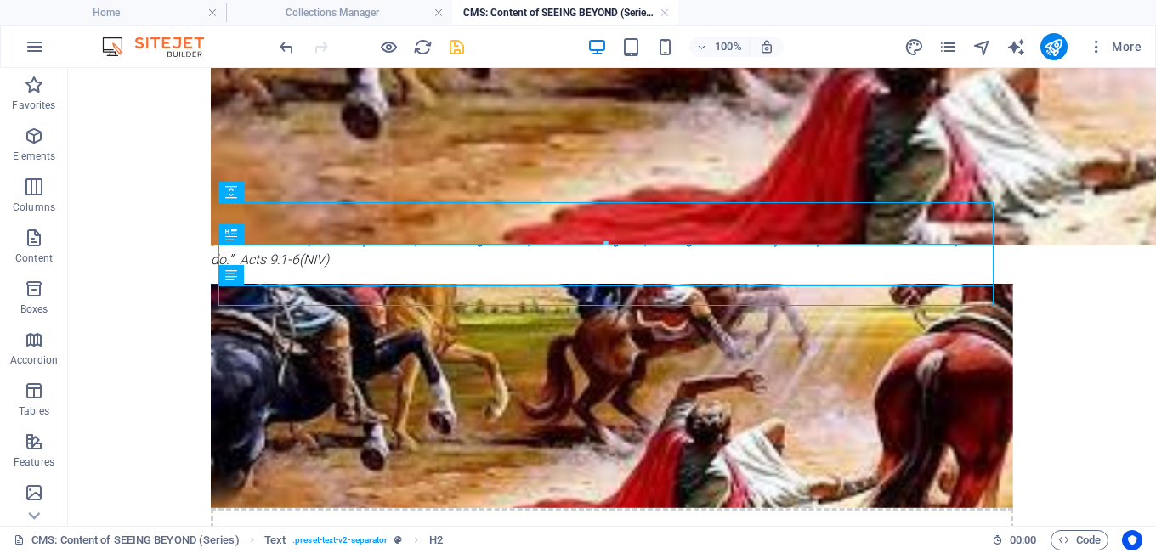
click at [1028, 290] on body "SEEING BEYOND A MURDEROUS SAUL The Conversion of Paul Meanwhile, Saul was still…" at bounding box center [612, 514] width 1088 height 1590
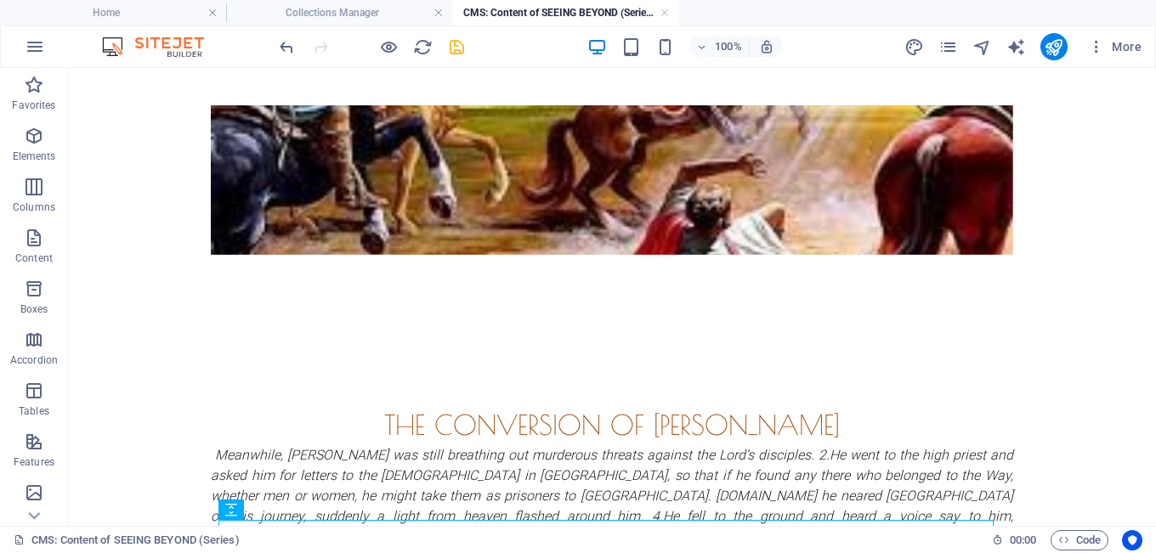
scroll to position [0, 0]
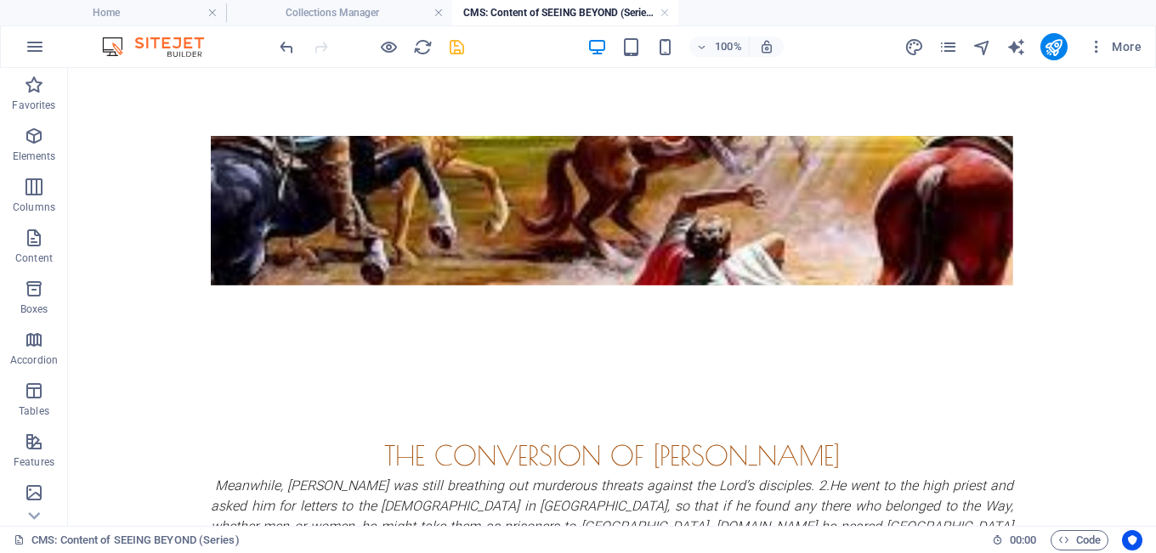
drag, startPoint x: 1152, startPoint y: 267, endPoint x: 1222, endPoint y: 123, distance: 160.1
click at [453, 51] on icon "save" at bounding box center [457, 47] width 20 height 20
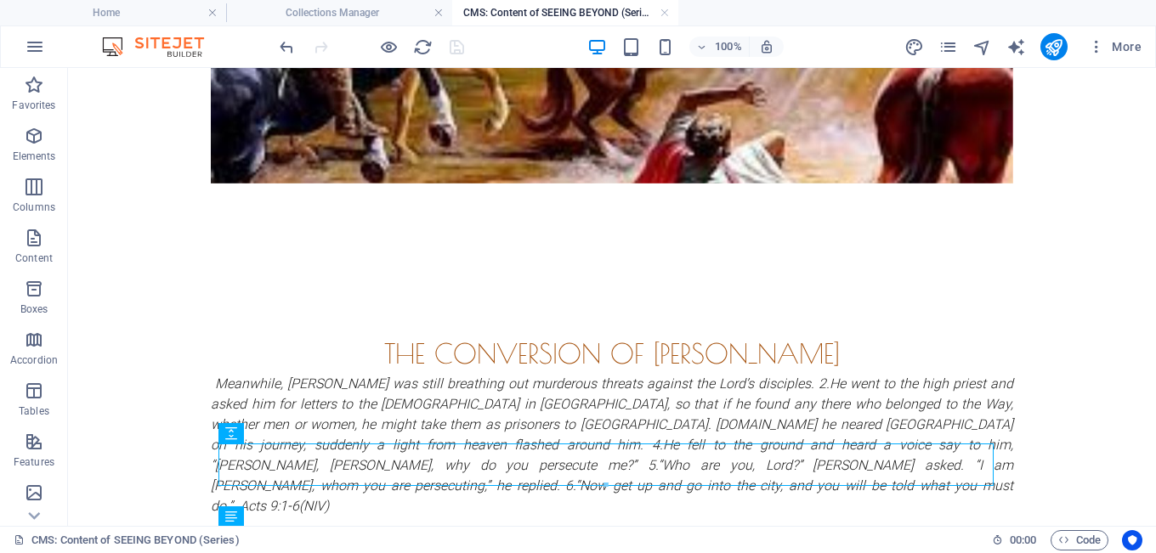
scroll to position [136, 0]
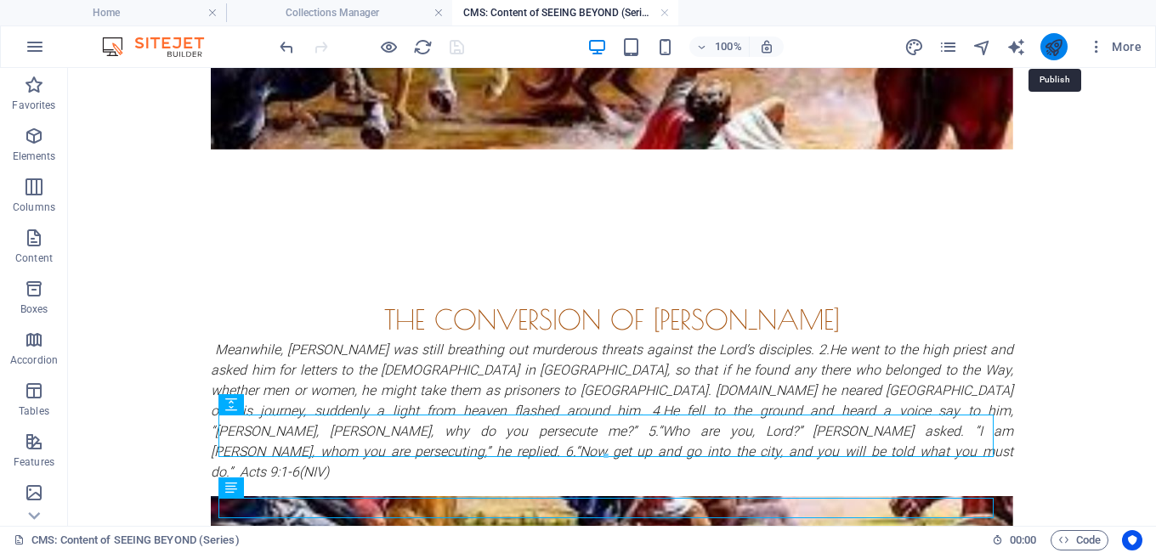
click at [1050, 45] on icon "publish" at bounding box center [1054, 47] width 20 height 20
click at [455, 49] on div at bounding box center [371, 46] width 190 height 27
click at [1058, 44] on icon "publish" at bounding box center [1054, 47] width 20 height 20
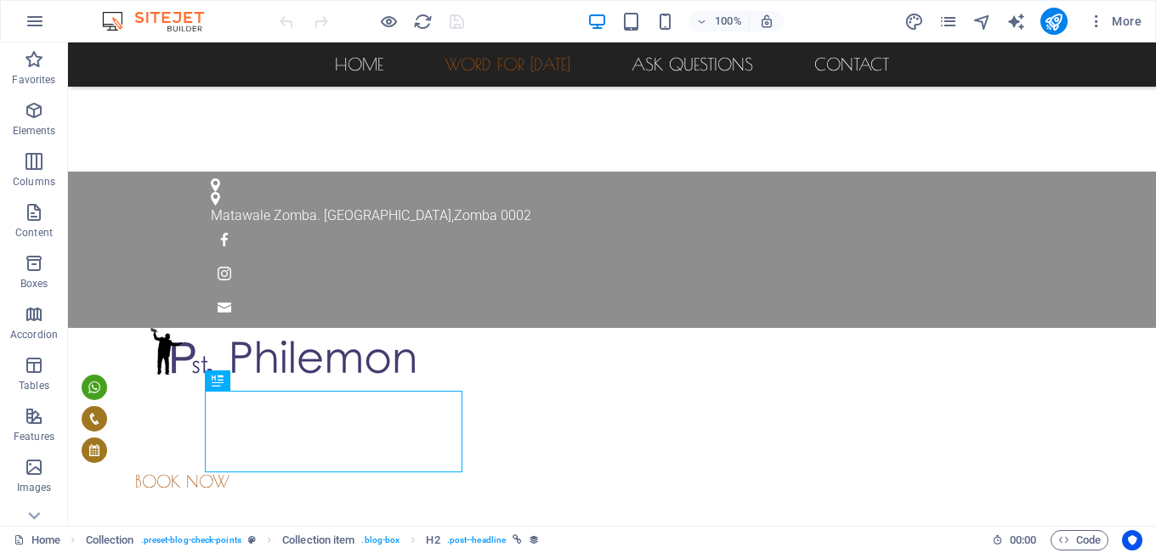
scroll to position [475, 0]
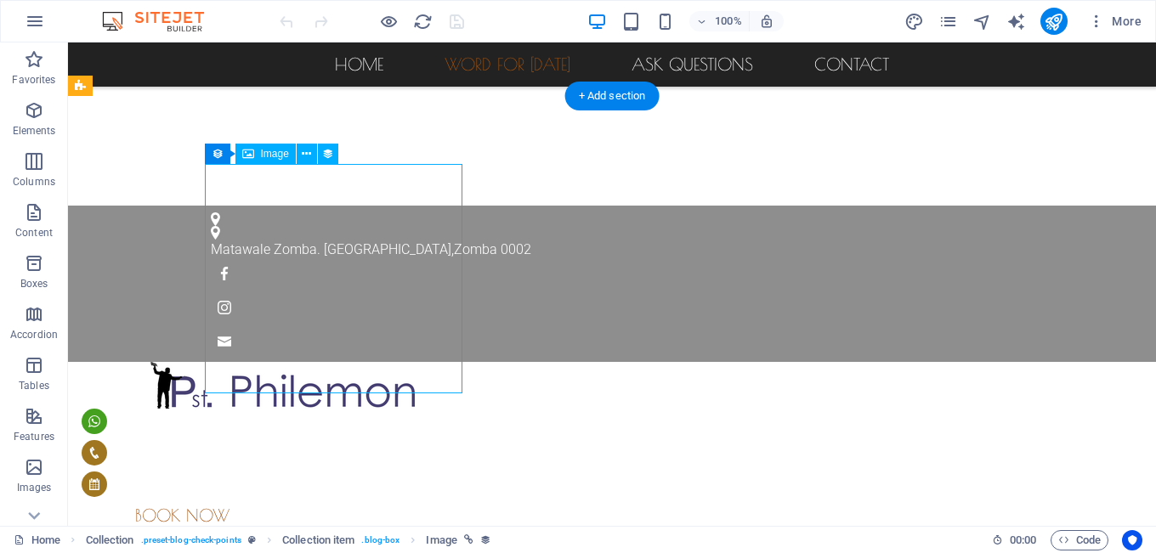
select select "px"
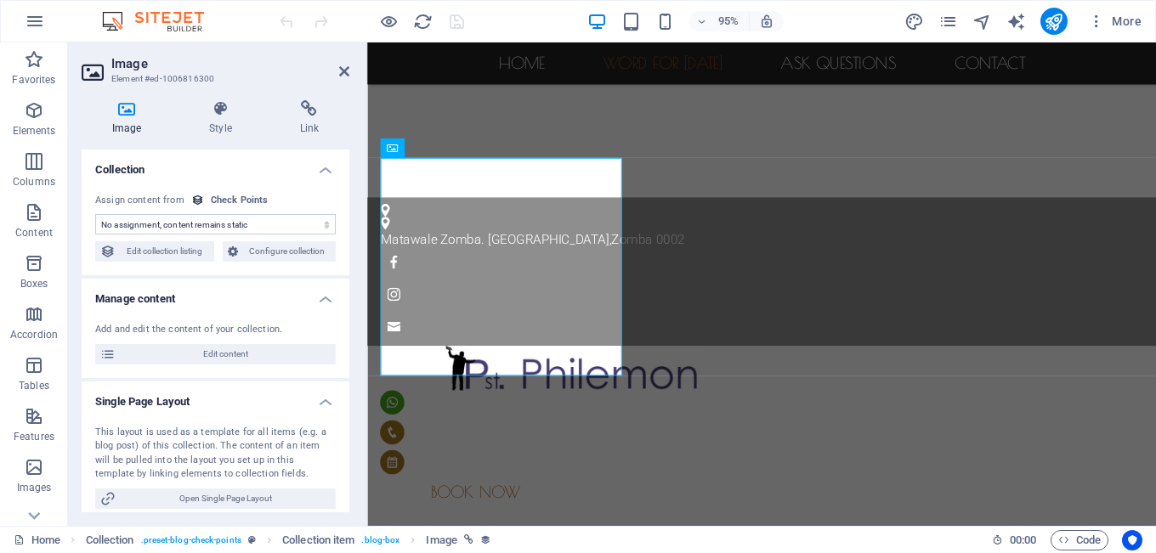
scroll to position [498, 0]
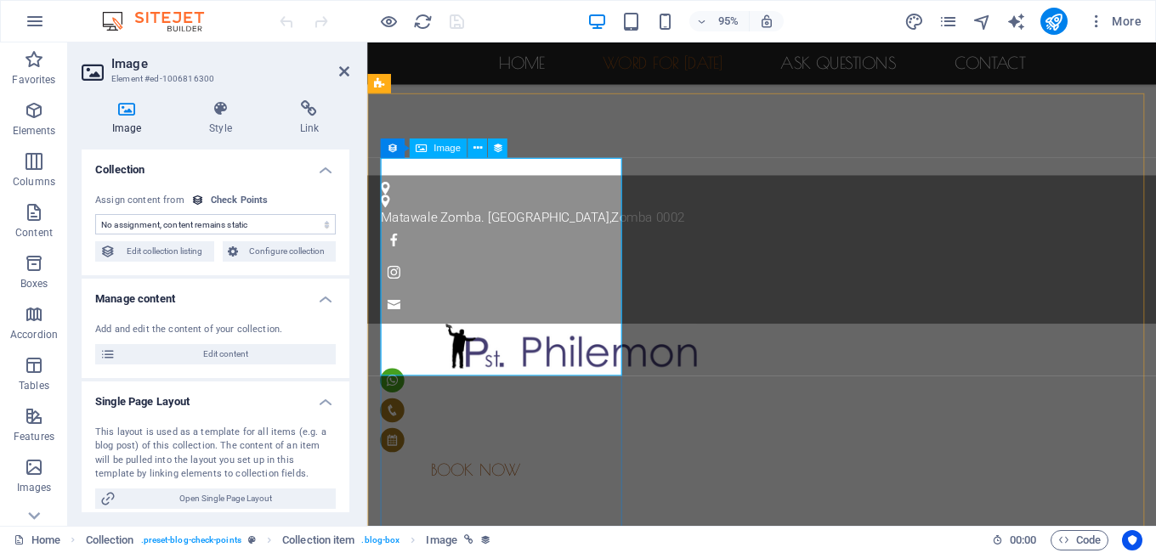
select select "image"
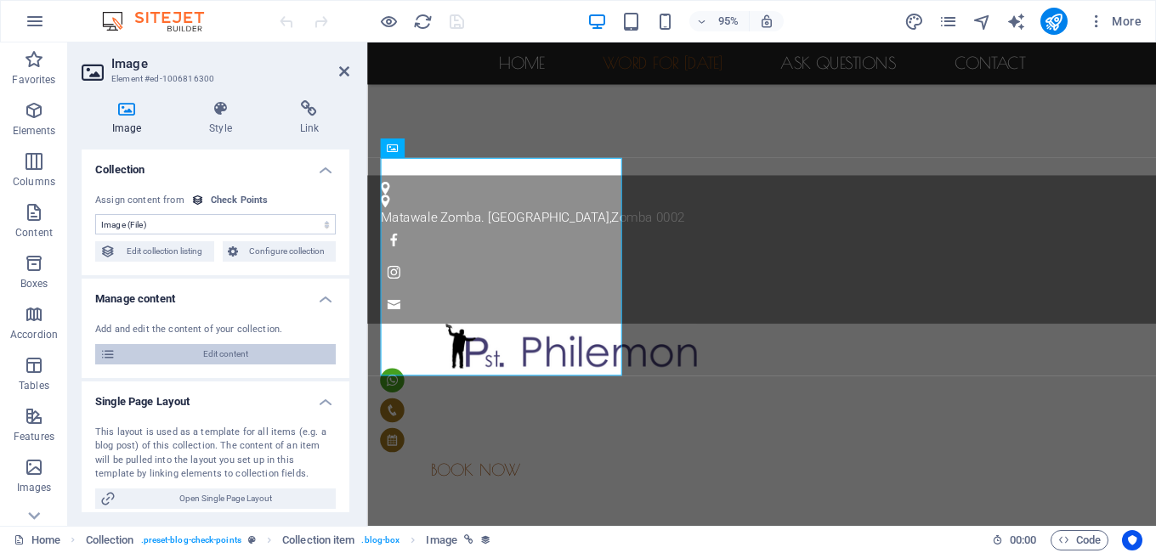
click at [215, 356] on span "Edit content" at bounding box center [226, 354] width 210 height 20
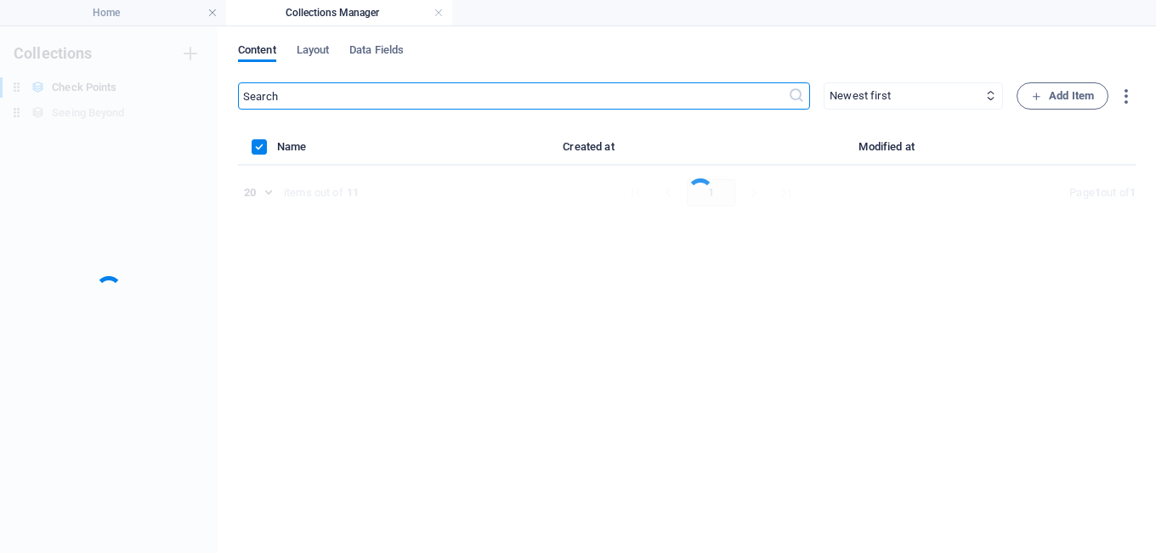
scroll to position [0, 0]
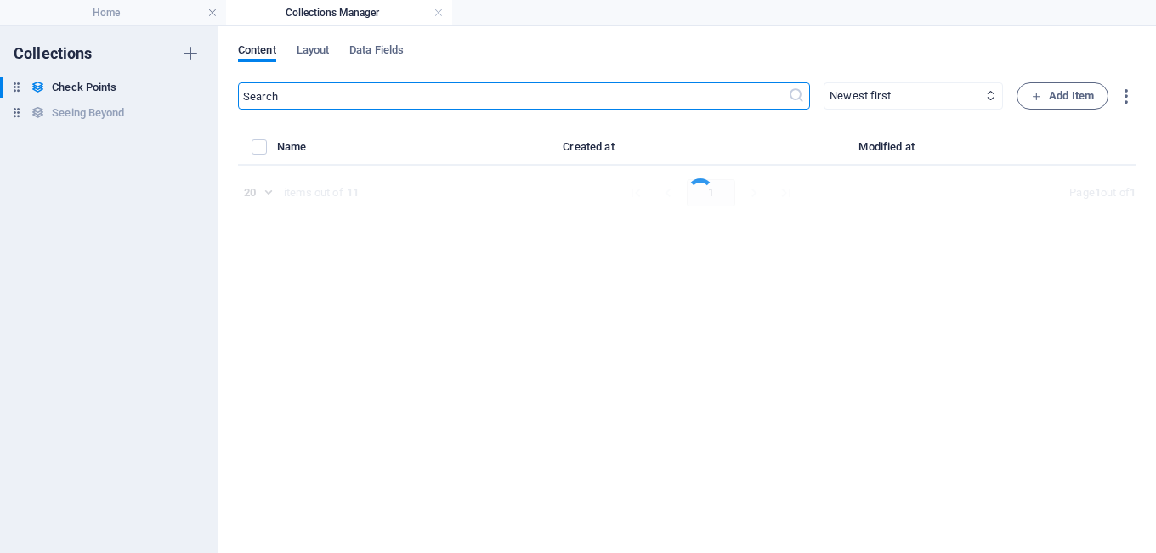
select select "Chechpoints"
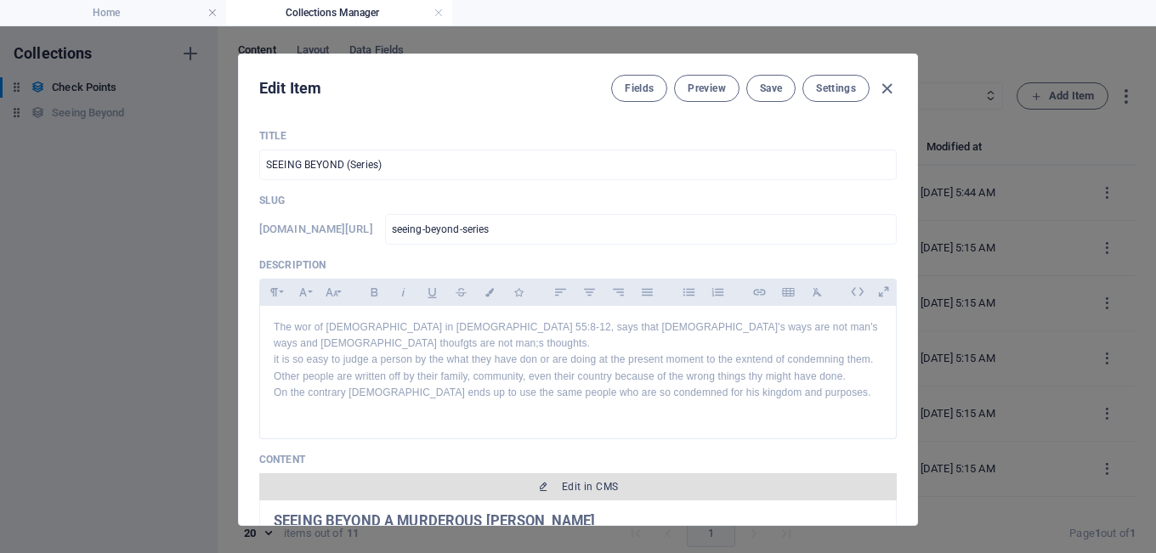
click at [592, 480] on span "Edit in CMS" at bounding box center [590, 487] width 56 height 14
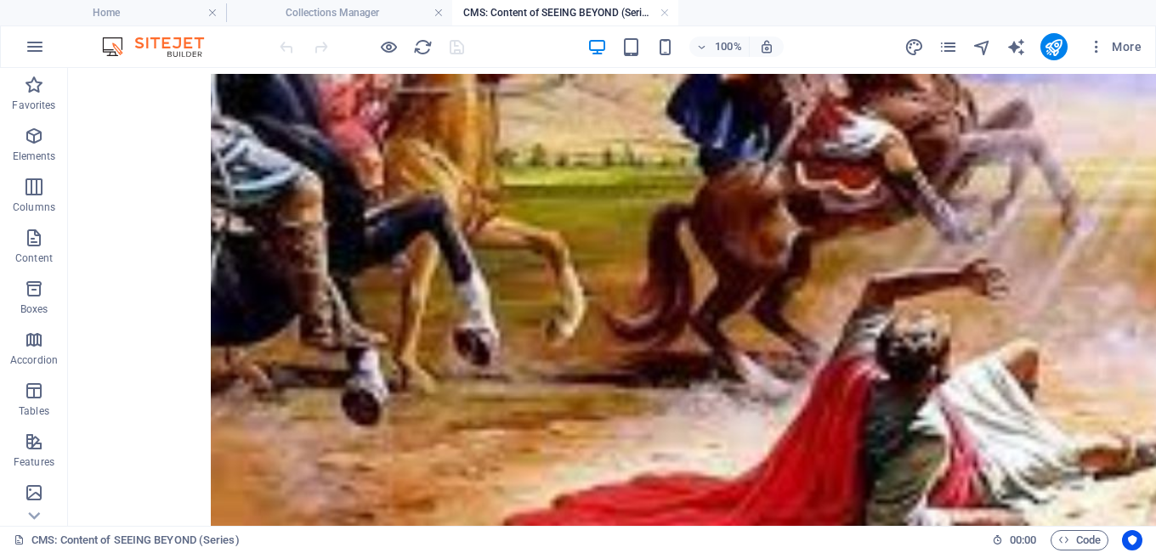
scroll to position [561, 0]
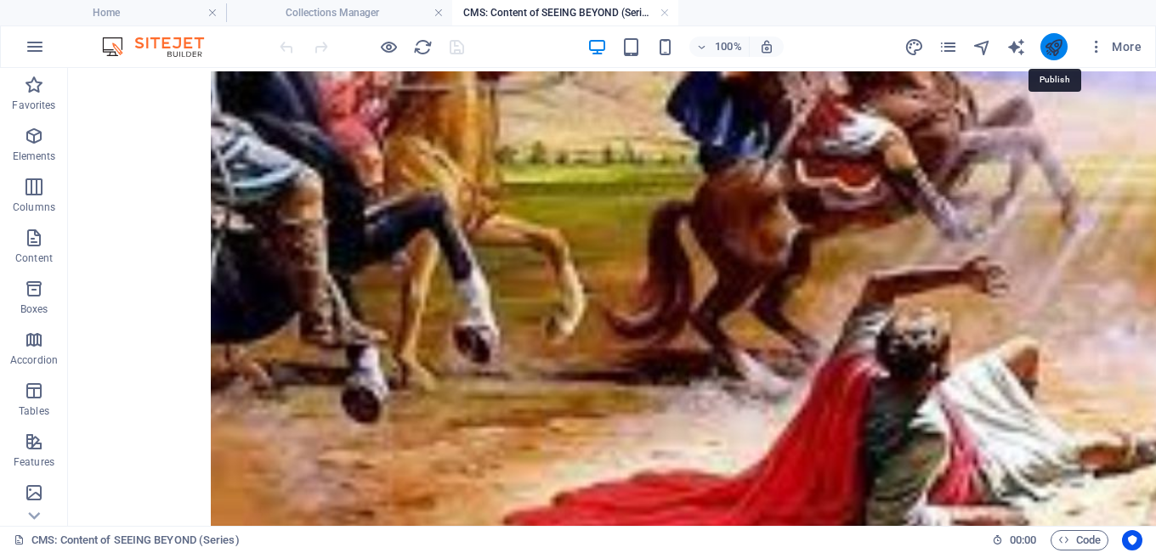
click at [1056, 47] on icon "publish" at bounding box center [1054, 47] width 20 height 20
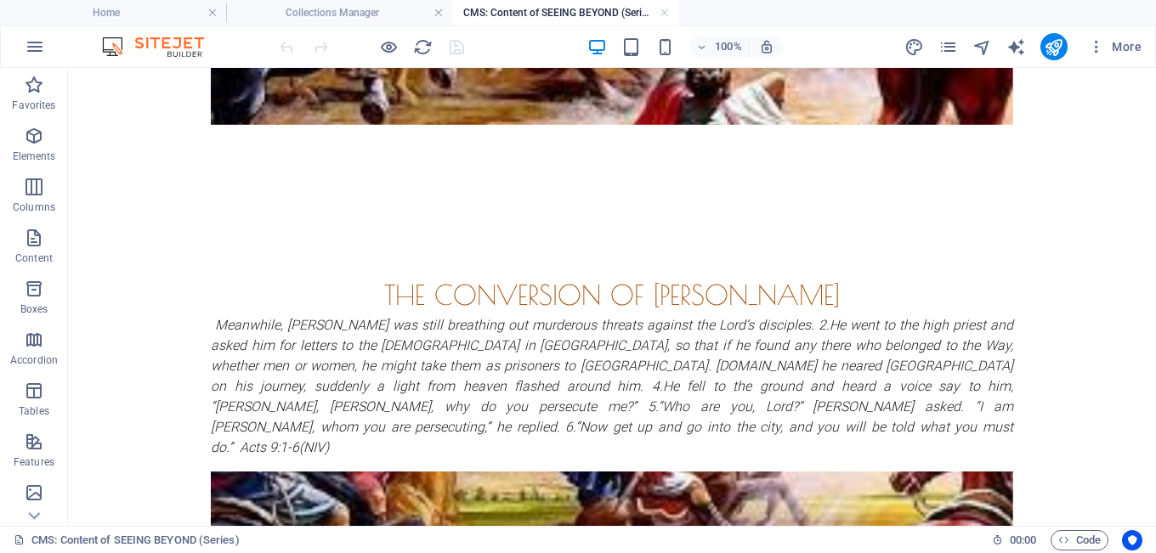
scroll to position [4, 0]
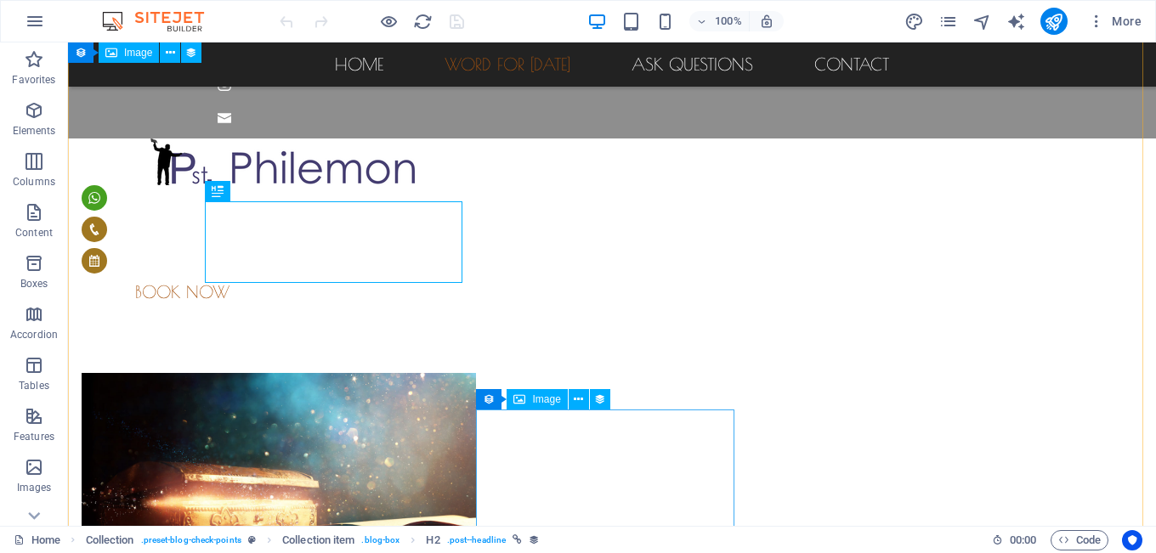
scroll to position [677, 0]
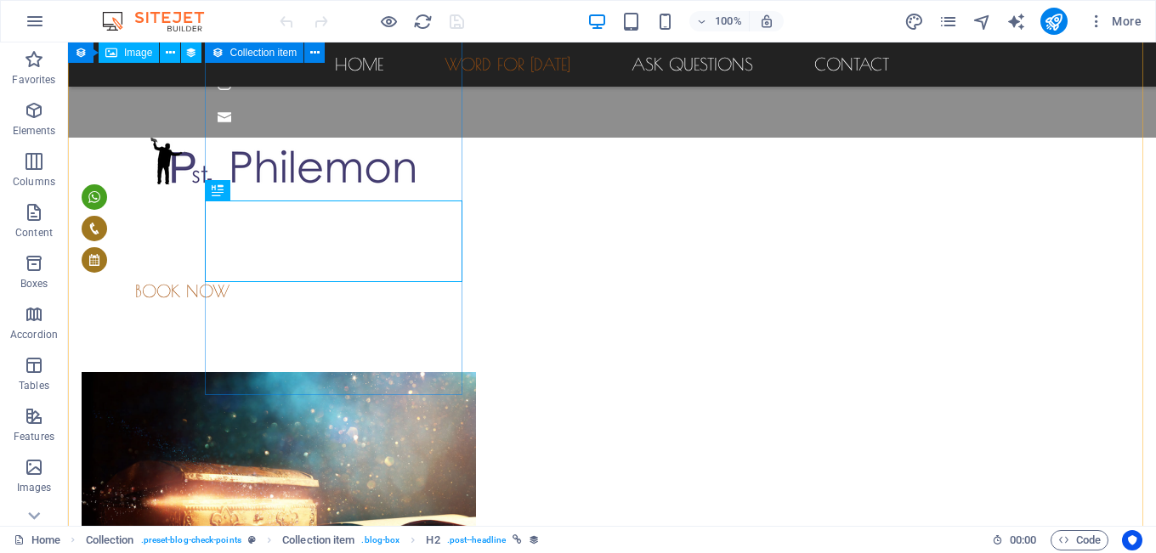
click at [353, 372] on article "SEEING BEYOND (Series) Chechpoints [DATE]" at bounding box center [483, 537] width 802 height 331
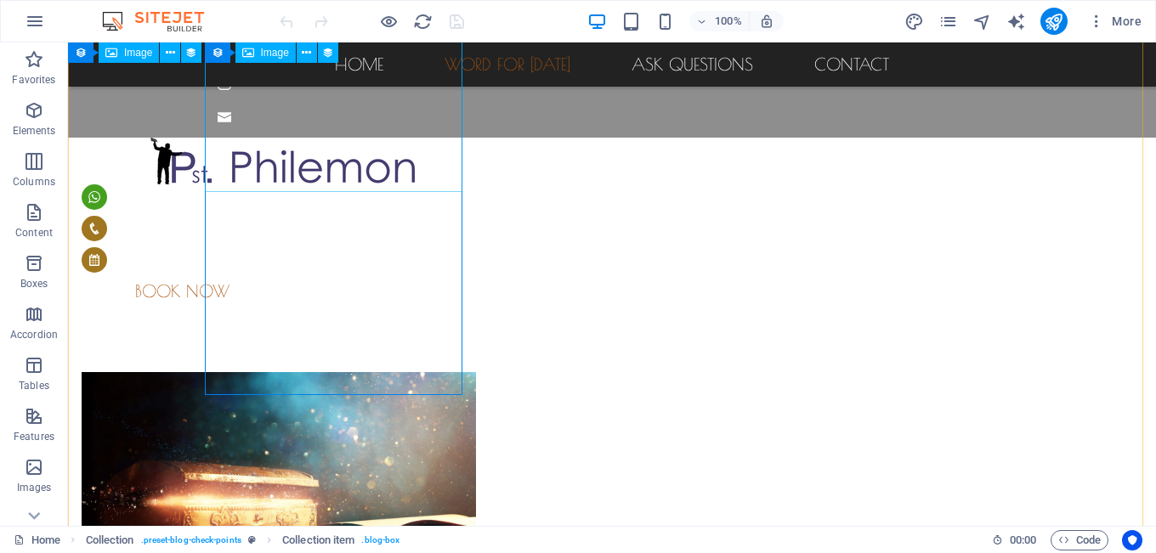
click at [342, 372] on figure at bounding box center [483, 487] width 802 height 230
select select "px"
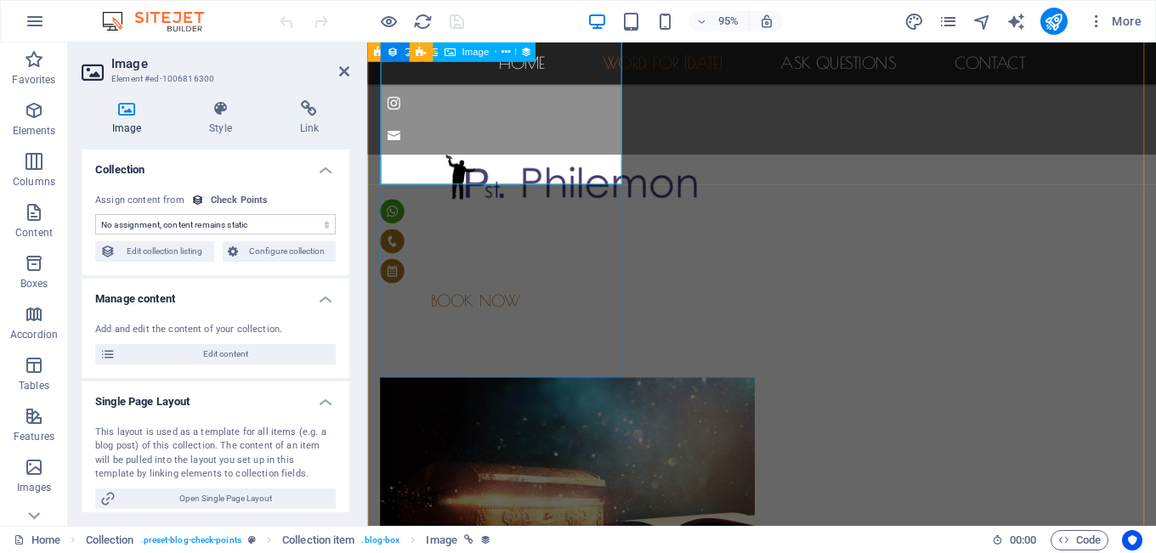
scroll to position [700, 0]
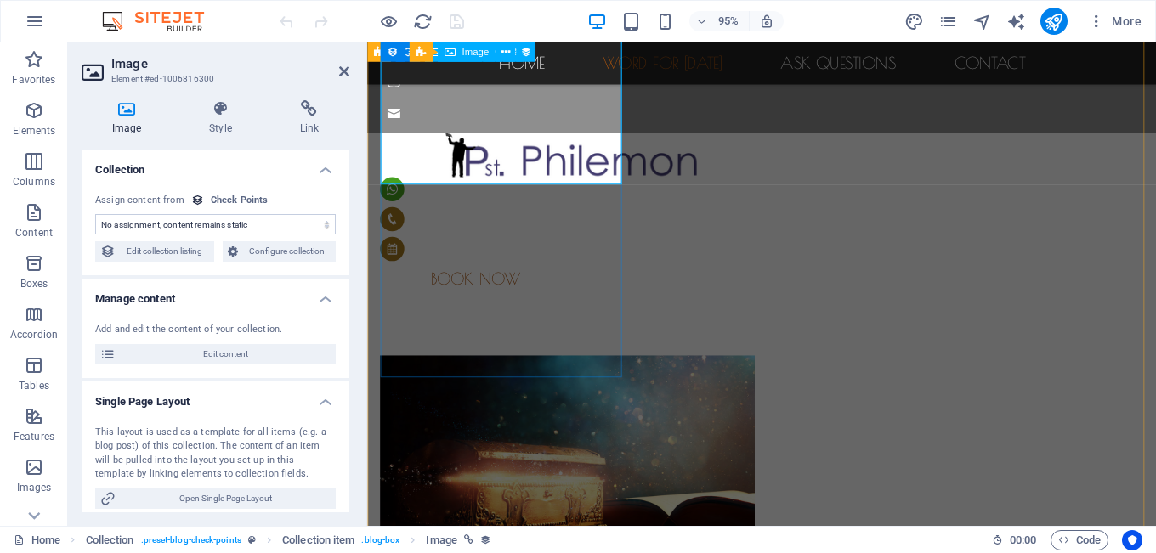
select select "image"
click at [508, 372] on figure at bounding box center [782, 487] width 802 height 230
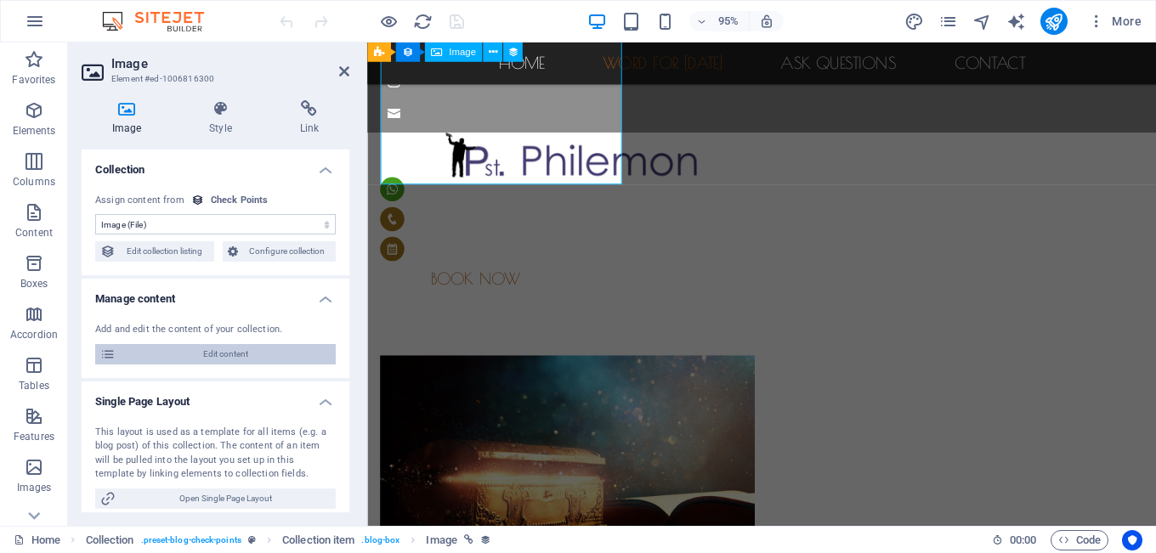
click at [179, 355] on span "Edit content" at bounding box center [226, 354] width 210 height 20
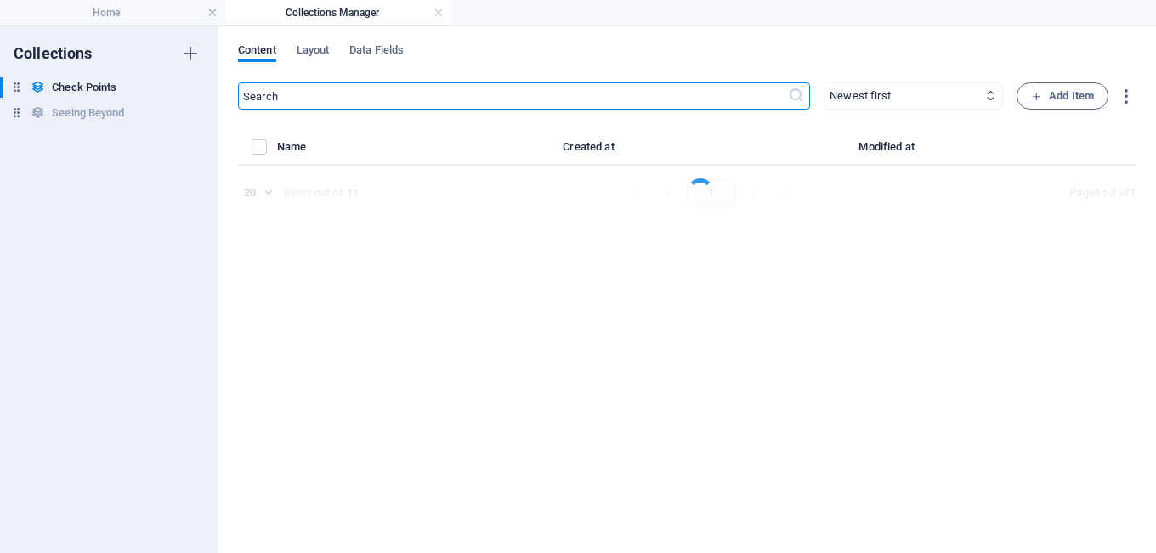
select select "Chechpoints"
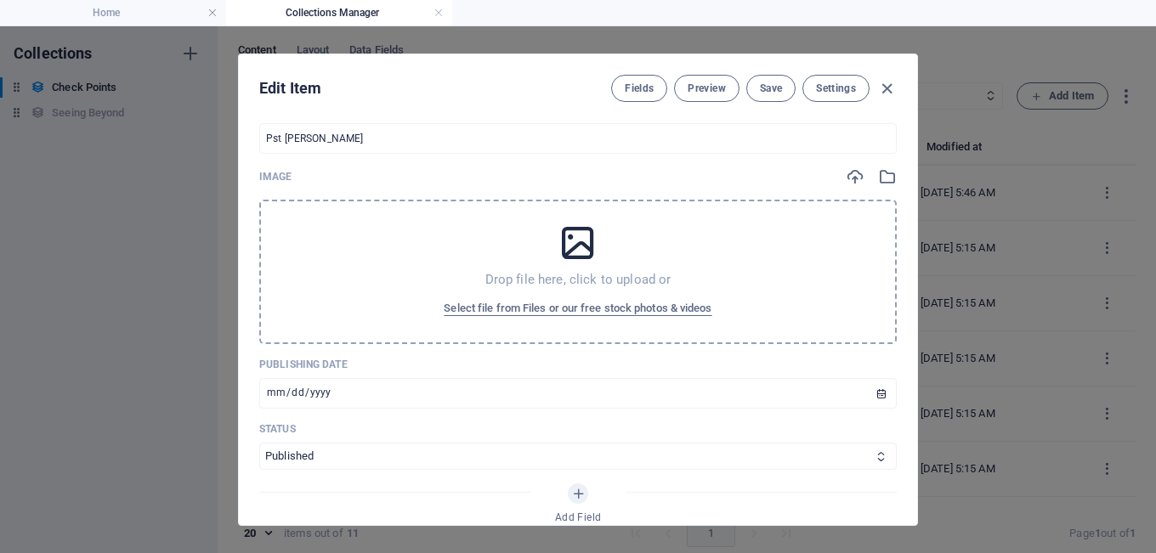
scroll to position [579, 0]
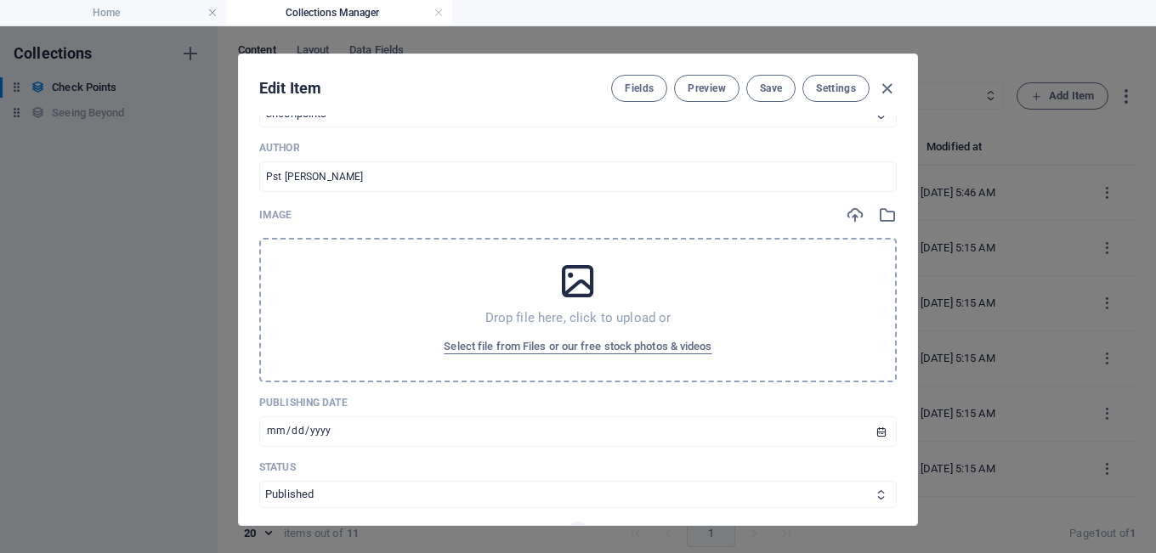
click at [574, 260] on icon at bounding box center [578, 281] width 43 height 43
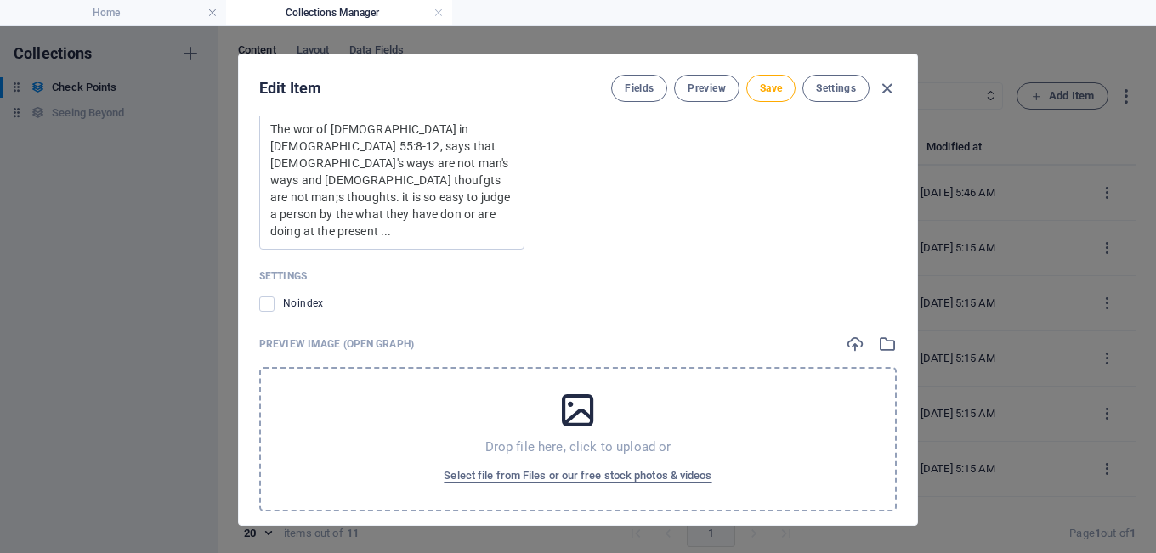
scroll to position [1706, 0]
click at [594, 386] on icon at bounding box center [578, 407] width 43 height 43
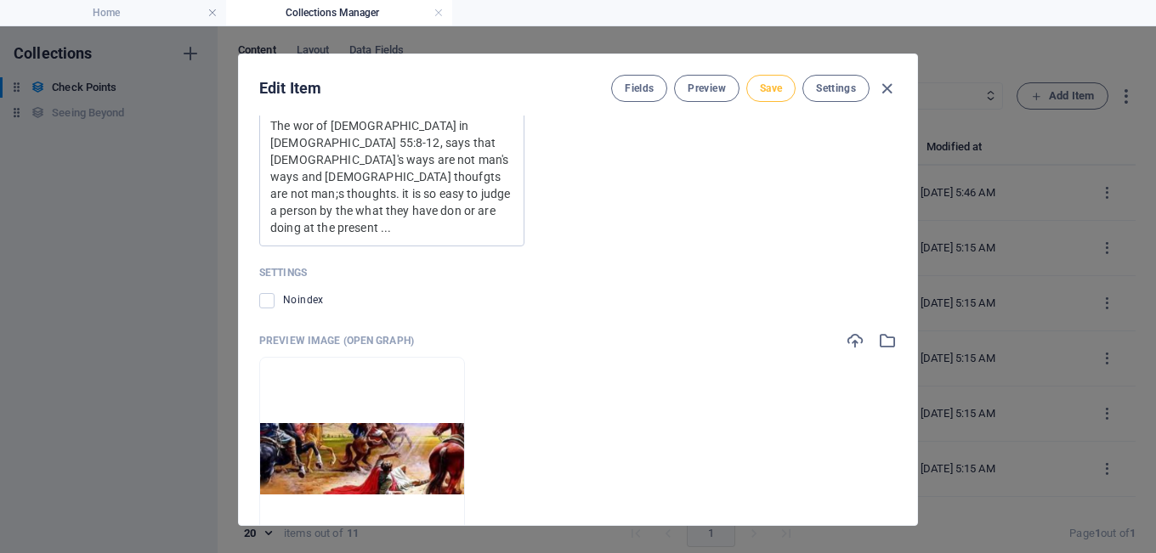
click at [770, 89] on span "Save" at bounding box center [771, 89] width 22 height 14
click at [881, 85] on icon "button" at bounding box center [887, 89] width 20 height 20
type input "2025-10-06"
type input "seeing-beyond-series"
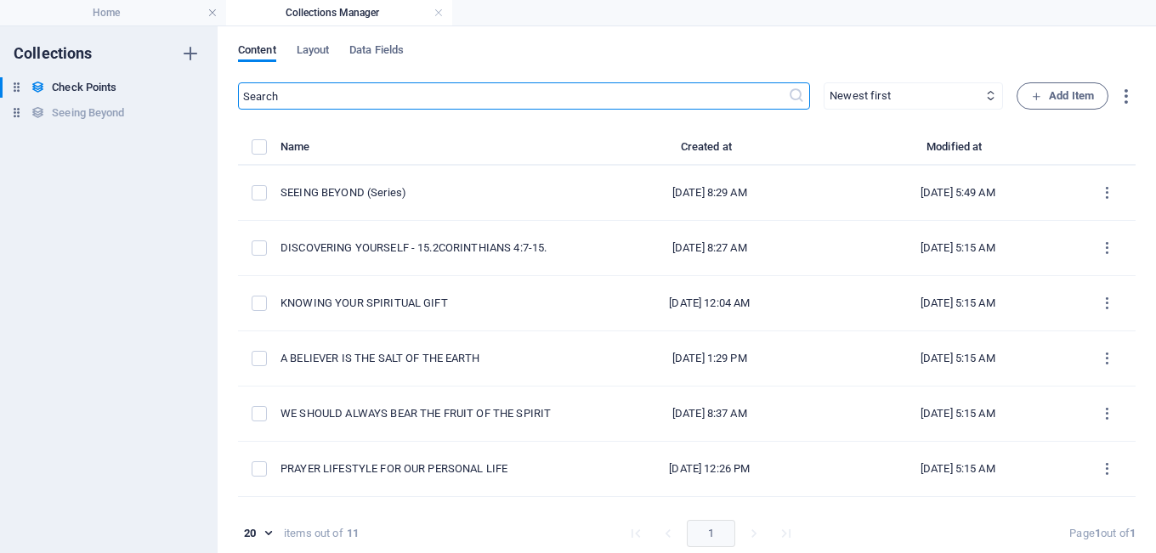
scroll to position [1396, 0]
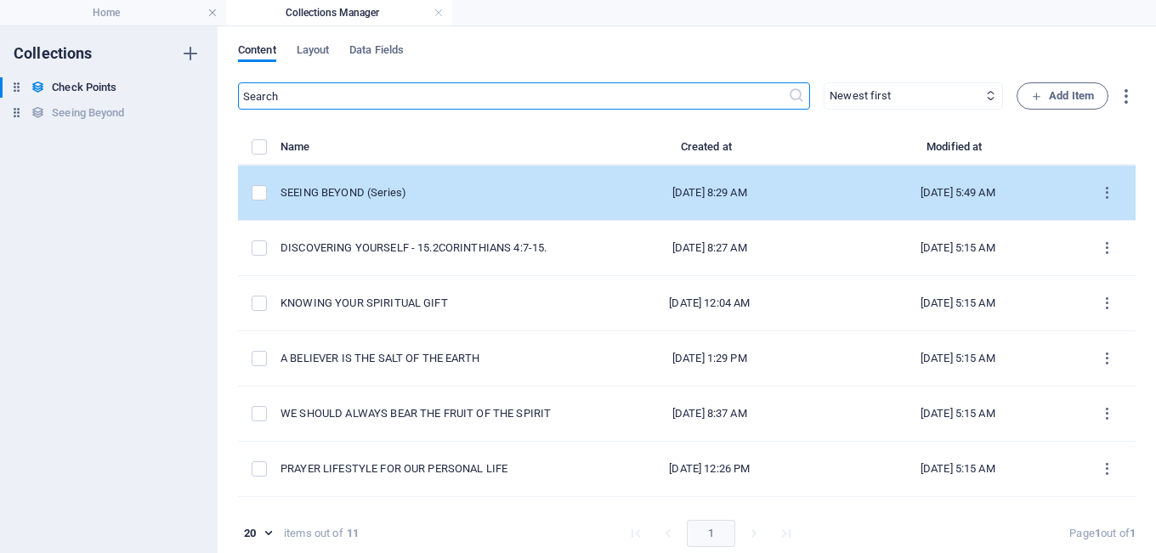
click at [400, 187] on div "SEEING BEYOND (Series)" at bounding box center [425, 192] width 288 height 15
select select "Chechpoints"
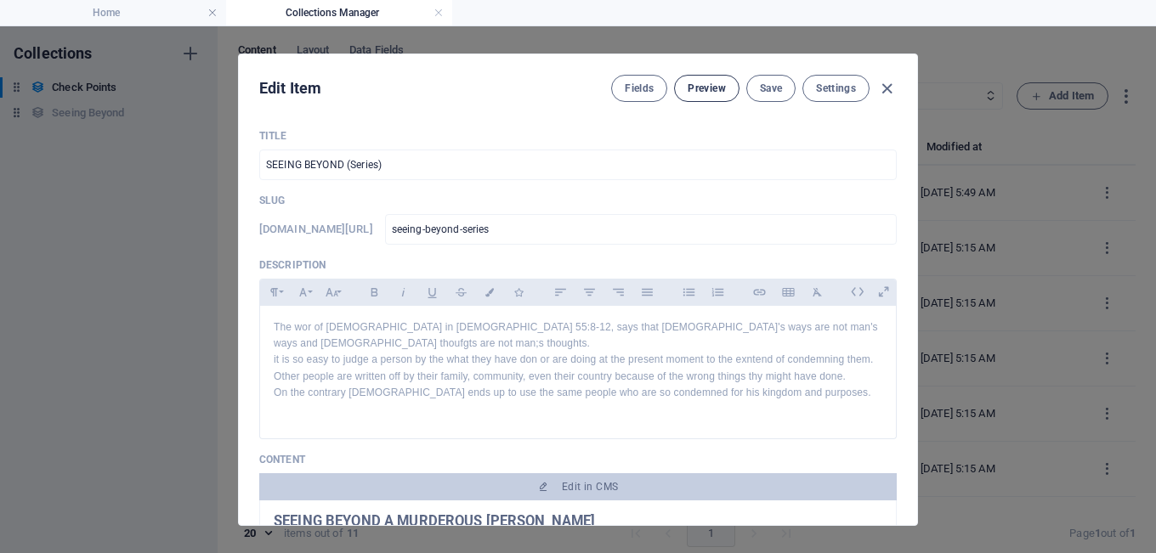
click at [699, 84] on span "Preview" at bounding box center [706, 89] width 37 height 14
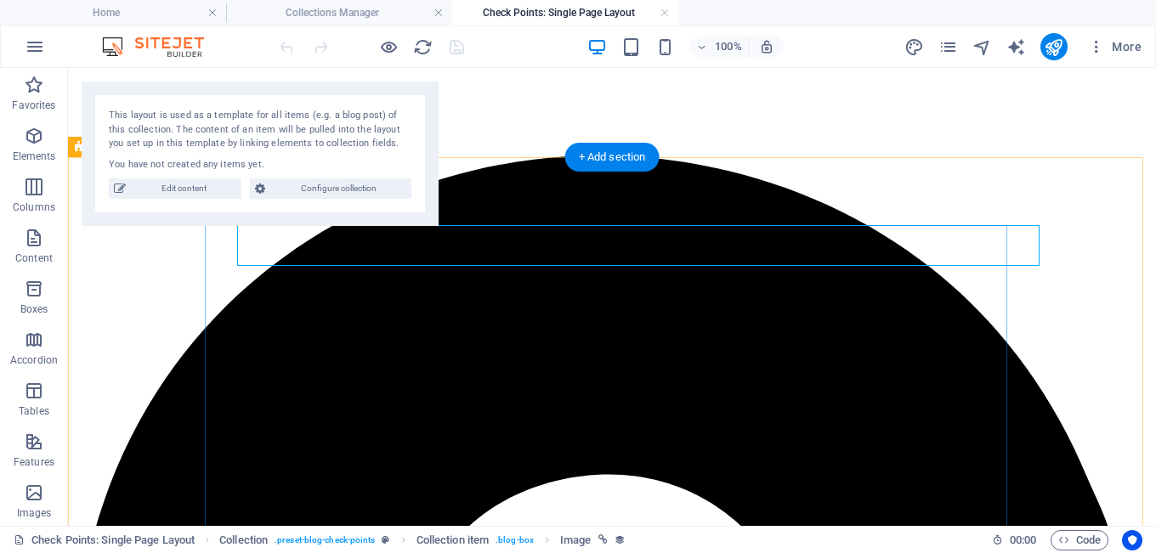
scroll to position [0, 0]
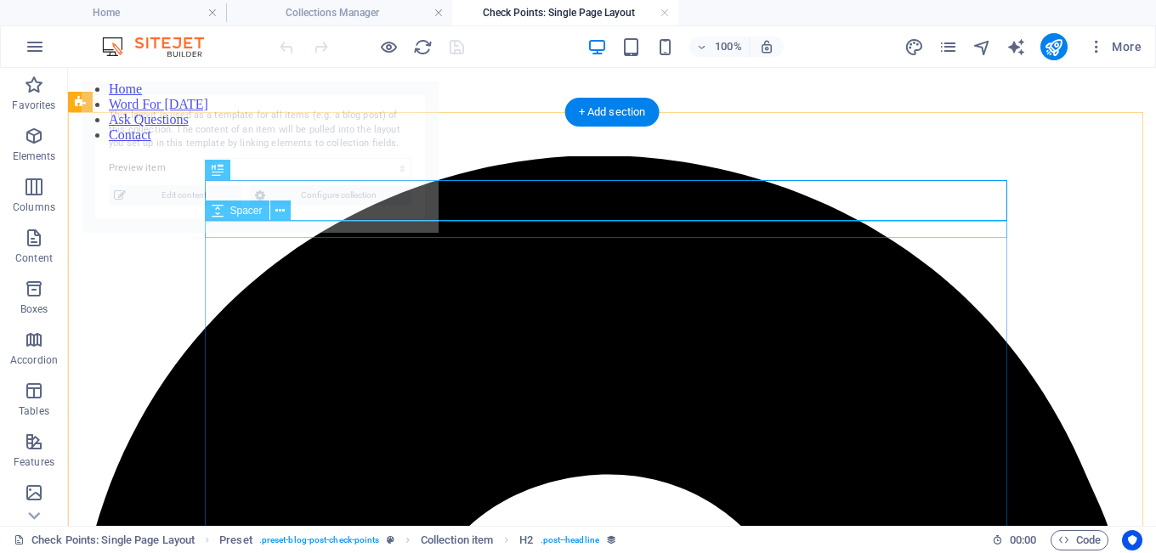
select select "68df6d54603061a2cd0e5186"
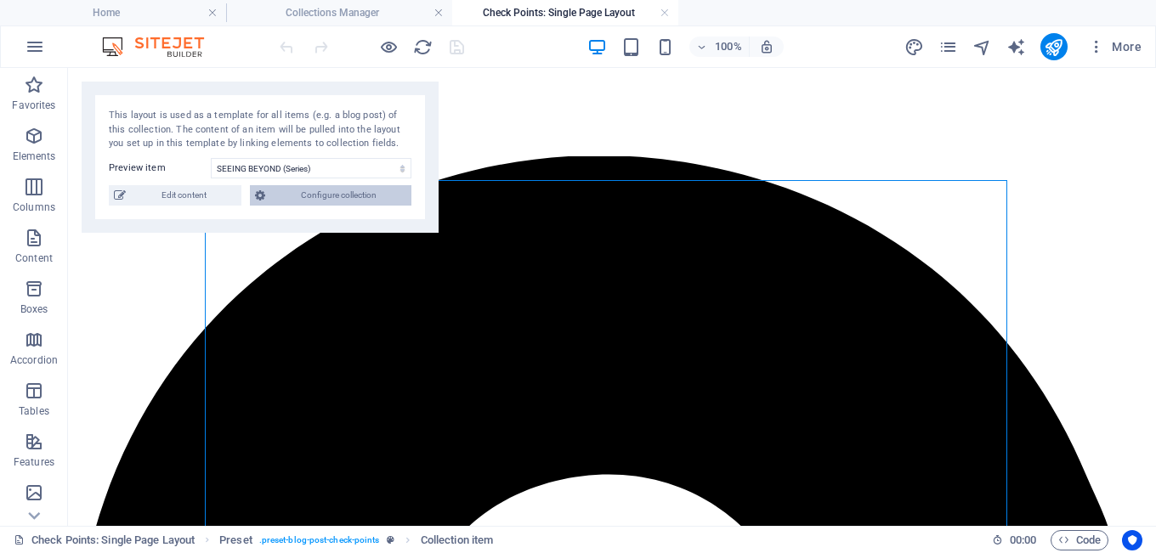
click at [361, 202] on span "Configure collection" at bounding box center [338, 195] width 136 height 20
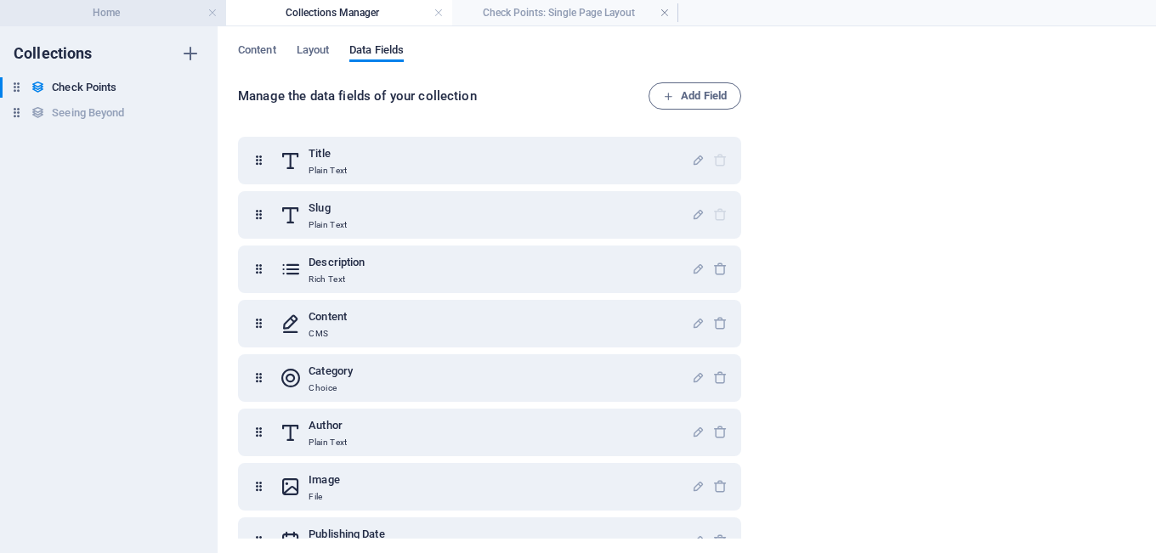
click at [112, 17] on h4 "Home" at bounding box center [113, 12] width 226 height 19
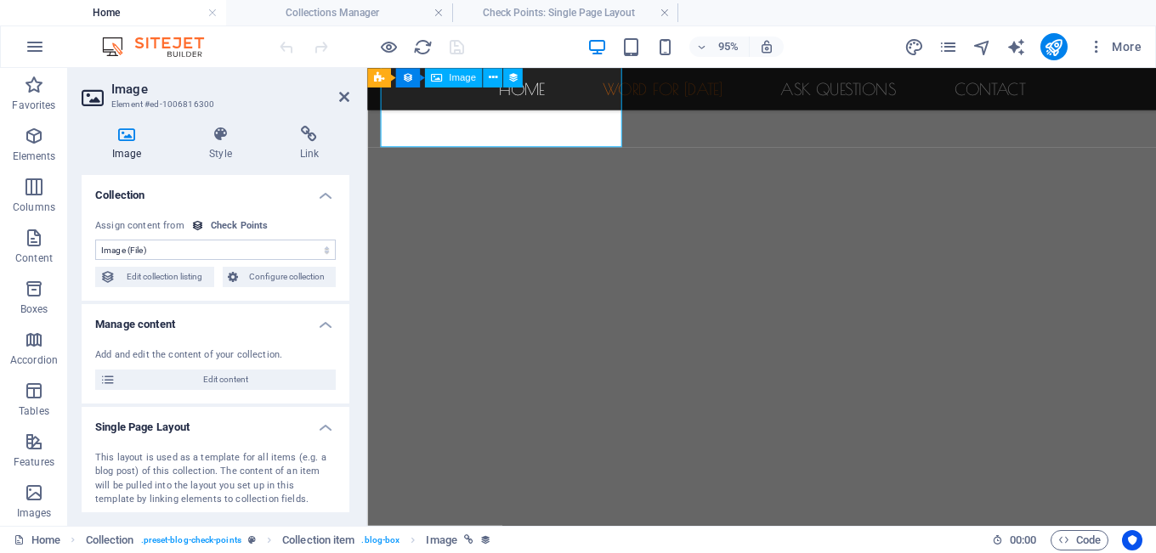
scroll to position [741, 0]
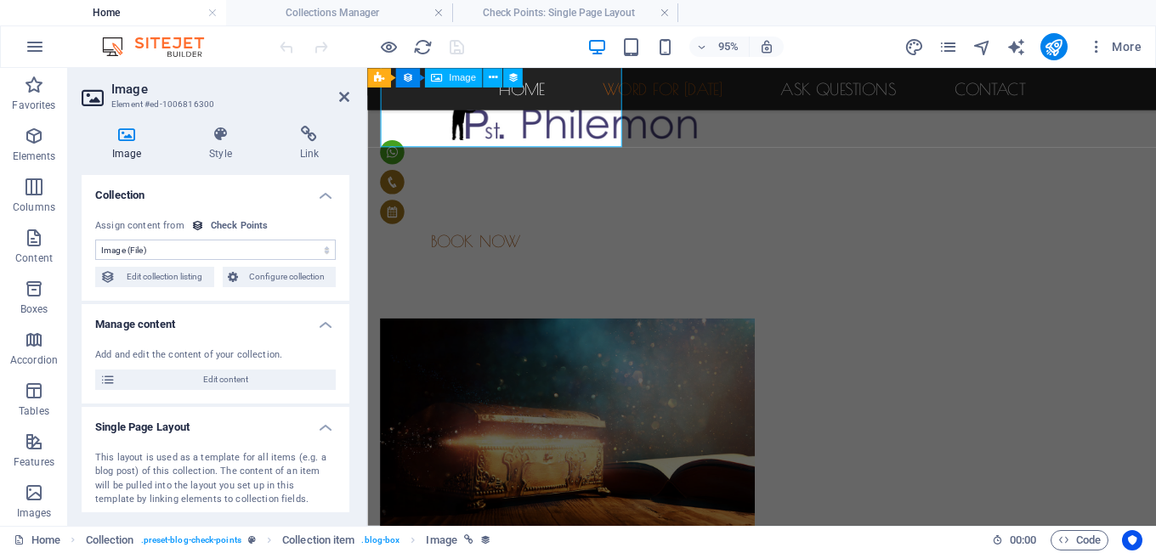
click at [461, 48] on div at bounding box center [371, 46] width 190 height 27
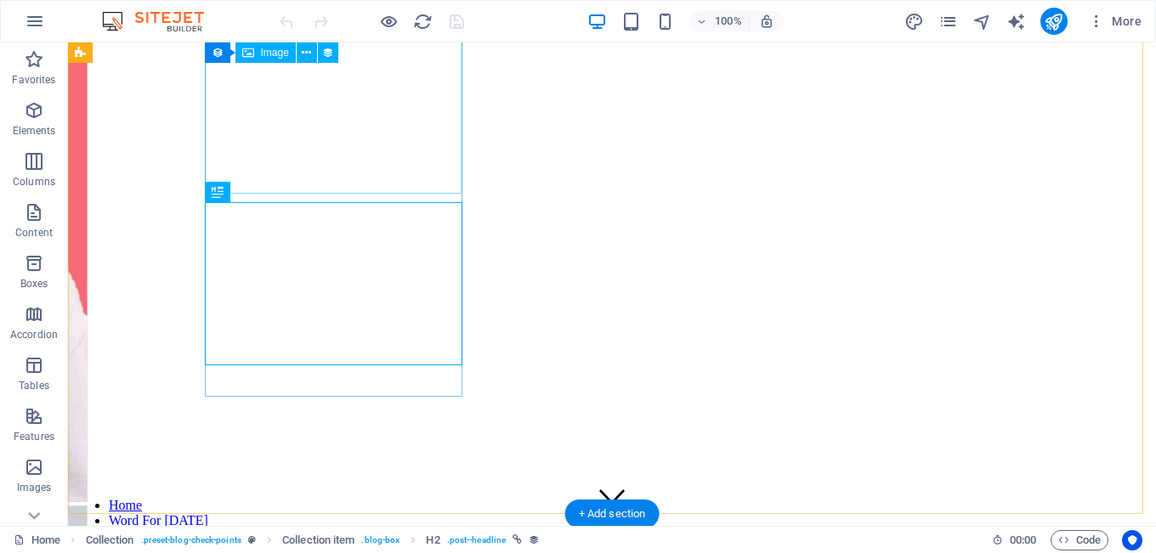
scroll to position [675, 0]
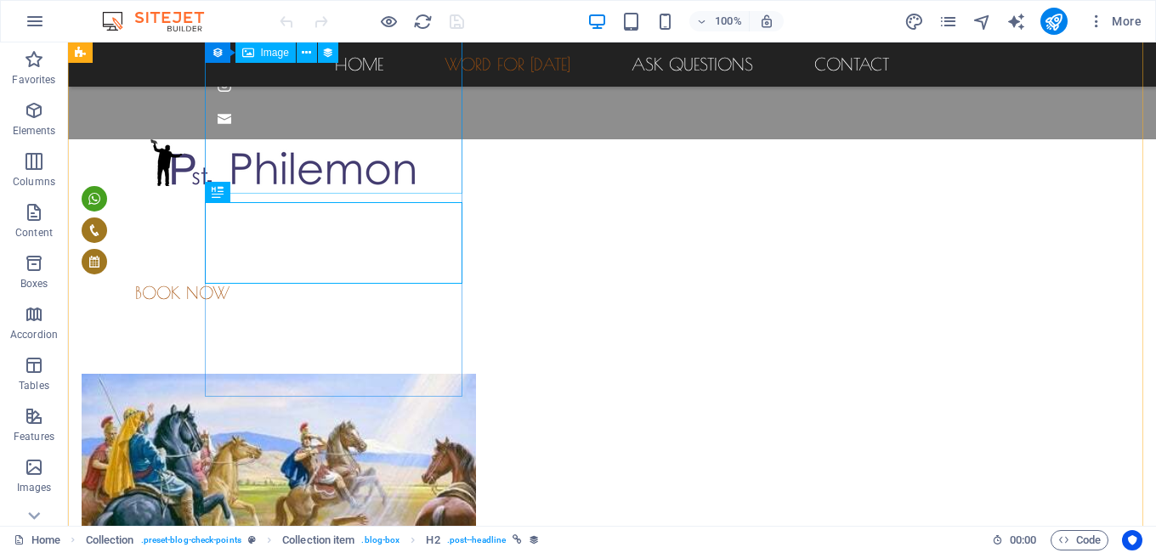
click at [335, 374] on figure at bounding box center [483, 489] width 802 height 230
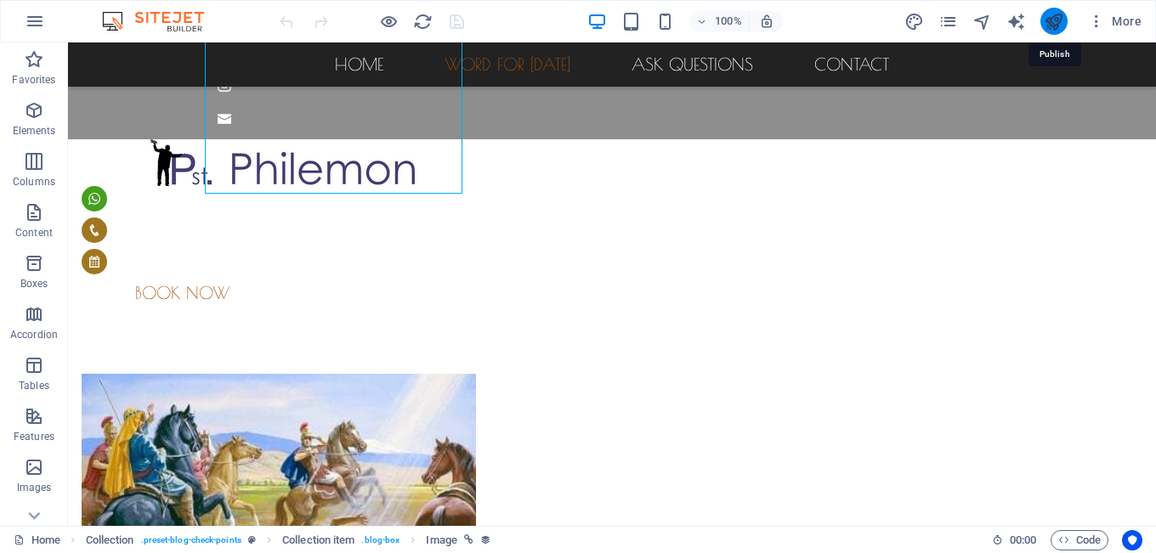
click at [1048, 24] on icon "publish" at bounding box center [1054, 22] width 20 height 20
